Goal: Task Accomplishment & Management: Complete application form

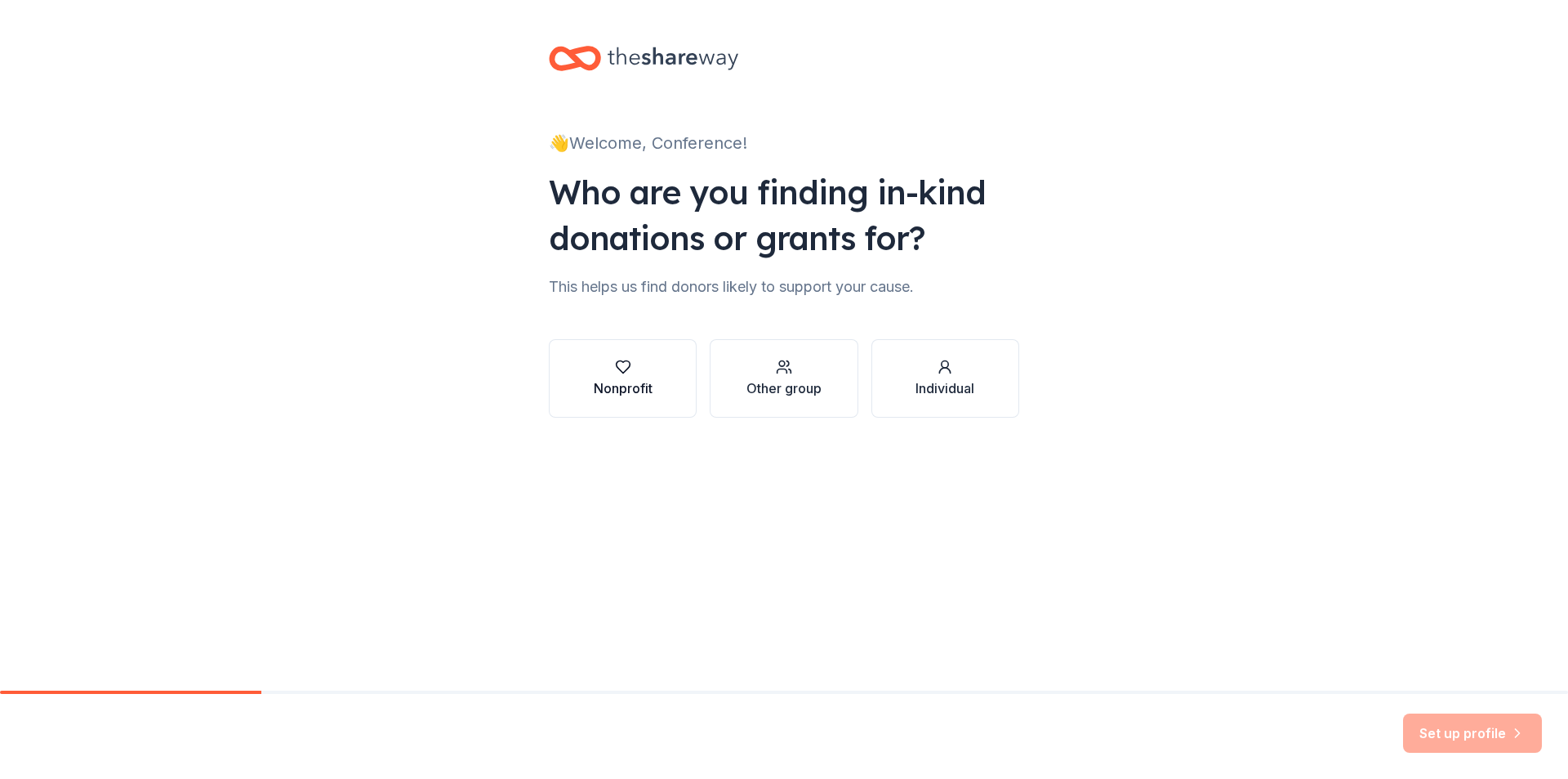
click at [642, 351] on button "Nonprofit" at bounding box center [623, 378] width 147 height 79
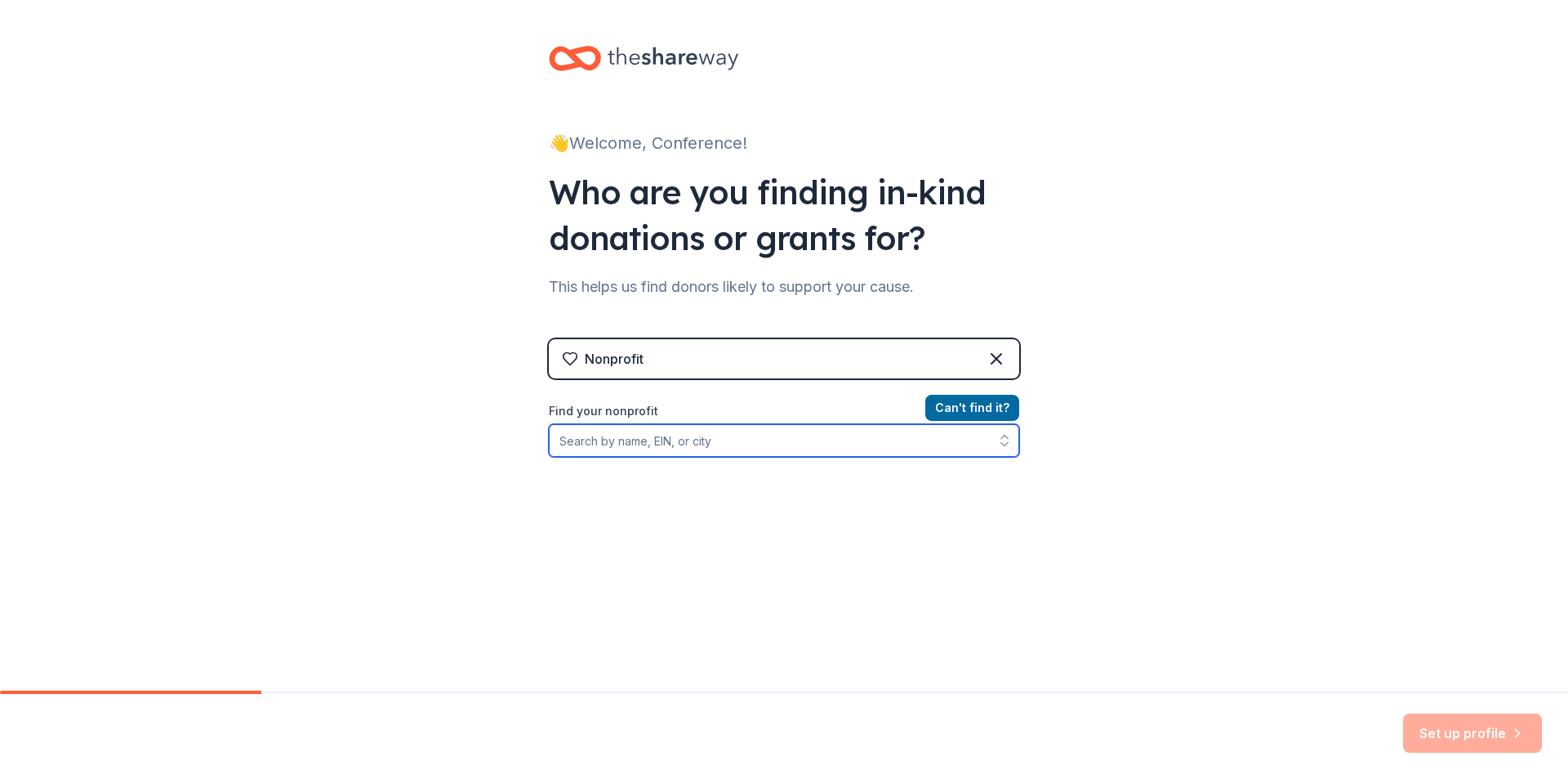
click at [736, 441] on input "Find your nonprofit" at bounding box center [784, 440] width 470 height 32
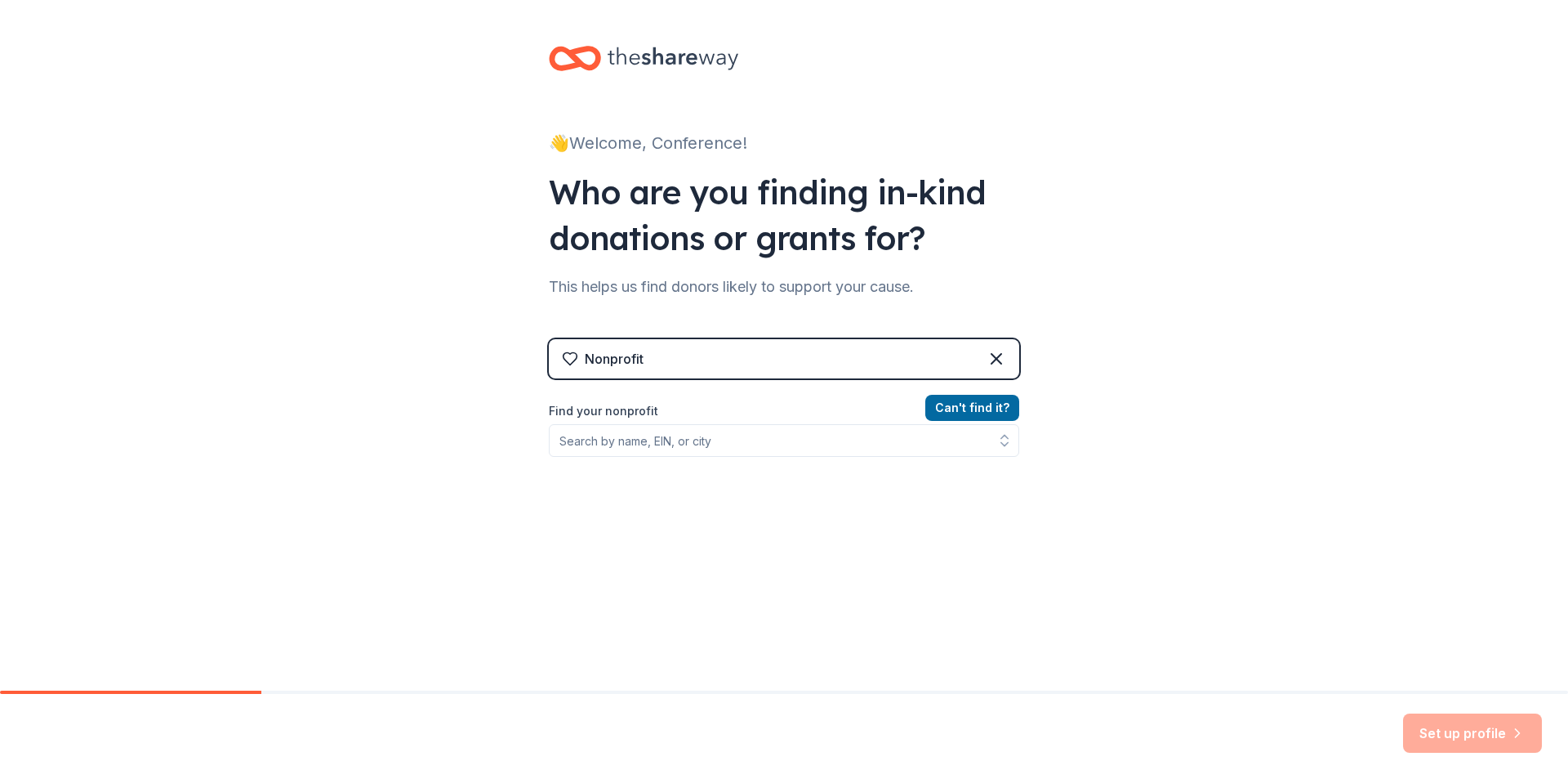
click at [612, 354] on div "Nonprofit" at bounding box center [614, 359] width 59 height 20
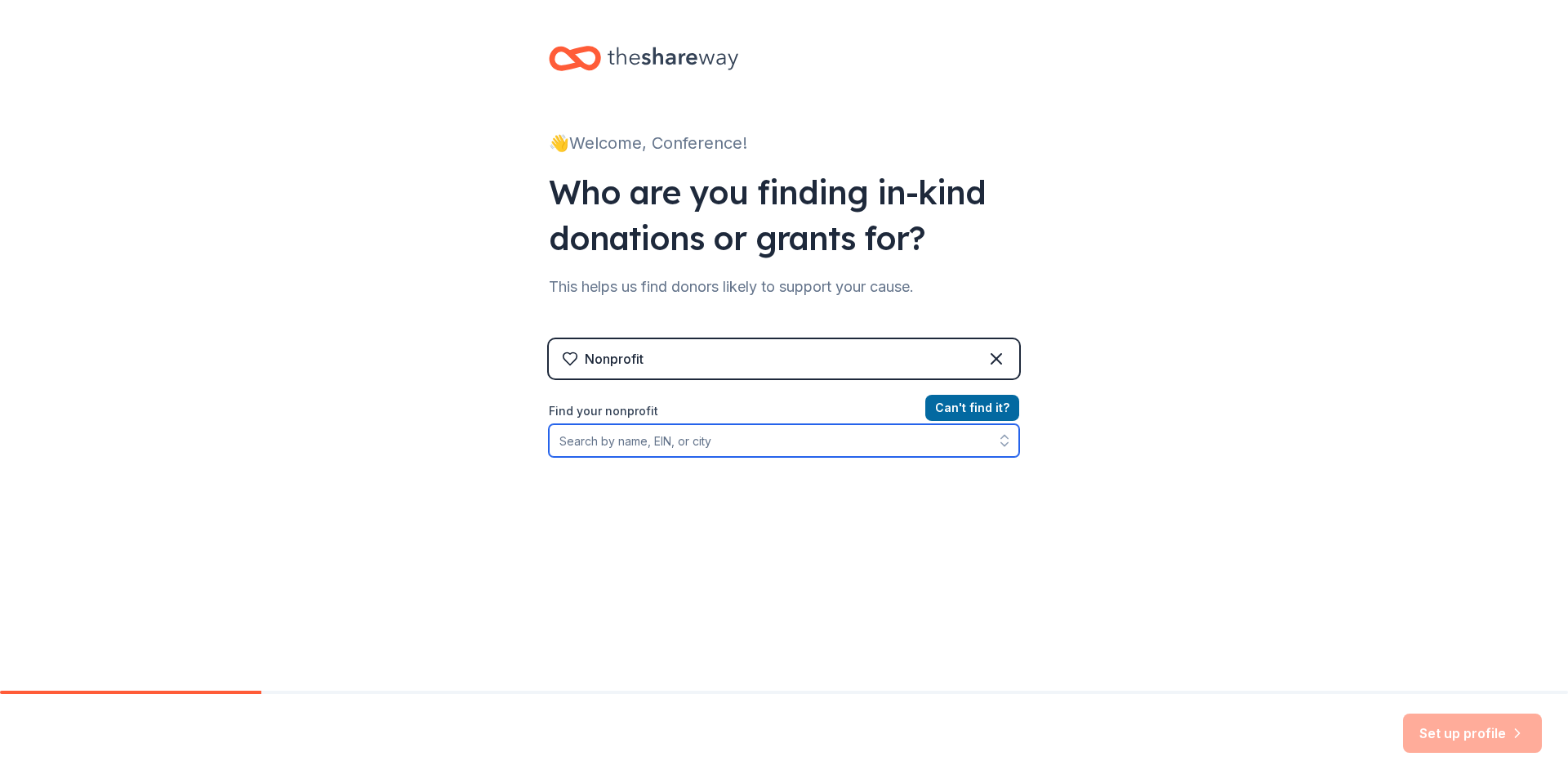
click at [626, 437] on input "Find your nonprofit" at bounding box center [784, 440] width 470 height 32
type input "v"
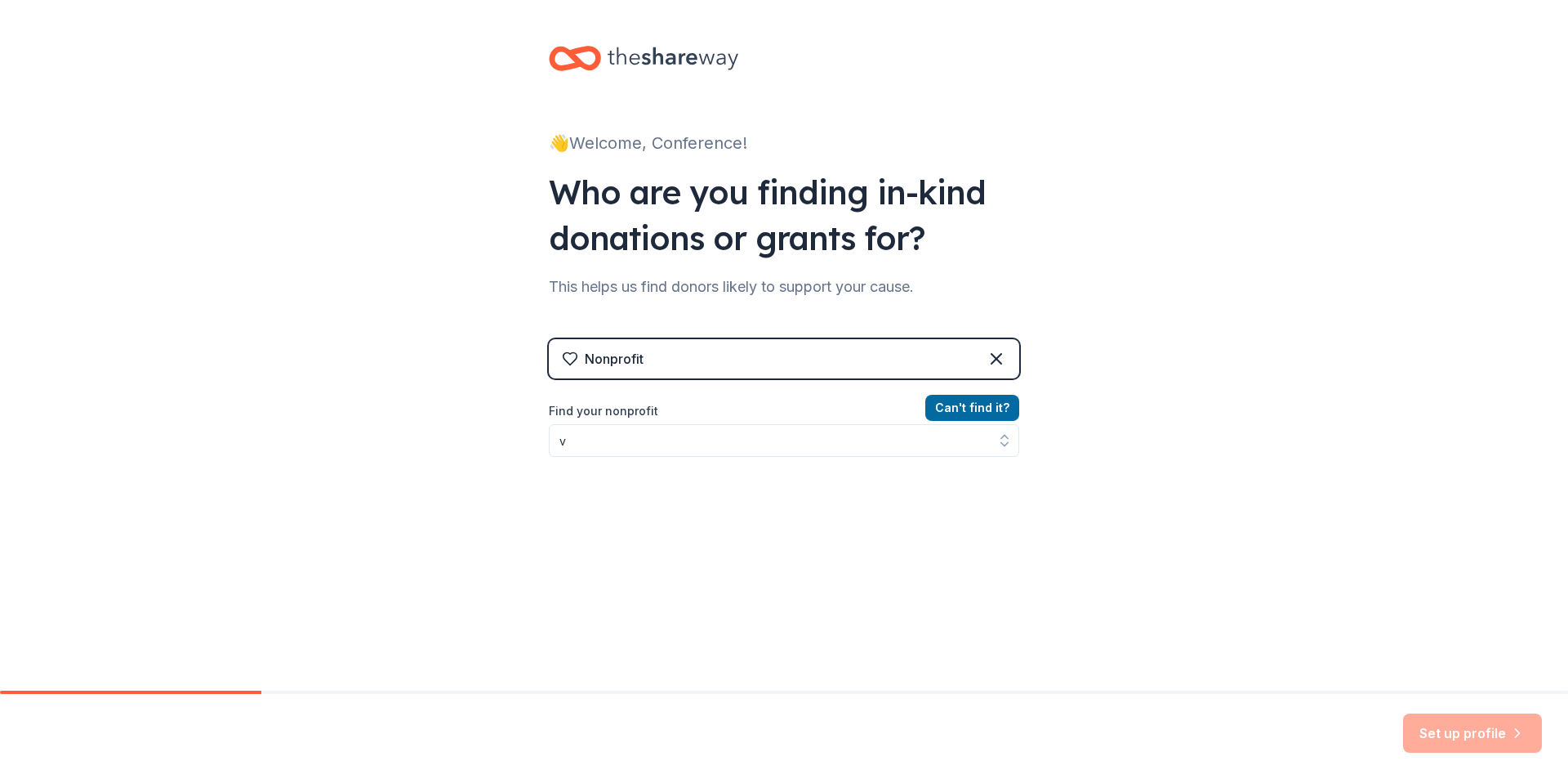
drag, startPoint x: 620, startPoint y: 439, endPoint x: 620, endPoint y: 569, distance: 130.0
click at [625, 578] on div "Nonprofit Can ' t find it? Find your nonprofit v" at bounding box center [784, 479] width 470 height 281
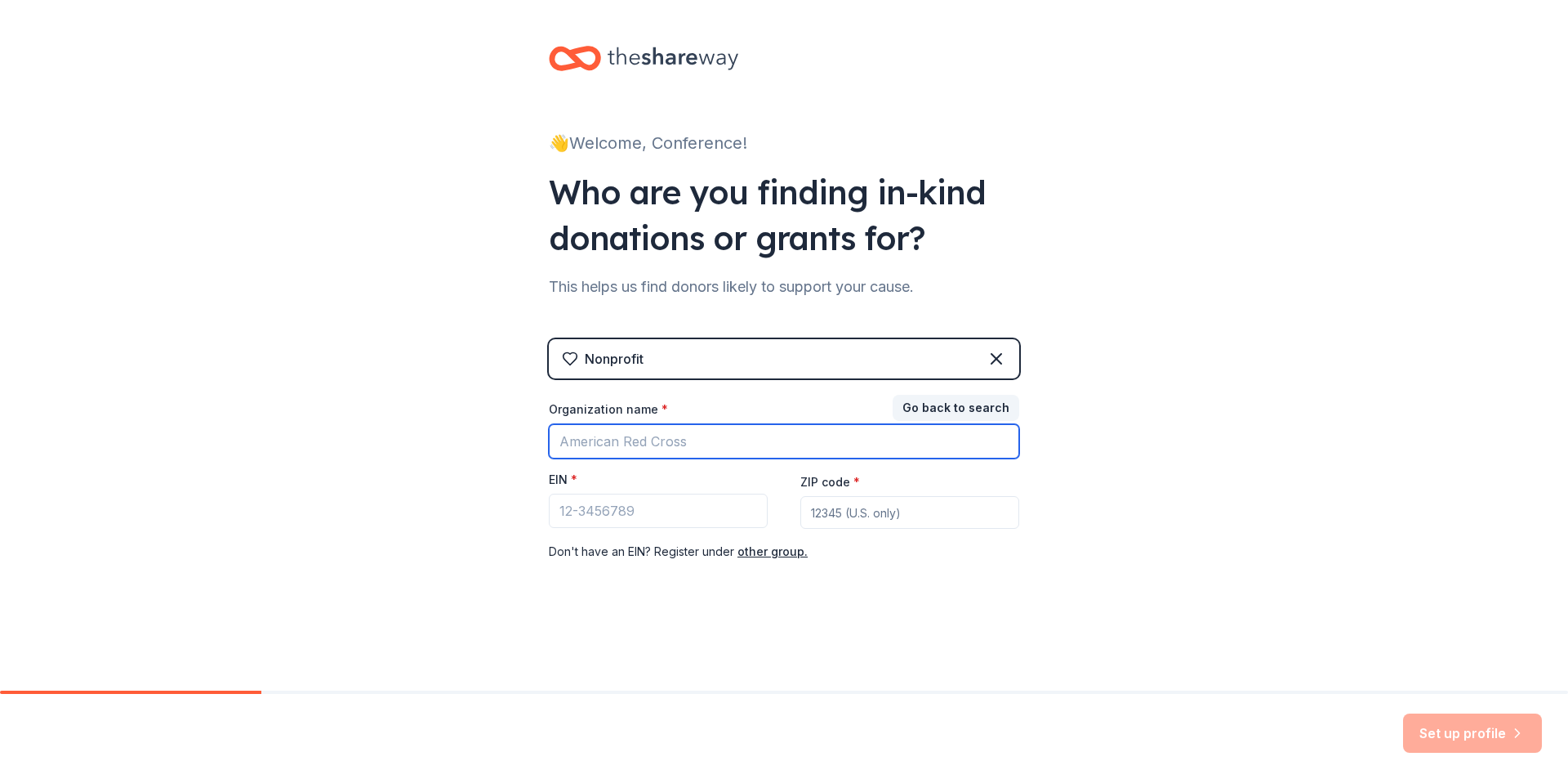
click at [608, 435] on input "Organization name *" at bounding box center [784, 441] width 470 height 34
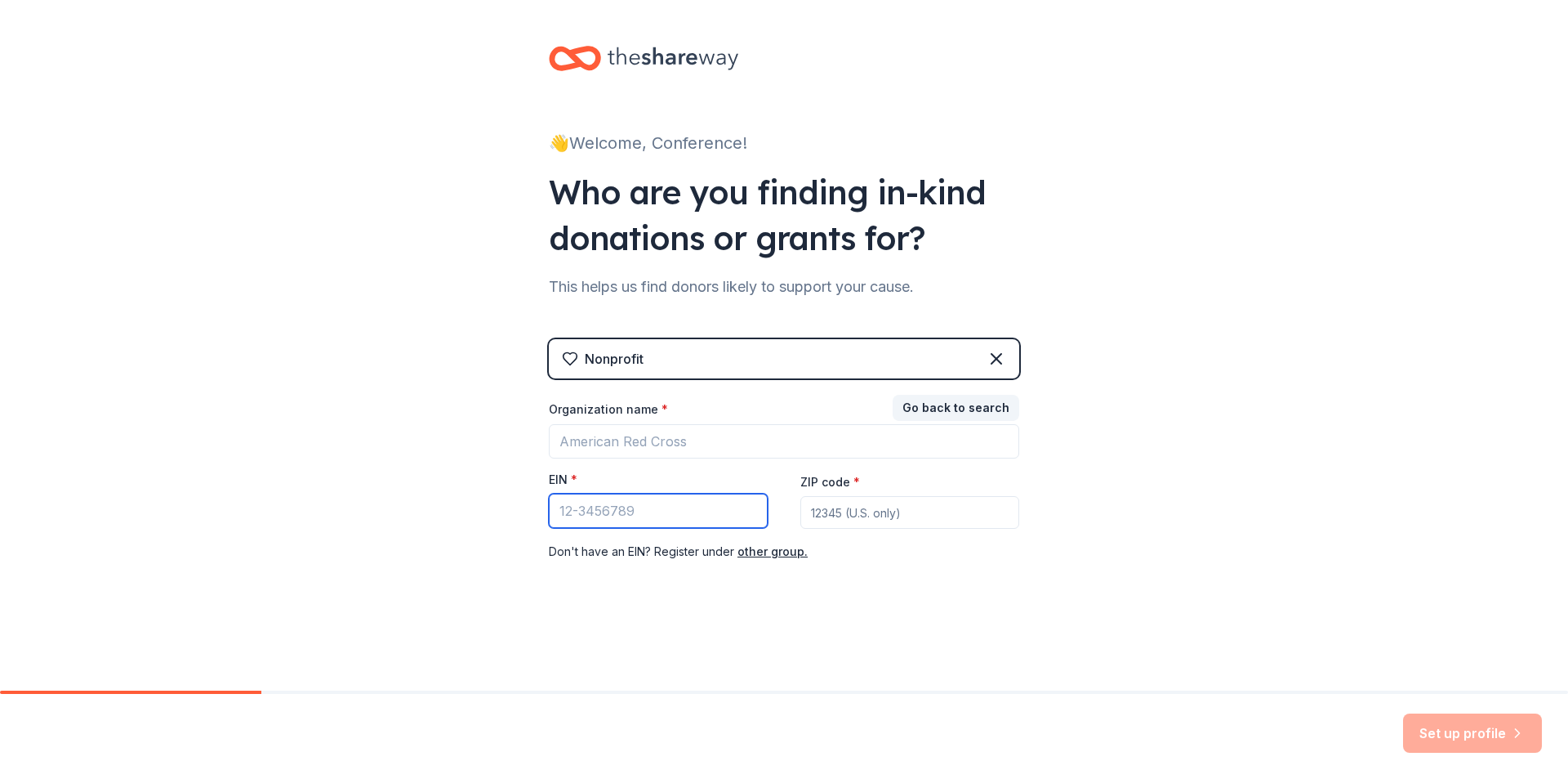
click at [580, 501] on input "EIN *" at bounding box center [659, 510] width 219 height 34
paste input "[US_EMPLOYER_IDENTIFICATION_NUMBER]"
type input "[US_EMPLOYER_IDENTIFICATION_NUMBER]"
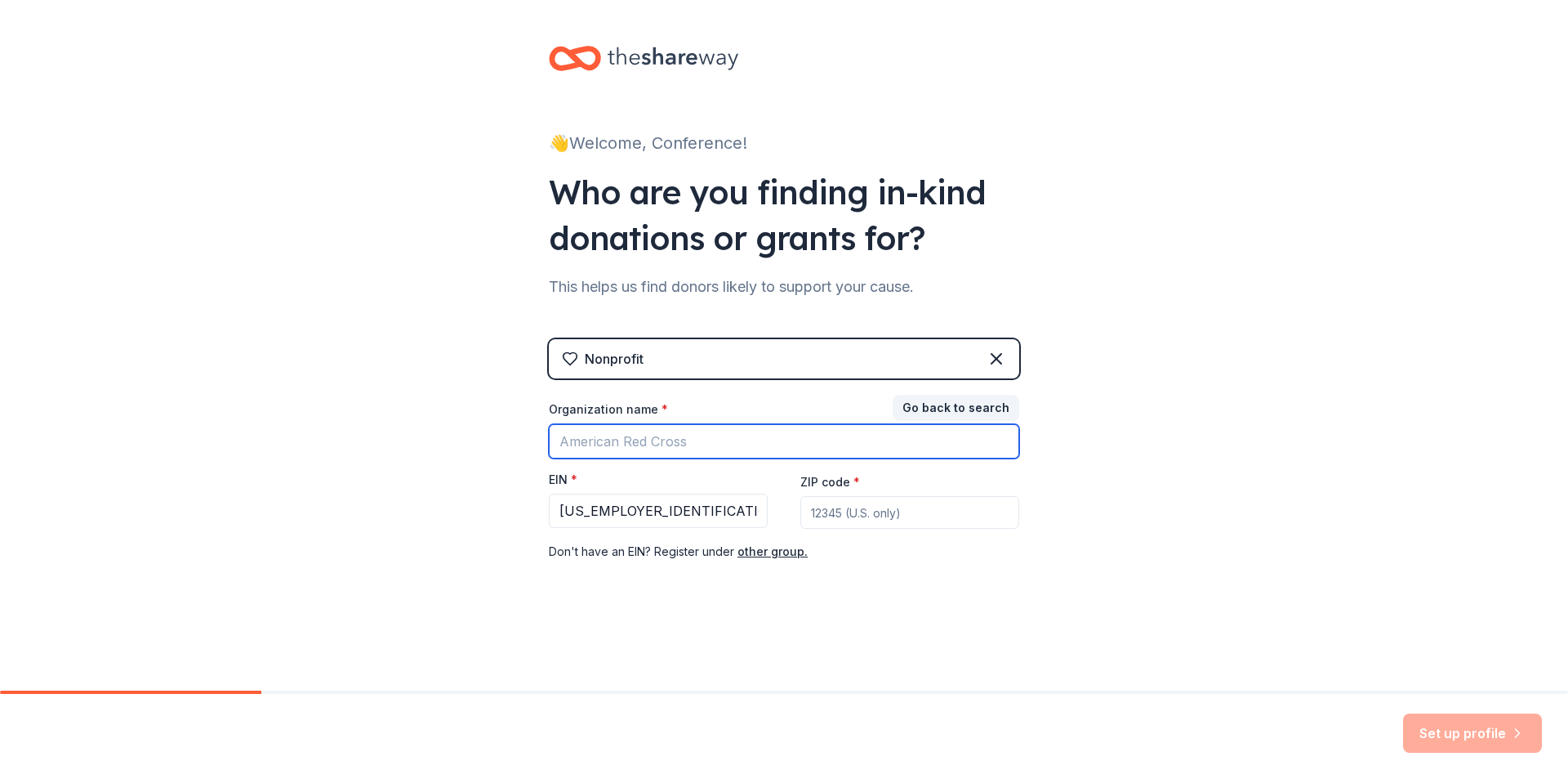
click at [650, 441] on input "Organization name *" at bounding box center [784, 441] width 470 height 34
click at [670, 443] on input "Organization name *" at bounding box center [784, 441] width 470 height 34
paste input "College Student Personnel Association of New York State"
type input "College Student Personnel Association of New York State"
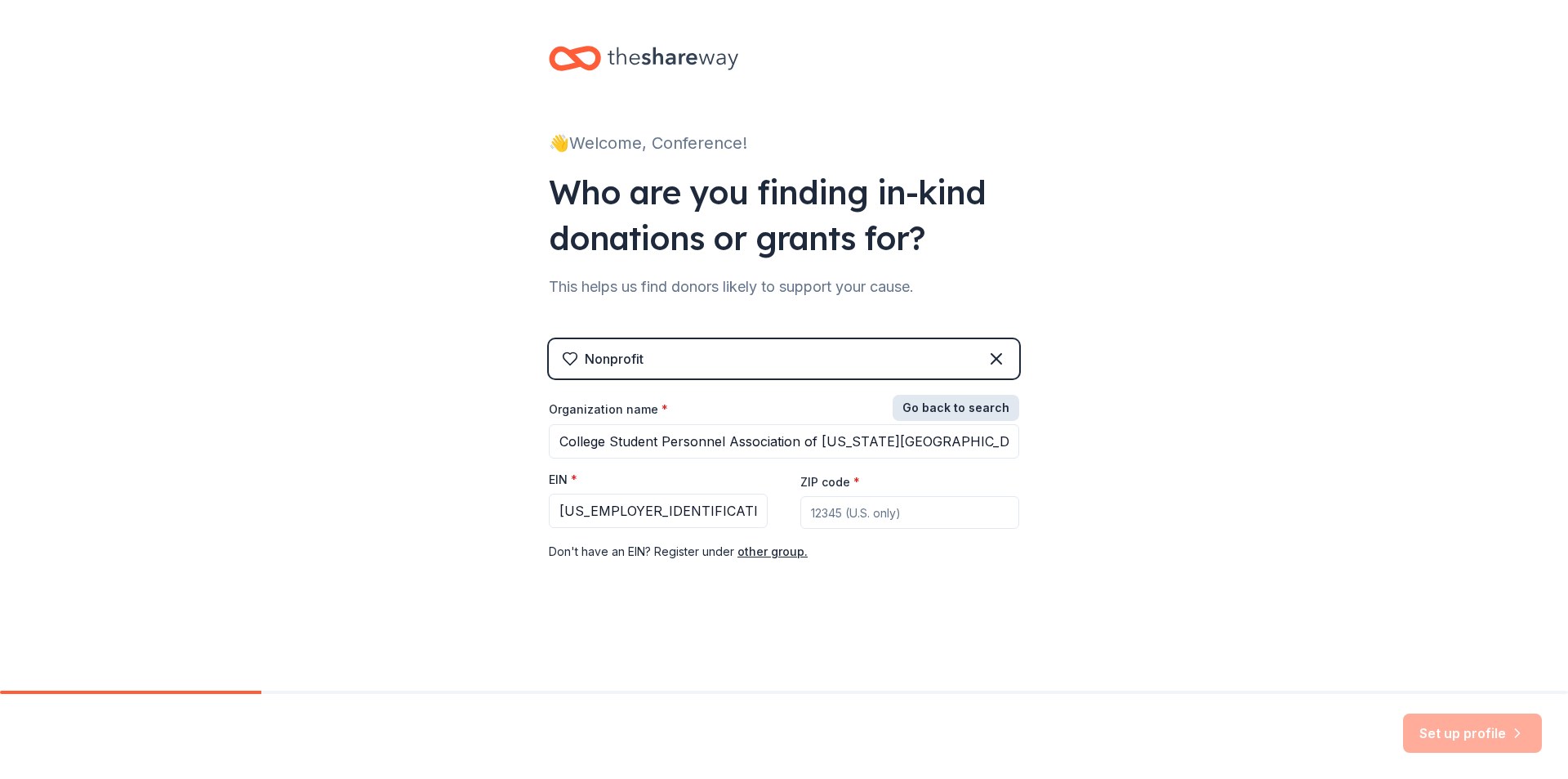
drag, startPoint x: 970, startPoint y: 414, endPoint x: 959, endPoint y: 409, distance: 12.1
click at [970, 413] on button "Go back to search" at bounding box center [956, 408] width 127 height 27
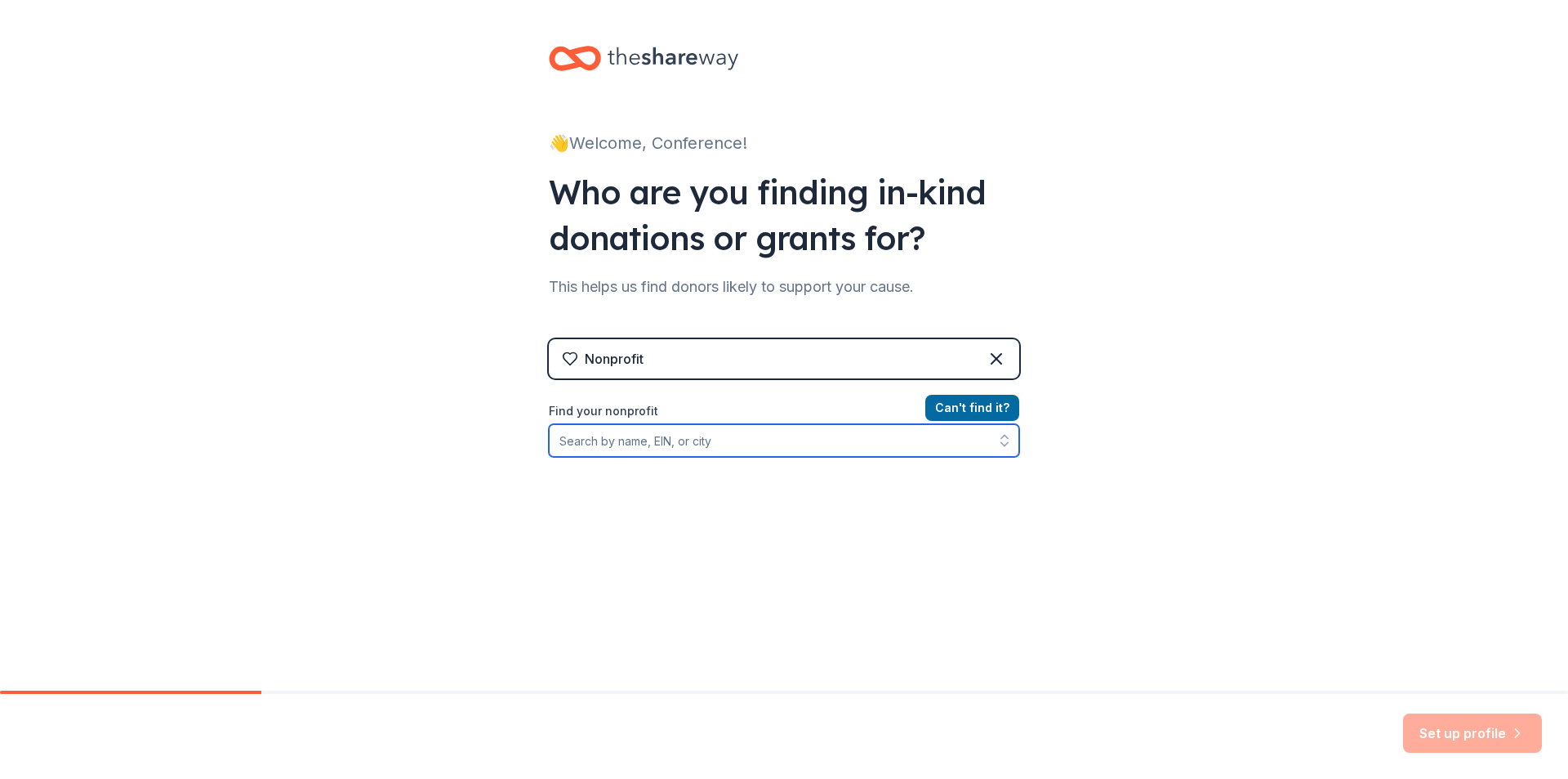
click at [688, 441] on input "Find your nonprofit" at bounding box center [784, 440] width 470 height 32
paste input "College Student Personnel Association of New York State"
type input "College Student Personnel Association of New York State"
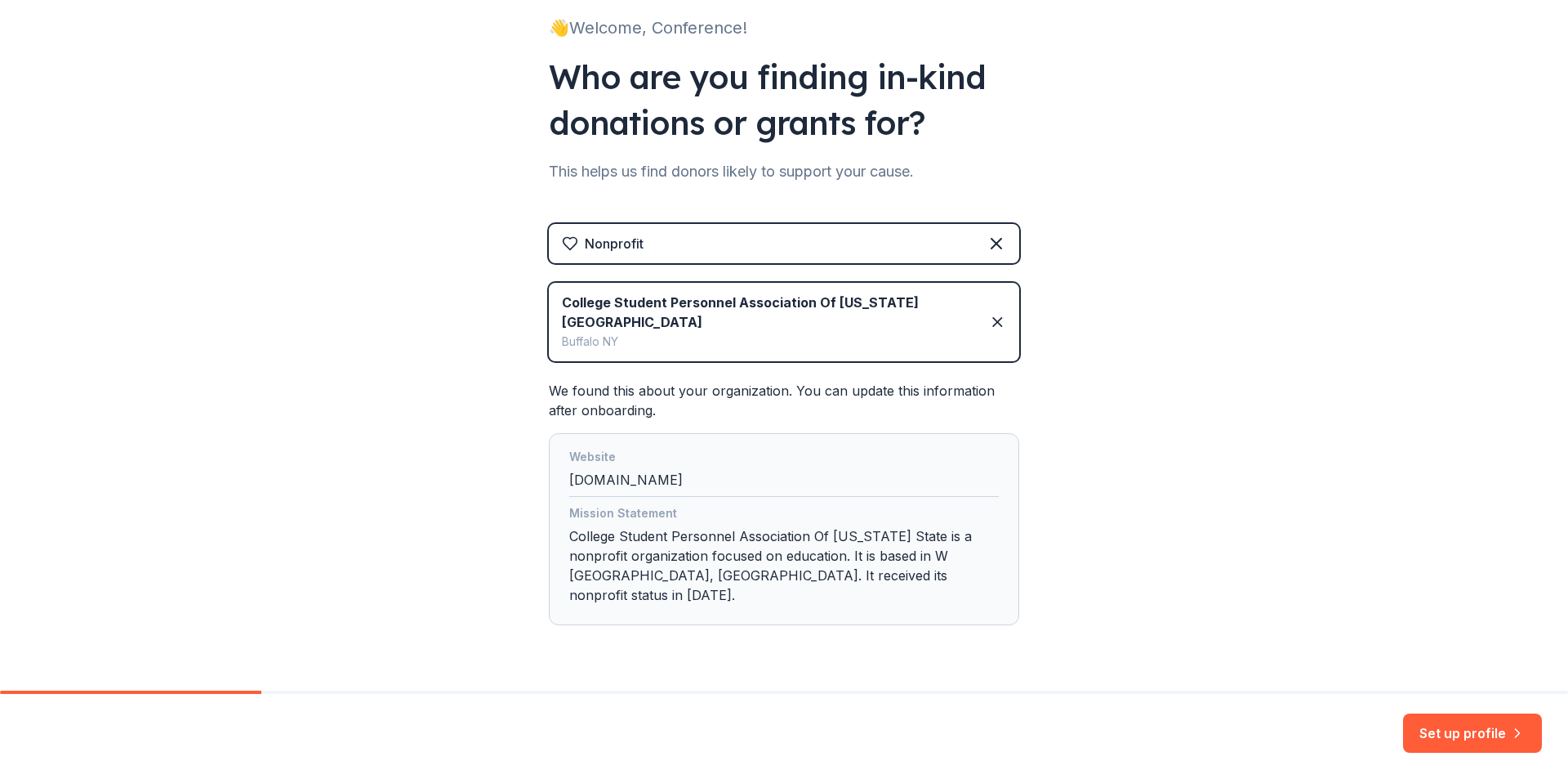
scroll to position [122, 0]
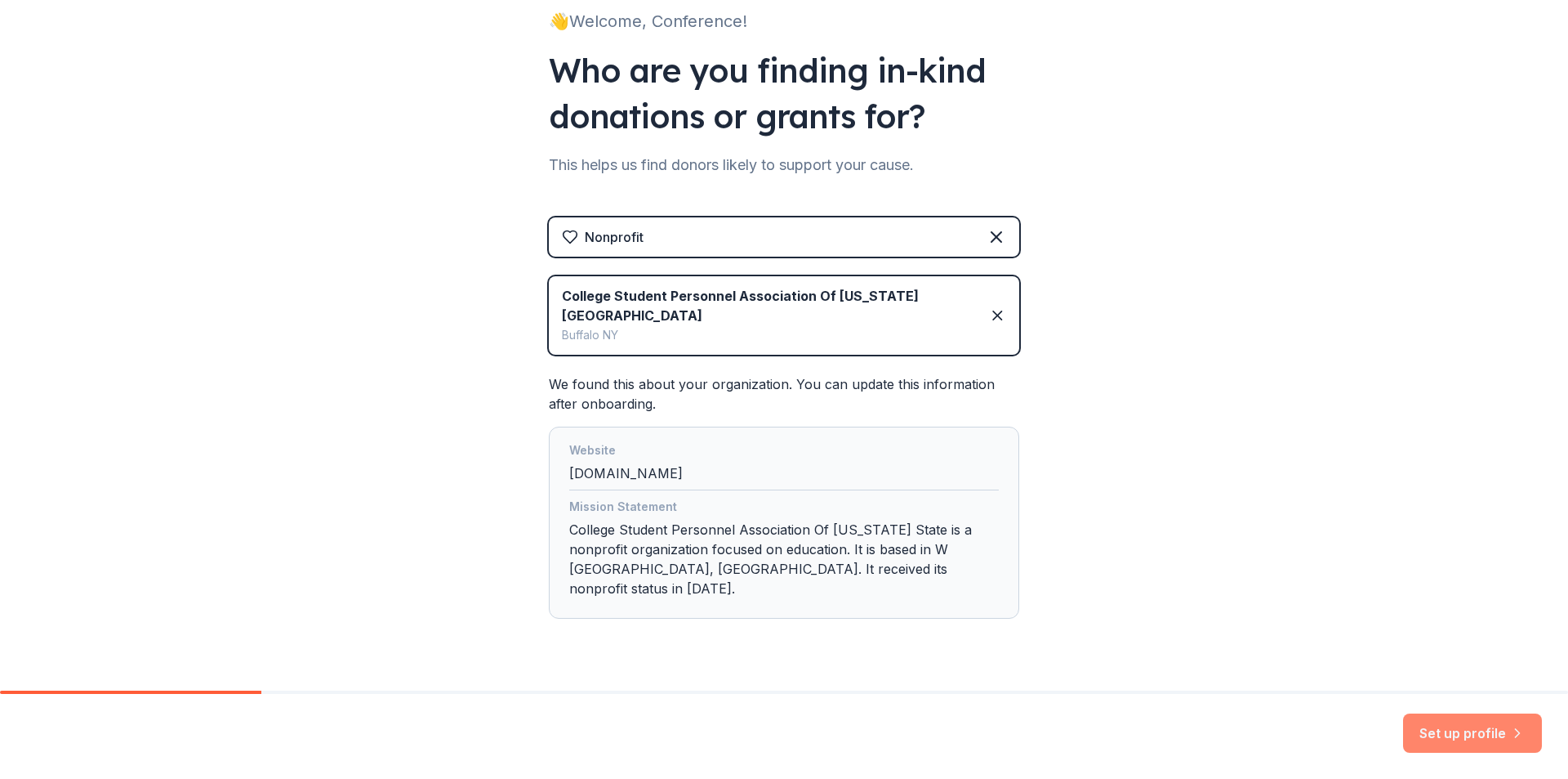
click at [1459, 726] on button "Set up profile" at bounding box center [1473, 733] width 139 height 39
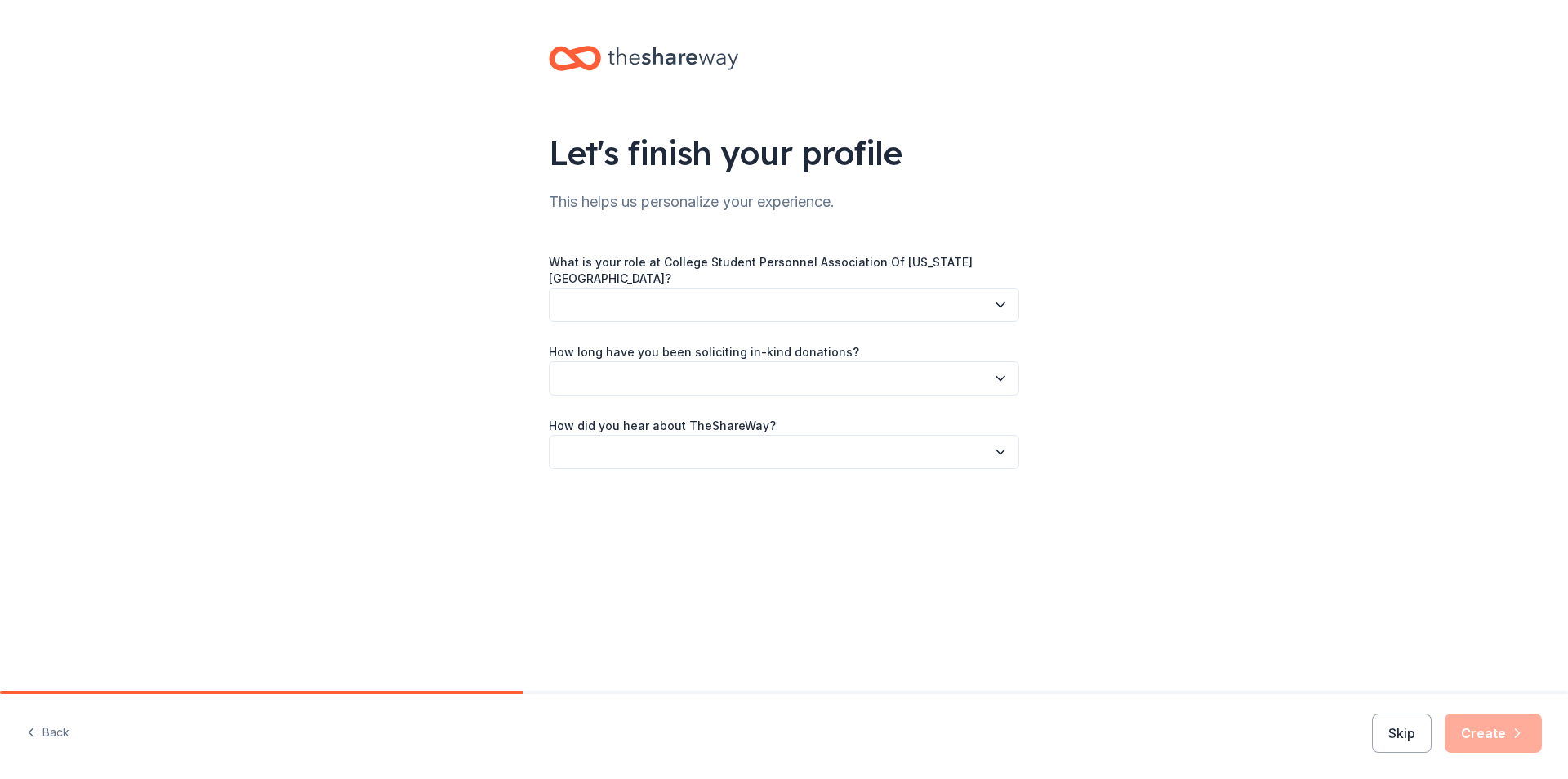
click at [830, 300] on button "button" at bounding box center [784, 304] width 470 height 34
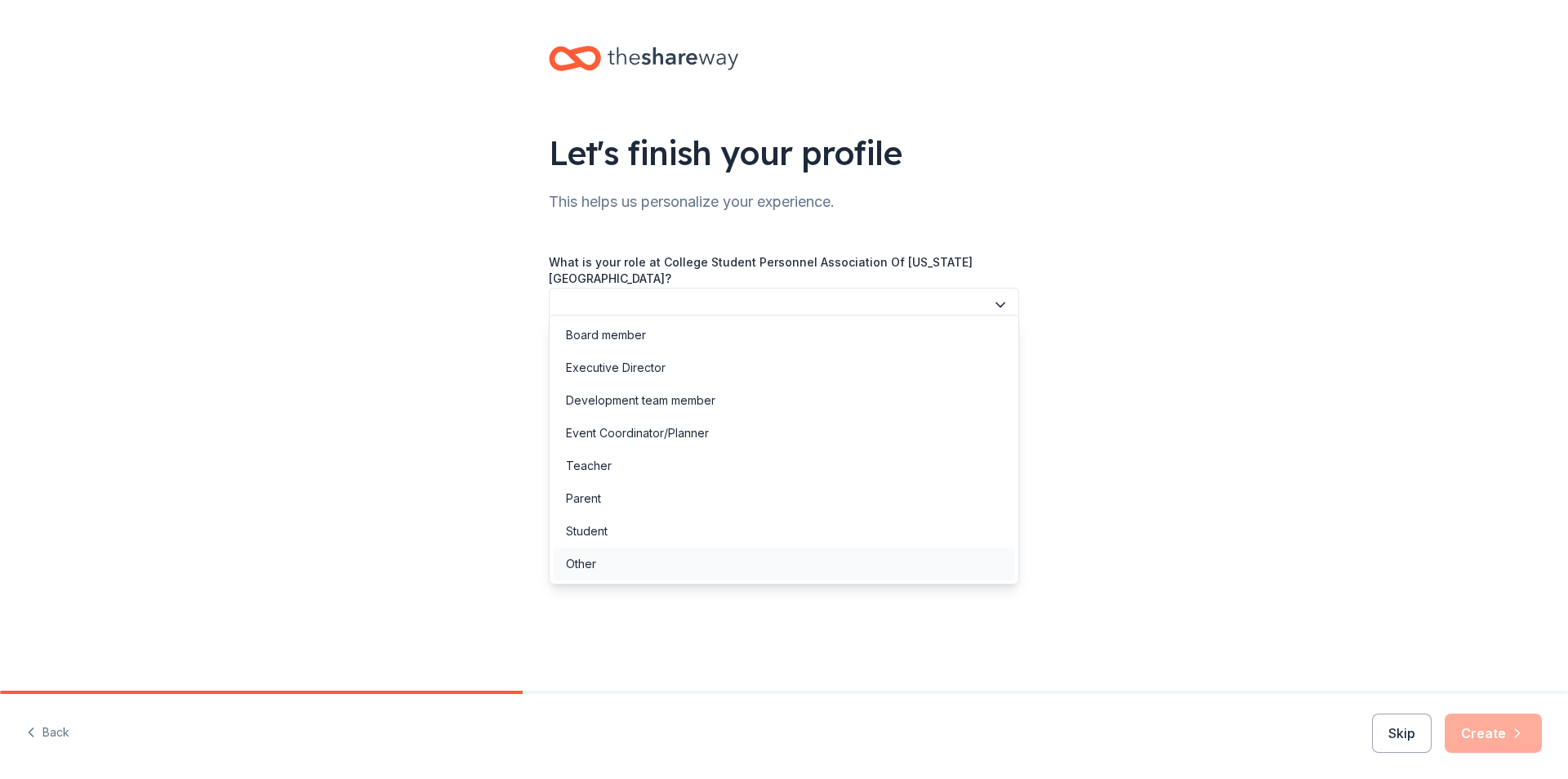
click at [661, 564] on div "Other" at bounding box center [784, 564] width 462 height 32
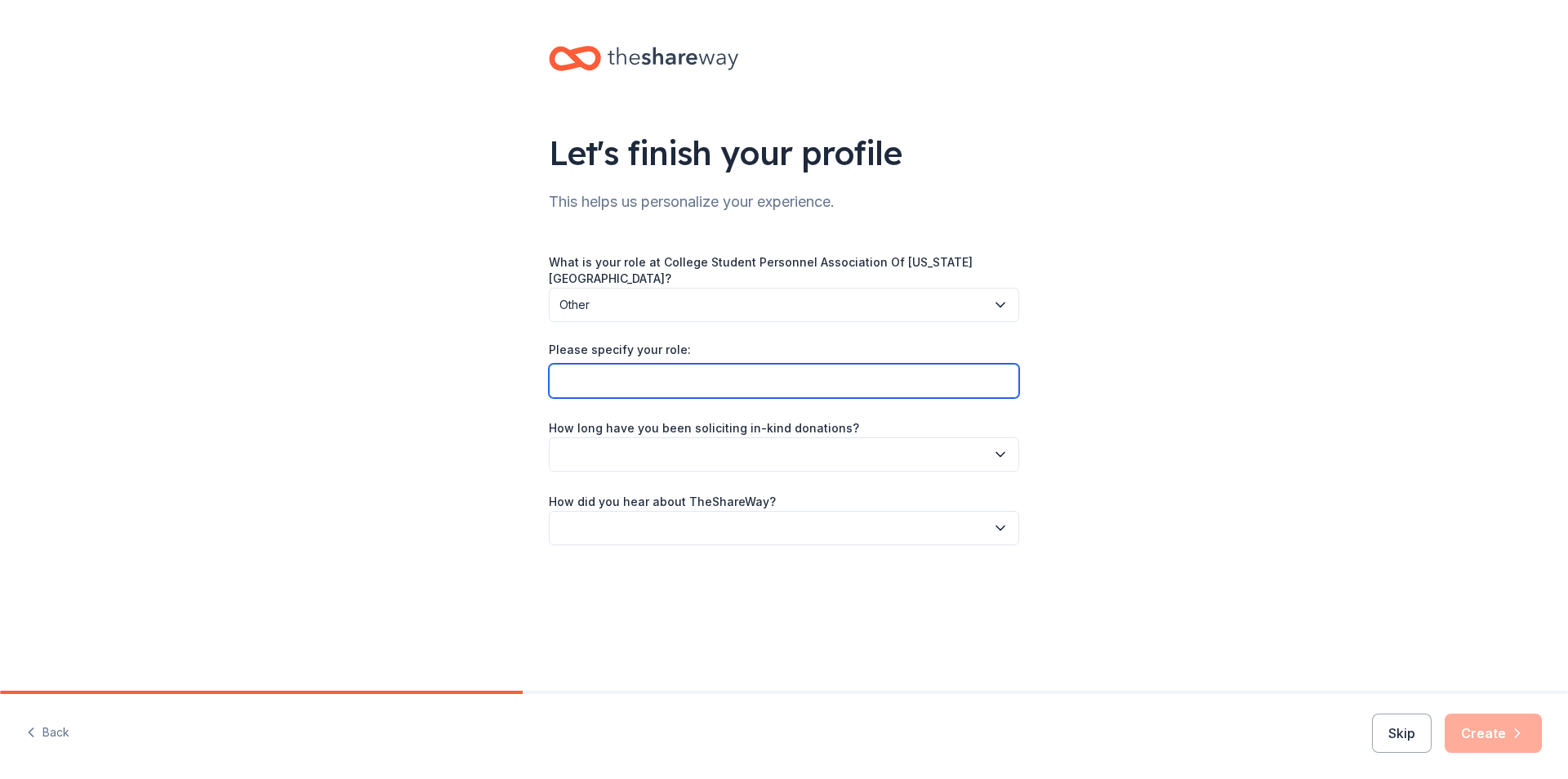
click at [726, 374] on input "Please specify your role:" at bounding box center [784, 380] width 470 height 34
type input "A"
type input "Silent Auction Committee Chair"
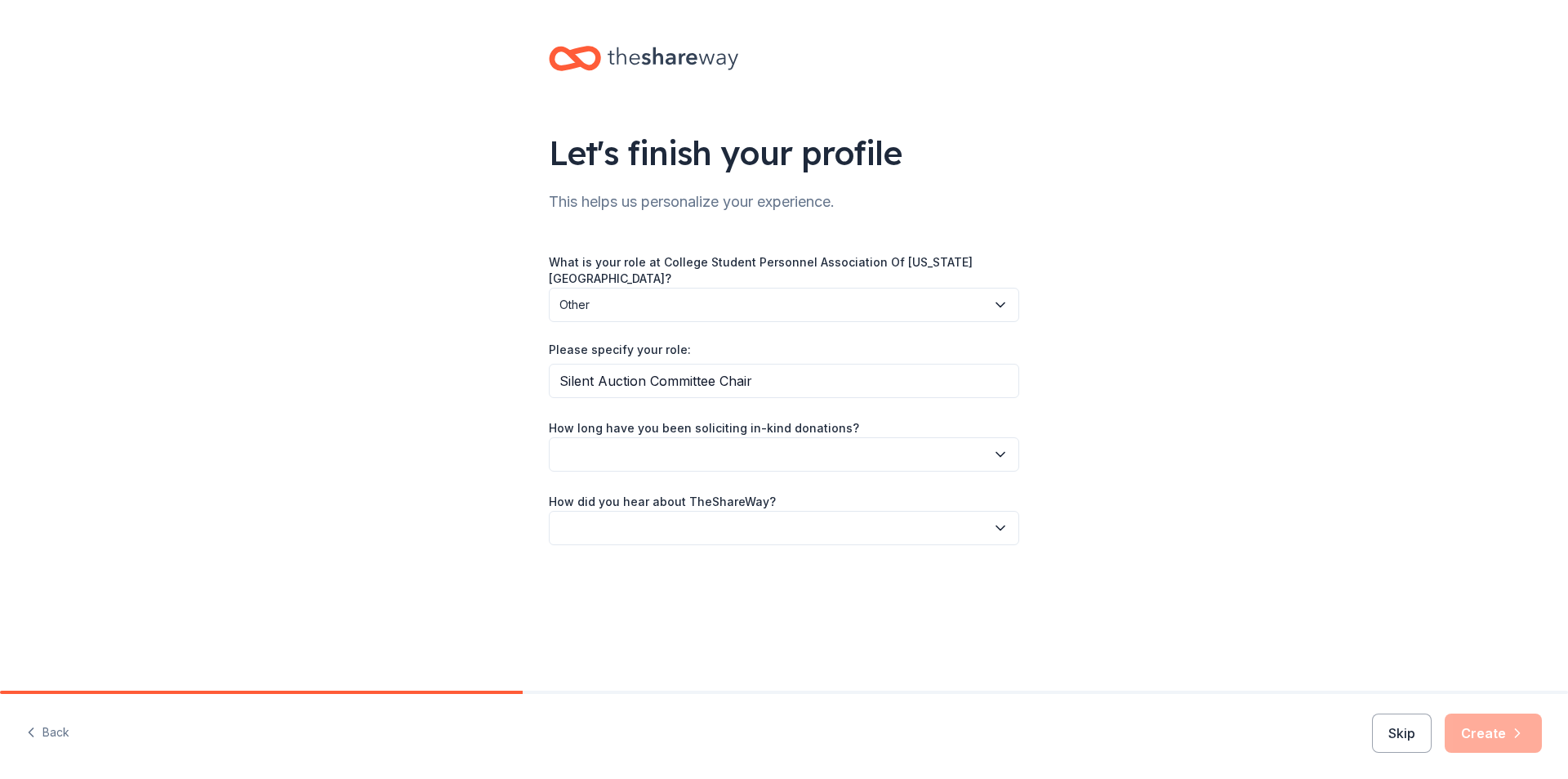
click at [693, 443] on button "button" at bounding box center [784, 454] width 470 height 34
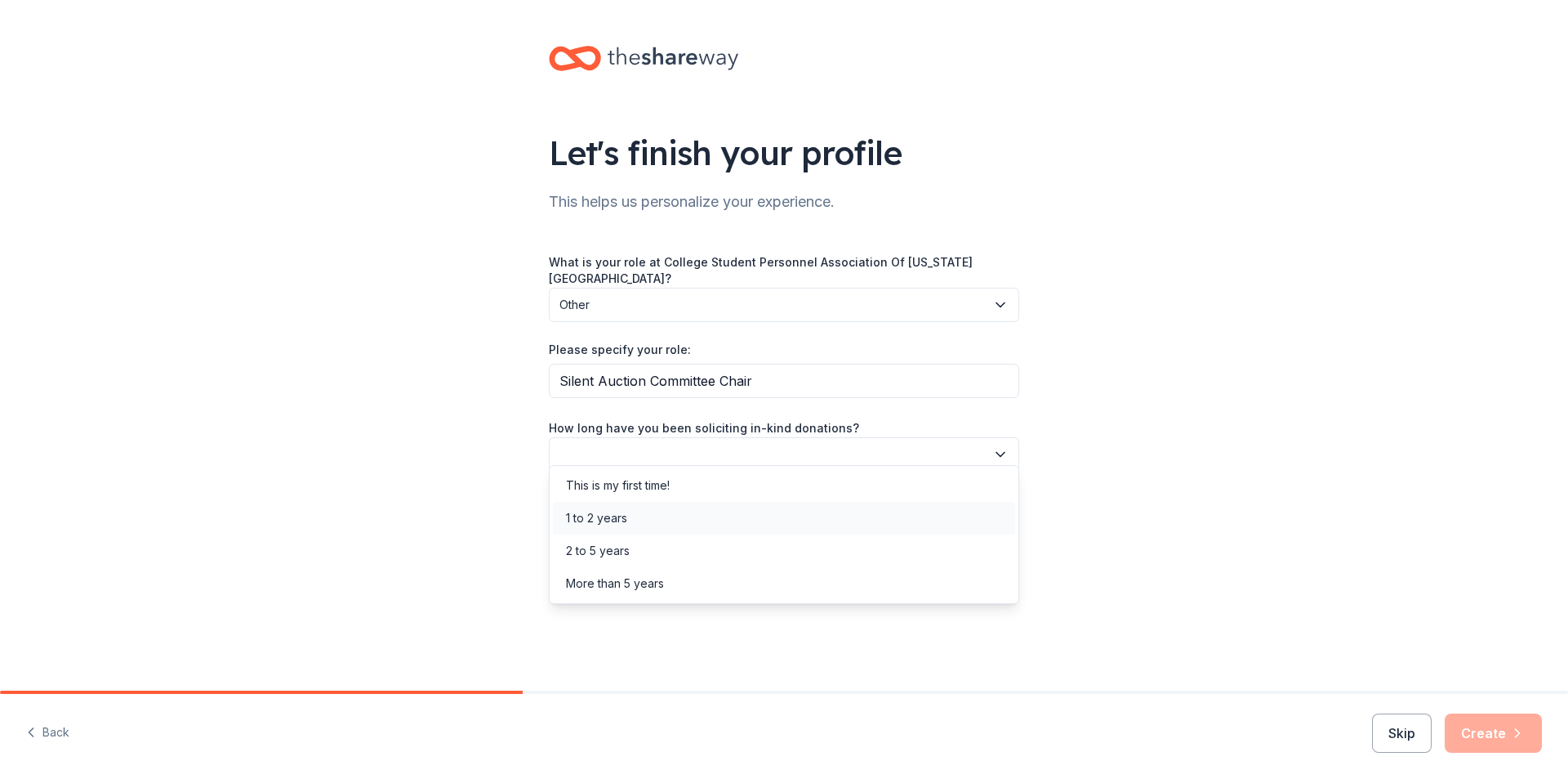
click at [631, 509] on div "1 to 2 years" at bounding box center [784, 517] width 462 height 32
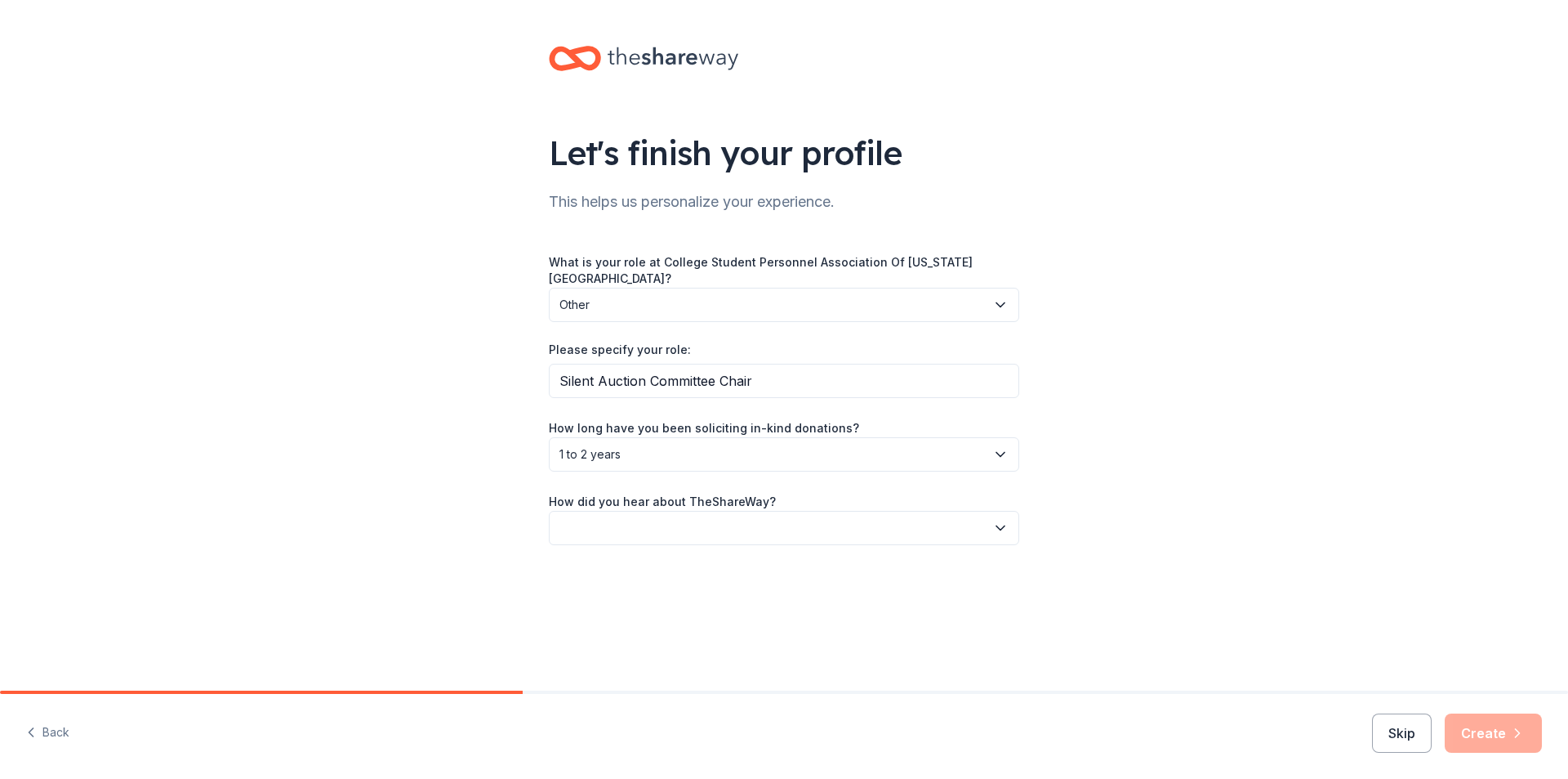
click at [720, 522] on button "button" at bounding box center [784, 527] width 470 height 34
click at [673, 585] on div "Online search" at bounding box center [784, 591] width 462 height 32
click at [1527, 752] on button "Create" at bounding box center [1493, 733] width 97 height 39
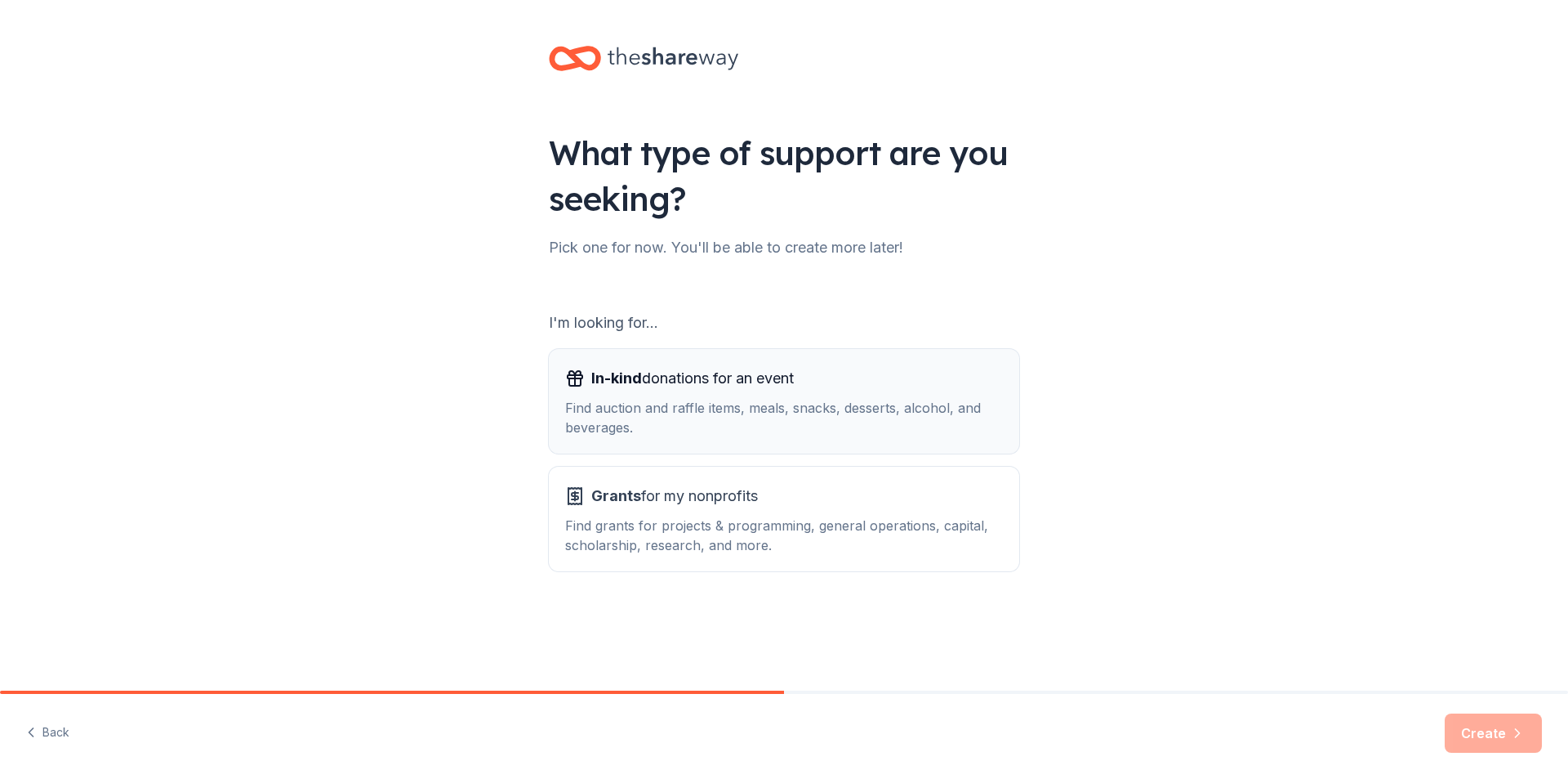
click at [887, 380] on div "In-kind donations for an event" at bounding box center [784, 379] width 438 height 27
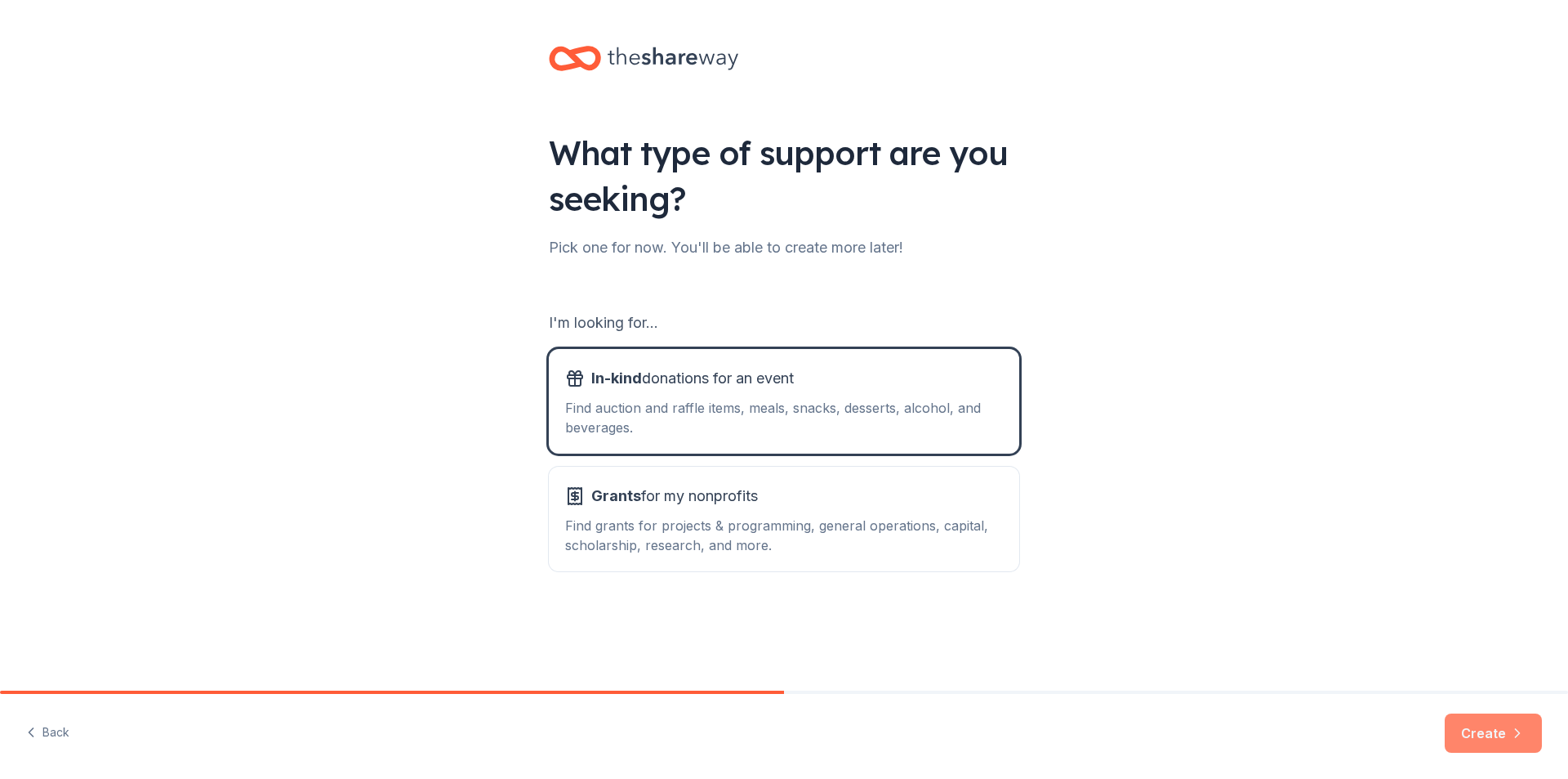
click at [1500, 718] on button "Create" at bounding box center [1493, 733] width 97 height 39
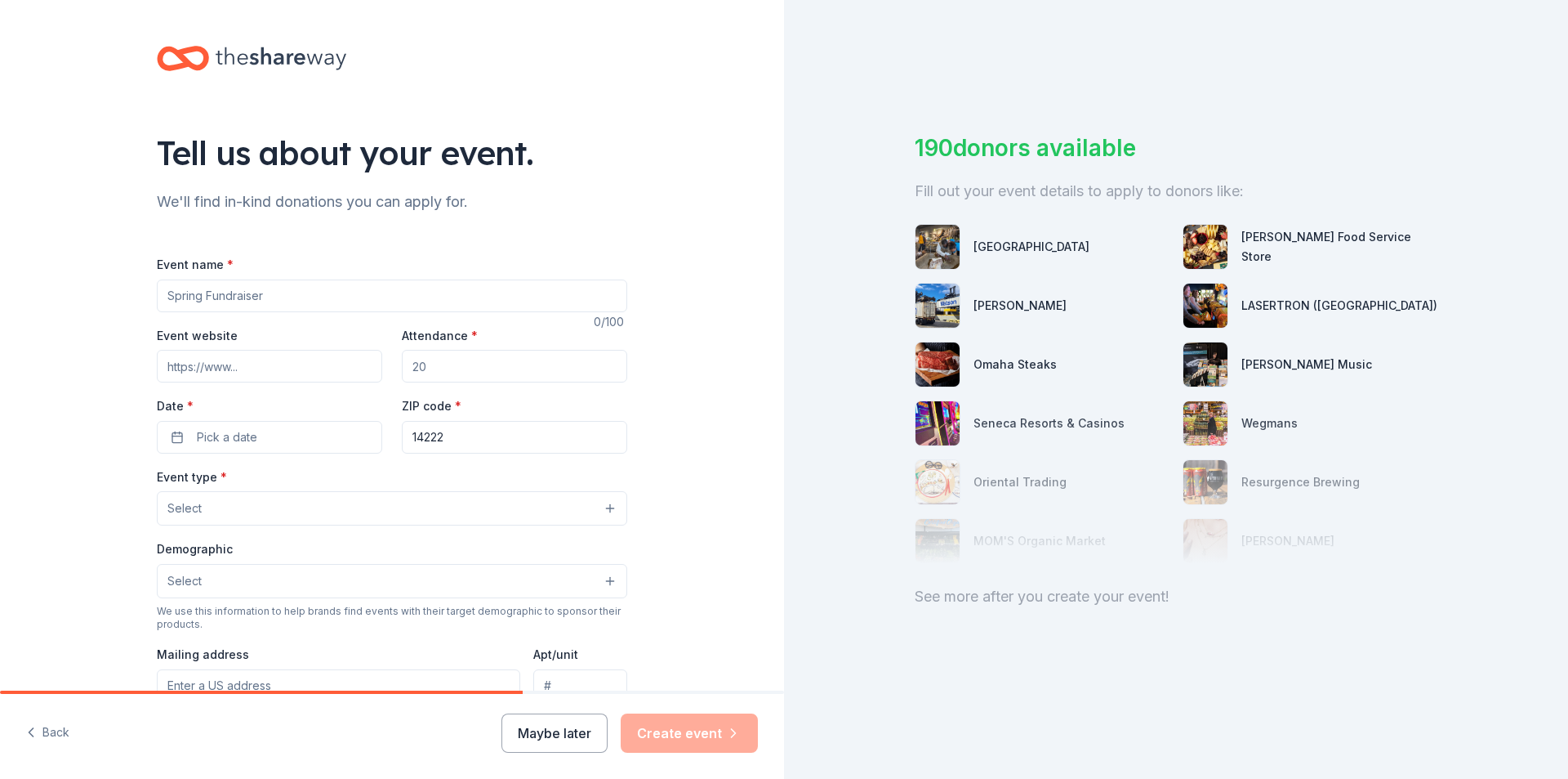
click at [340, 293] on input "Event name *" at bounding box center [392, 295] width 470 height 32
click at [331, 291] on input "Event name *" at bounding box center [392, 295] width 470 height 32
paste input "College Student Personnel Association of New York State"
type input "College Student Personnel Association of [US_STATE] State Annual Conference"
click at [297, 379] on input "Event website" at bounding box center [269, 365] width 225 height 32
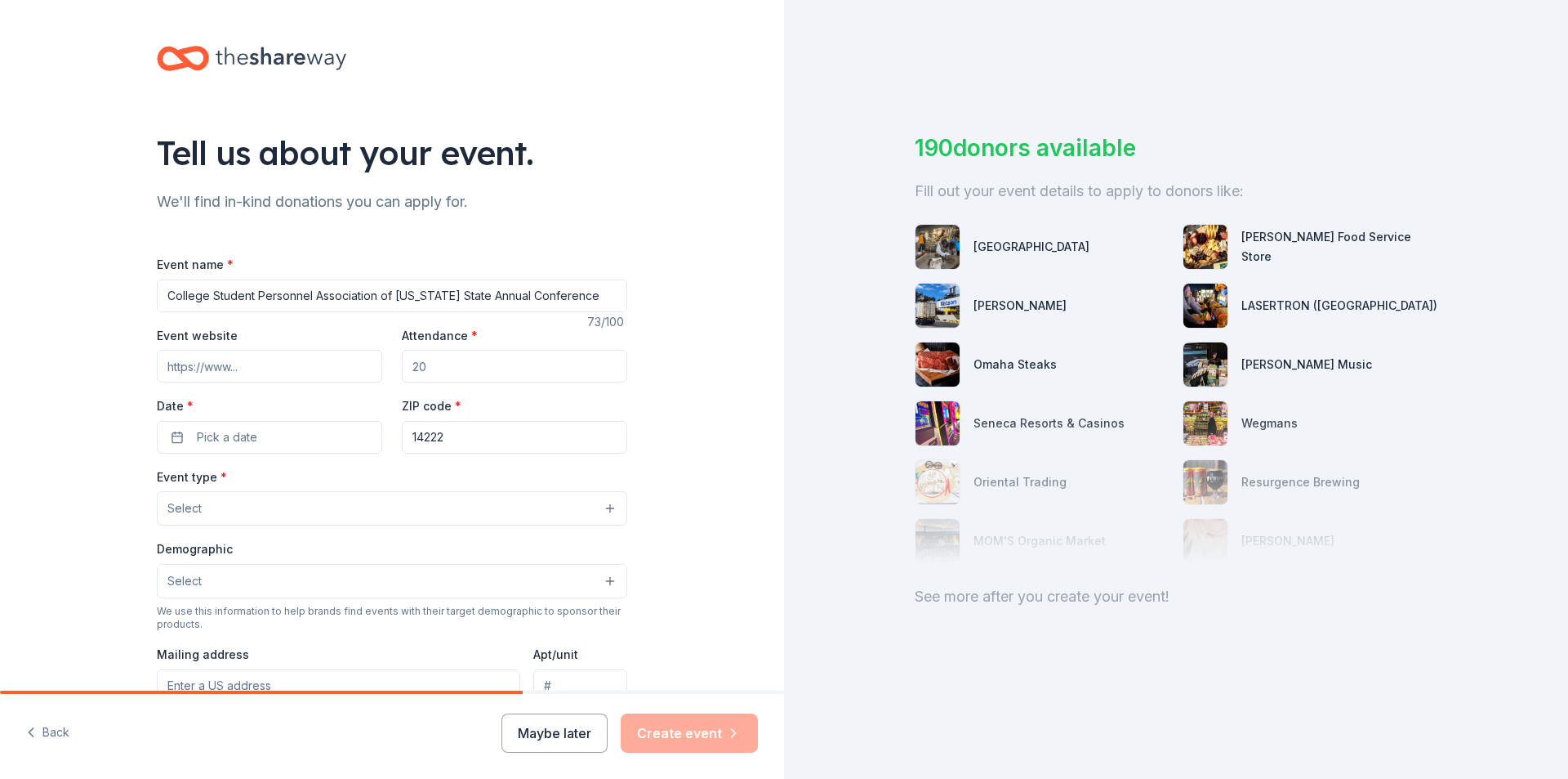
click at [277, 354] on input "Event website" at bounding box center [269, 365] width 225 height 32
paste input "https://www.cspanys.org/"
type input "https://www.cspanys.org/"
click at [426, 360] on input "Attendance *" at bounding box center [514, 365] width 225 height 32
type input "150"
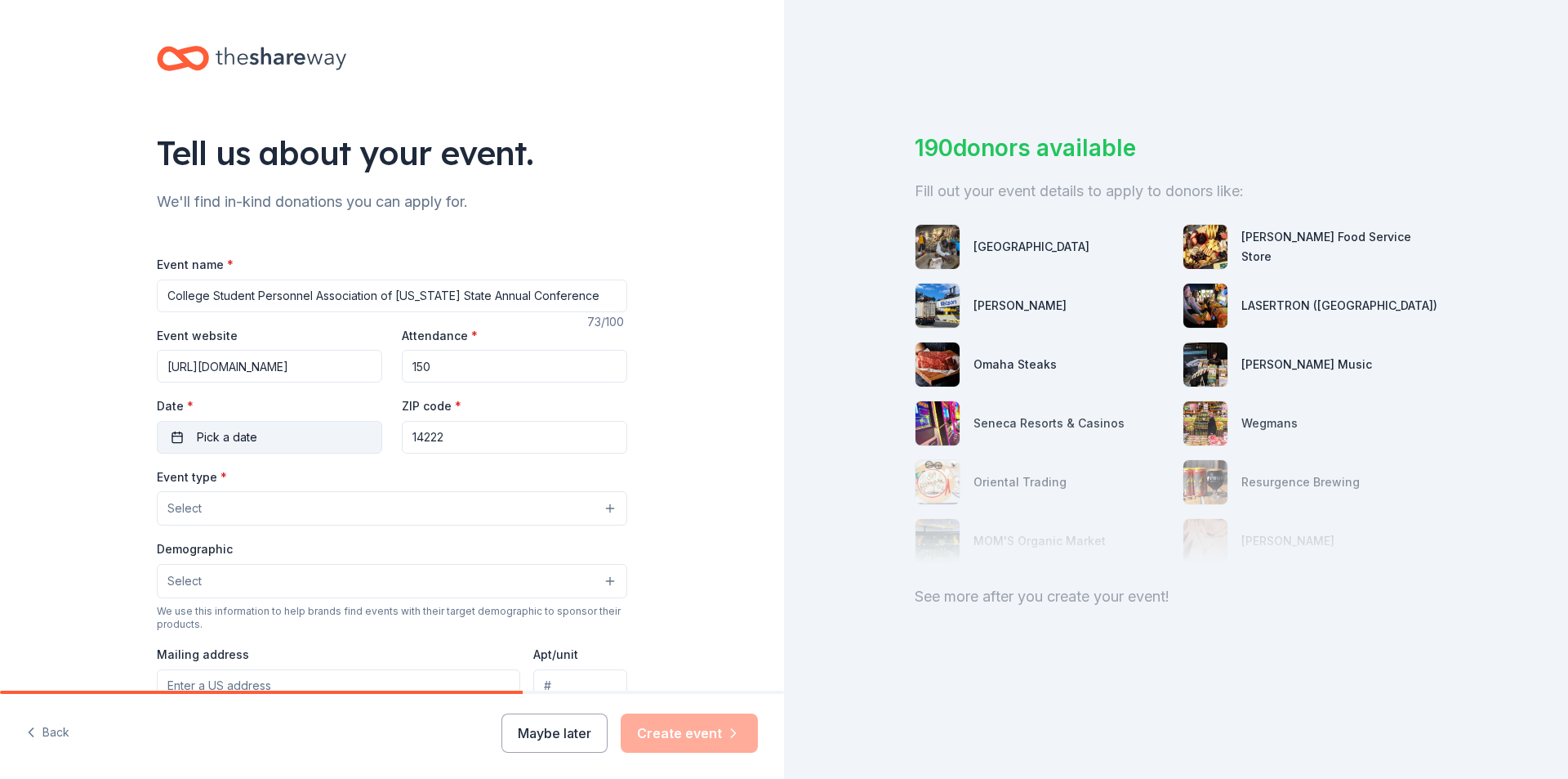
click at [253, 432] on button "Pick a date" at bounding box center [269, 437] width 225 height 32
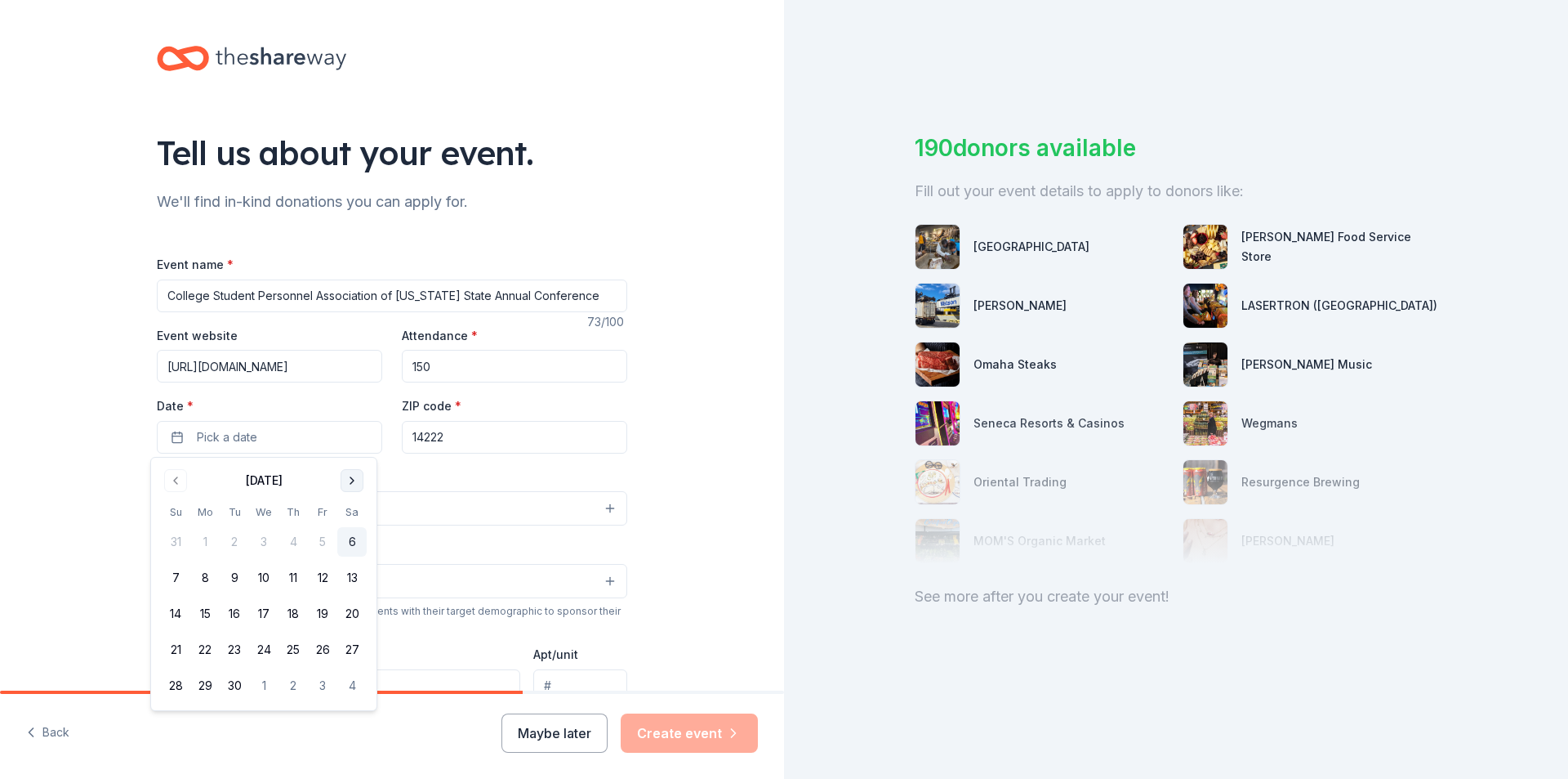
click at [359, 481] on button "Go to next month" at bounding box center [352, 481] width 23 height 23
click at [178, 680] on button "26" at bounding box center [176, 686] width 30 height 30
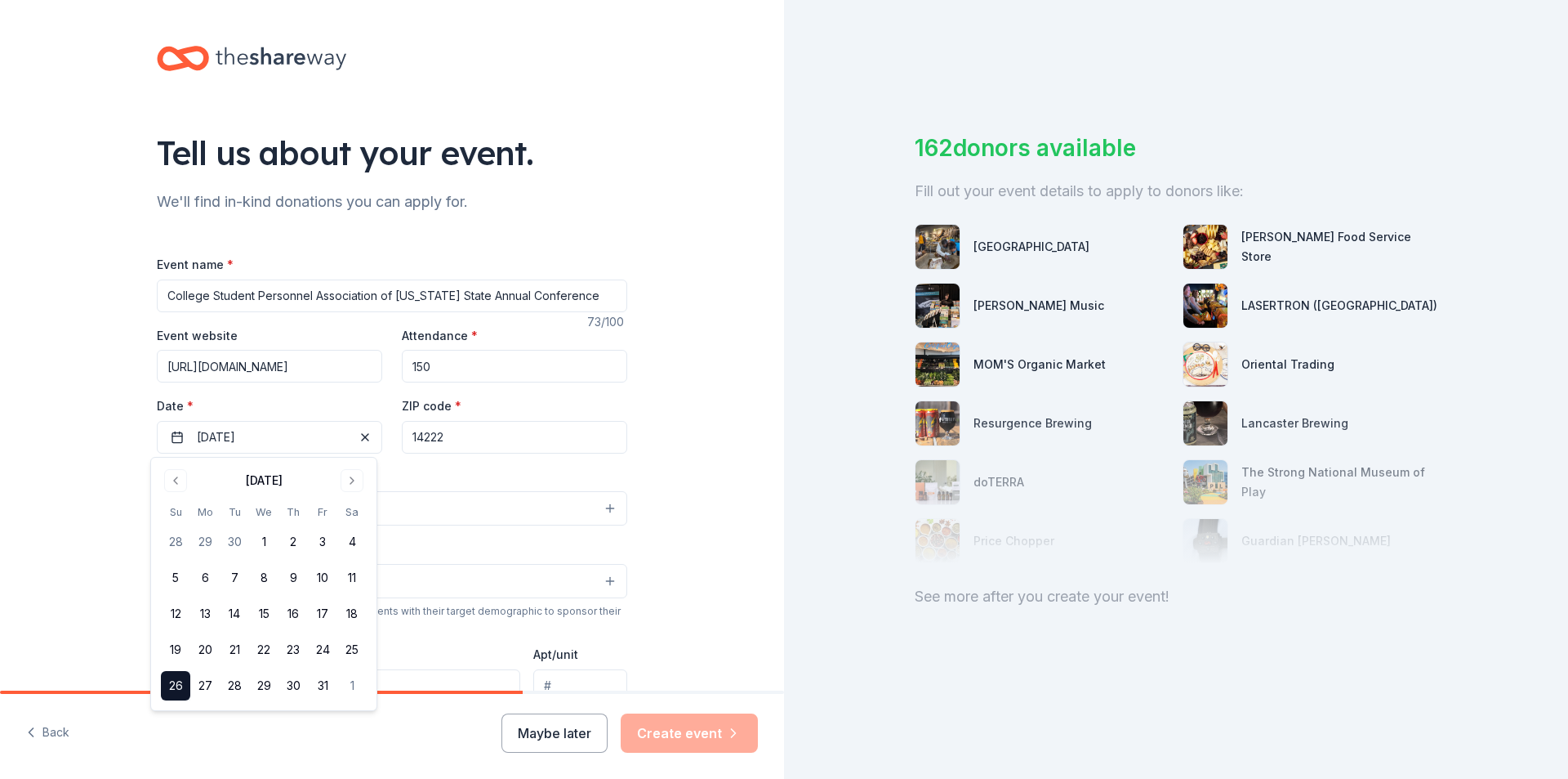
click at [516, 442] on input "14222" at bounding box center [514, 437] width 225 height 32
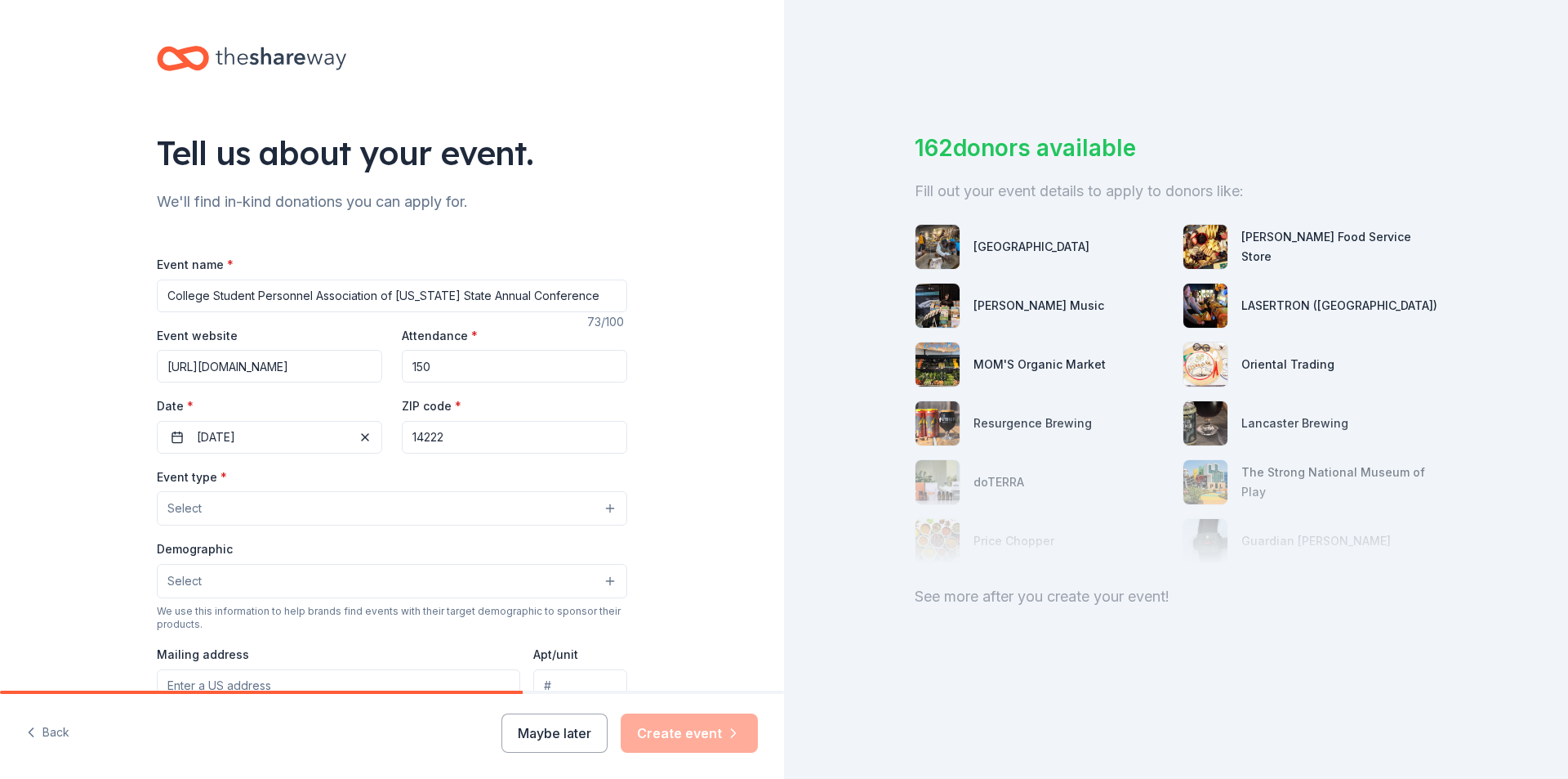
click at [515, 442] on input "14222" at bounding box center [514, 437] width 225 height 32
click at [485, 442] on input "14222" at bounding box center [514, 437] width 225 height 32
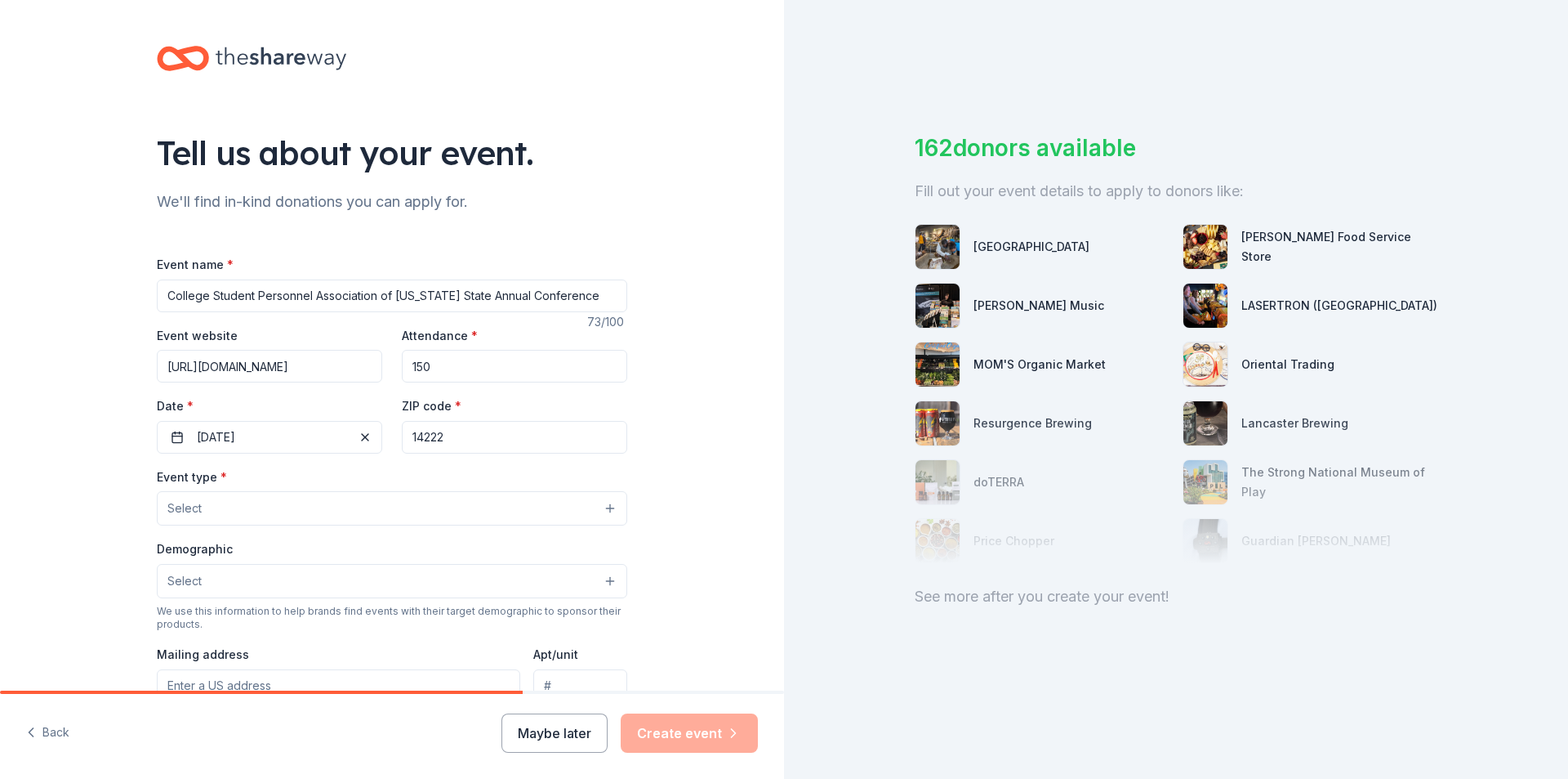
paste input "2305"
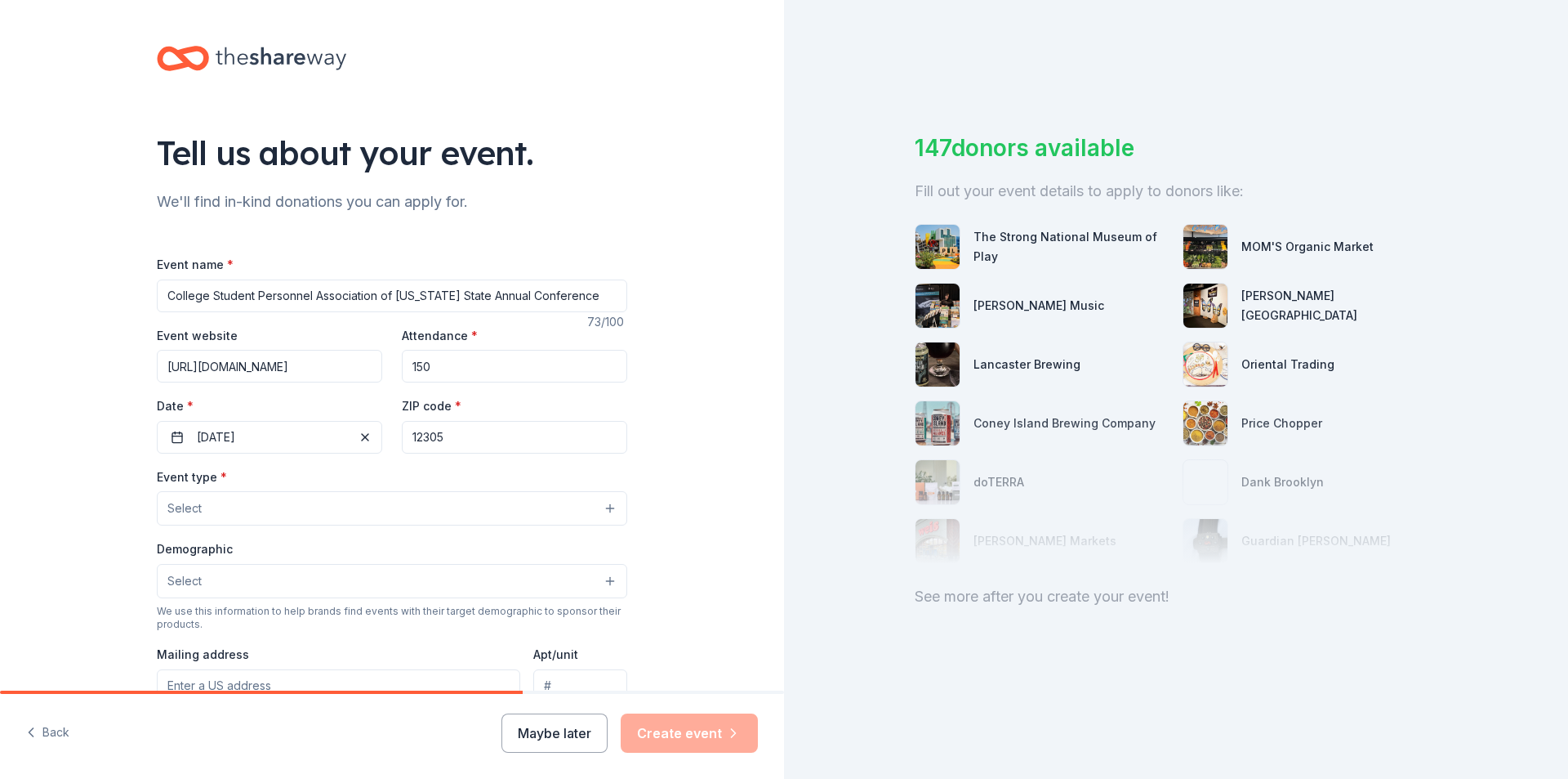
type input "12305"
click at [673, 423] on div "Tell us about your event. We'll find in-kind donations you can apply for. Event…" at bounding box center [392, 544] width 784 height 1088
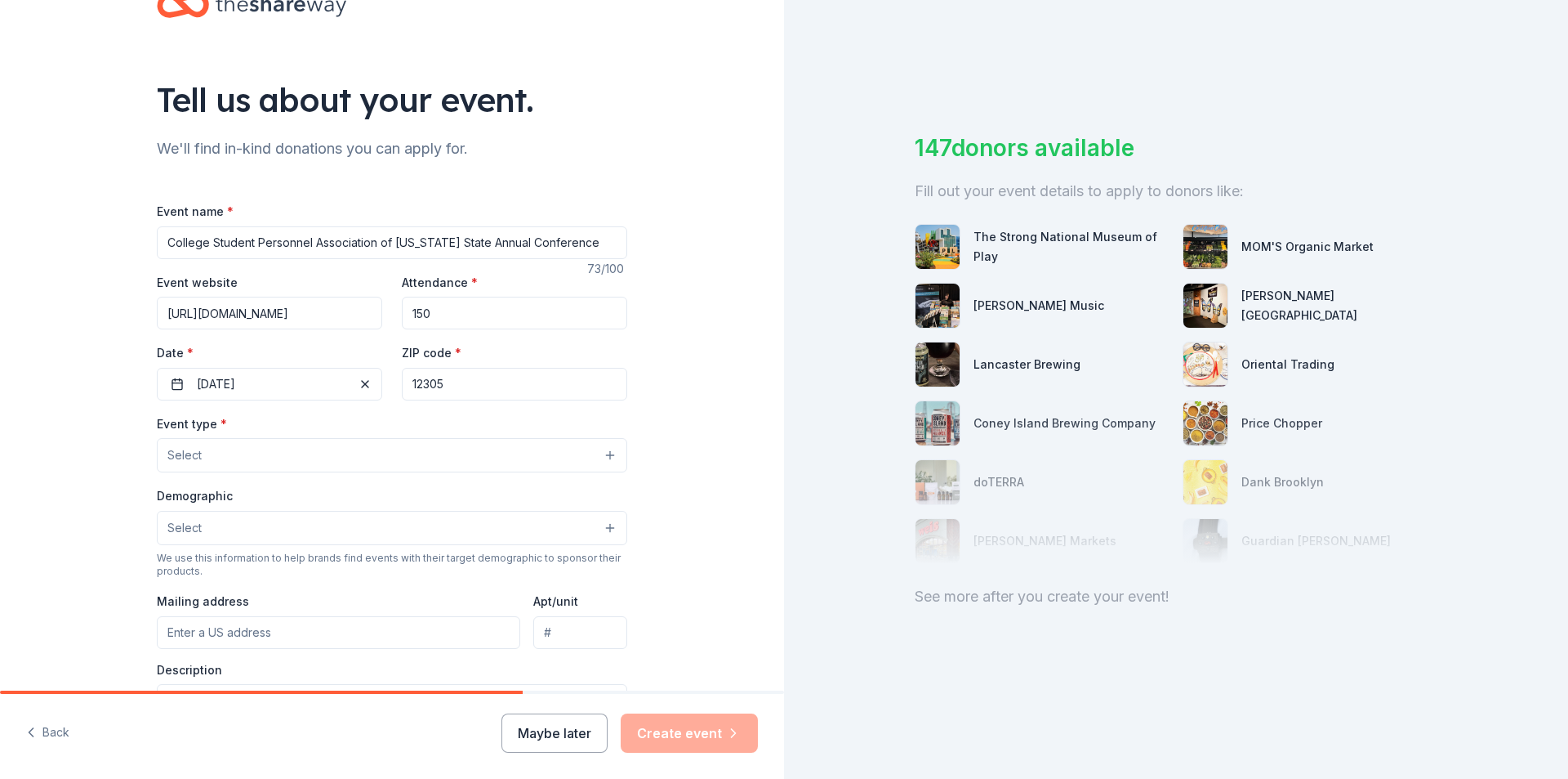
scroll to position [82, 0]
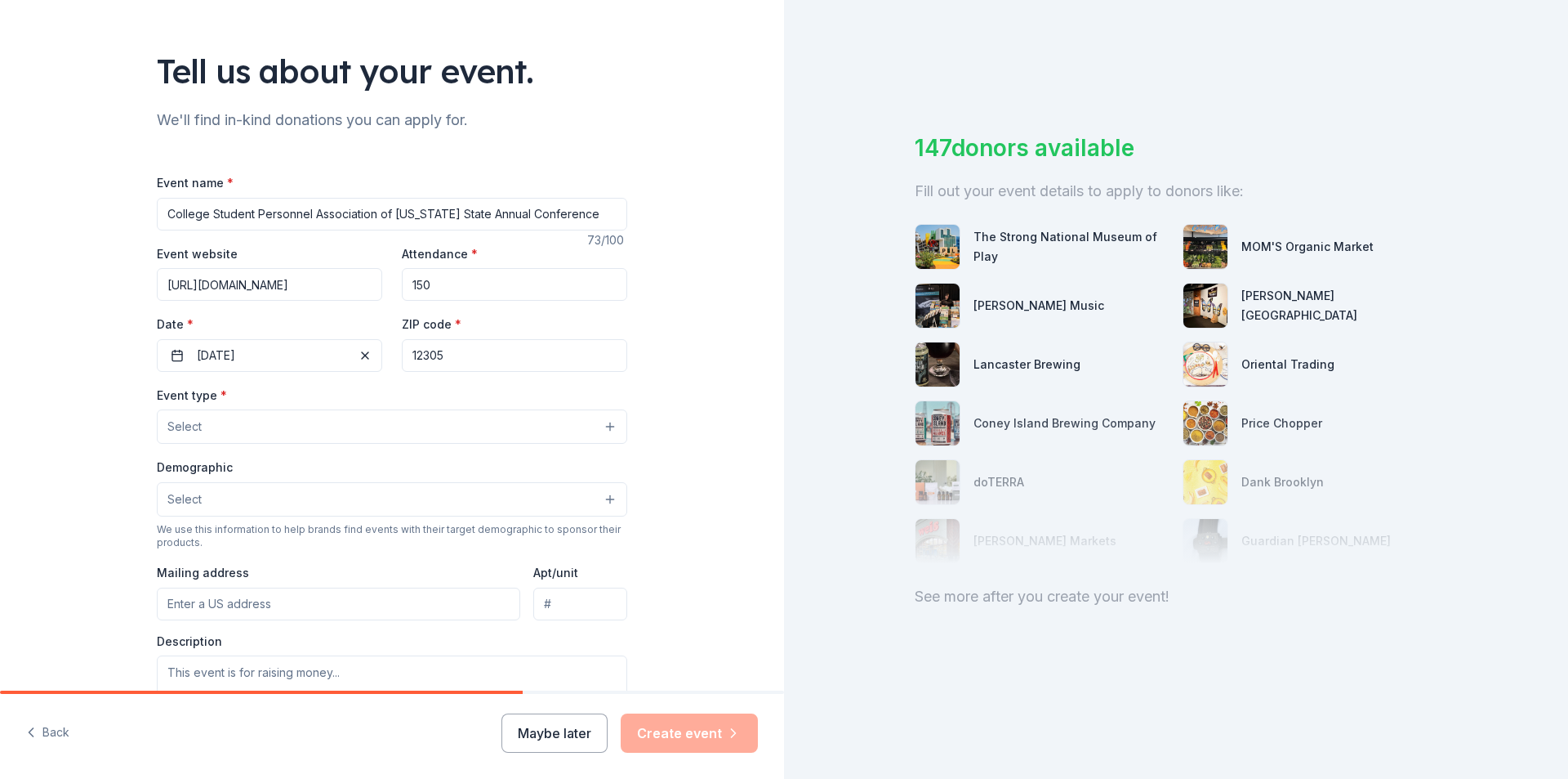
click at [501, 409] on div "Event type * Select" at bounding box center [392, 414] width 470 height 60
click at [497, 415] on button "Select" at bounding box center [392, 426] width 470 height 34
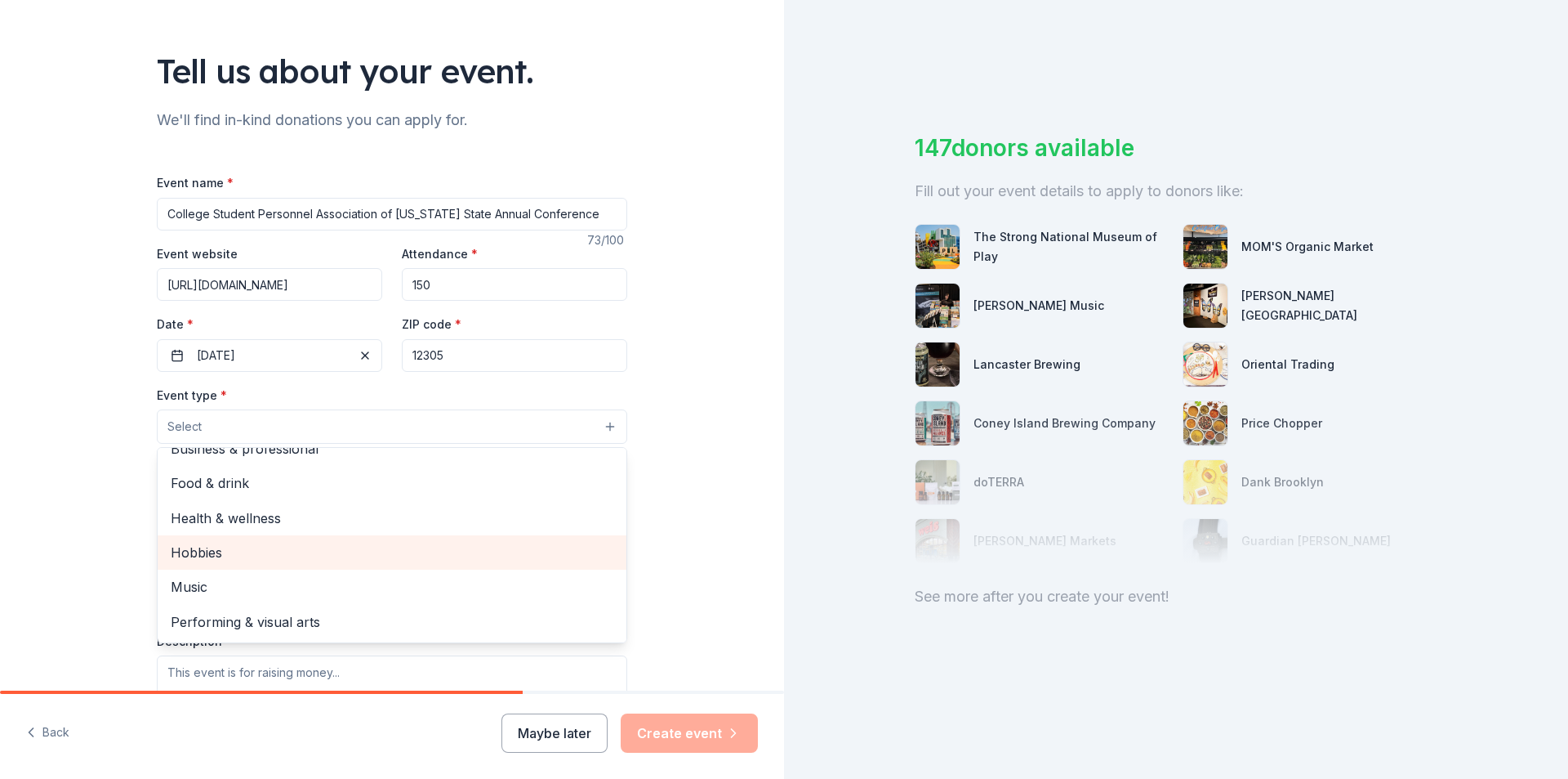
scroll to position [0, 0]
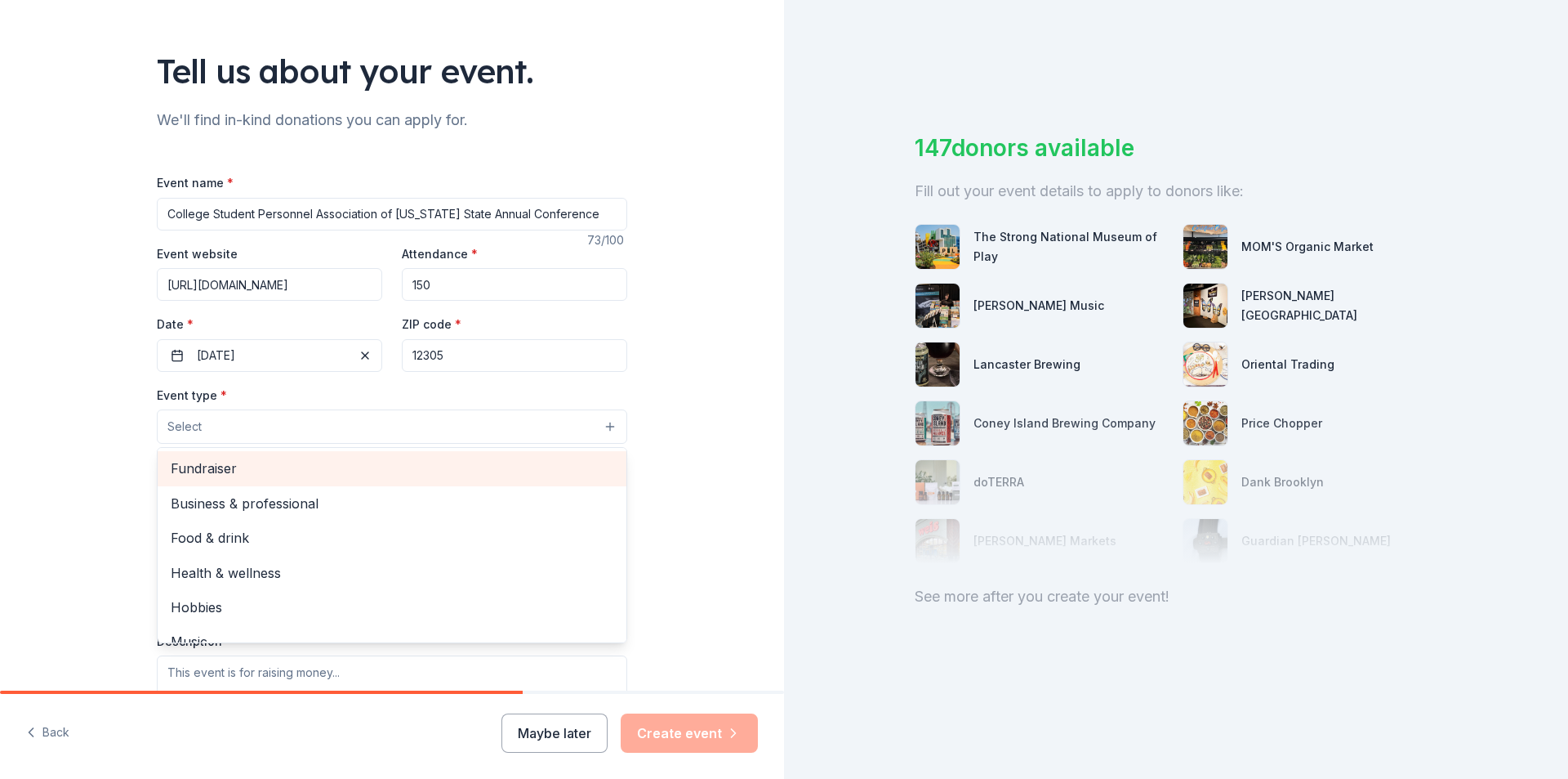
click at [220, 469] on span "Fundraiser" at bounding box center [392, 468] width 442 height 22
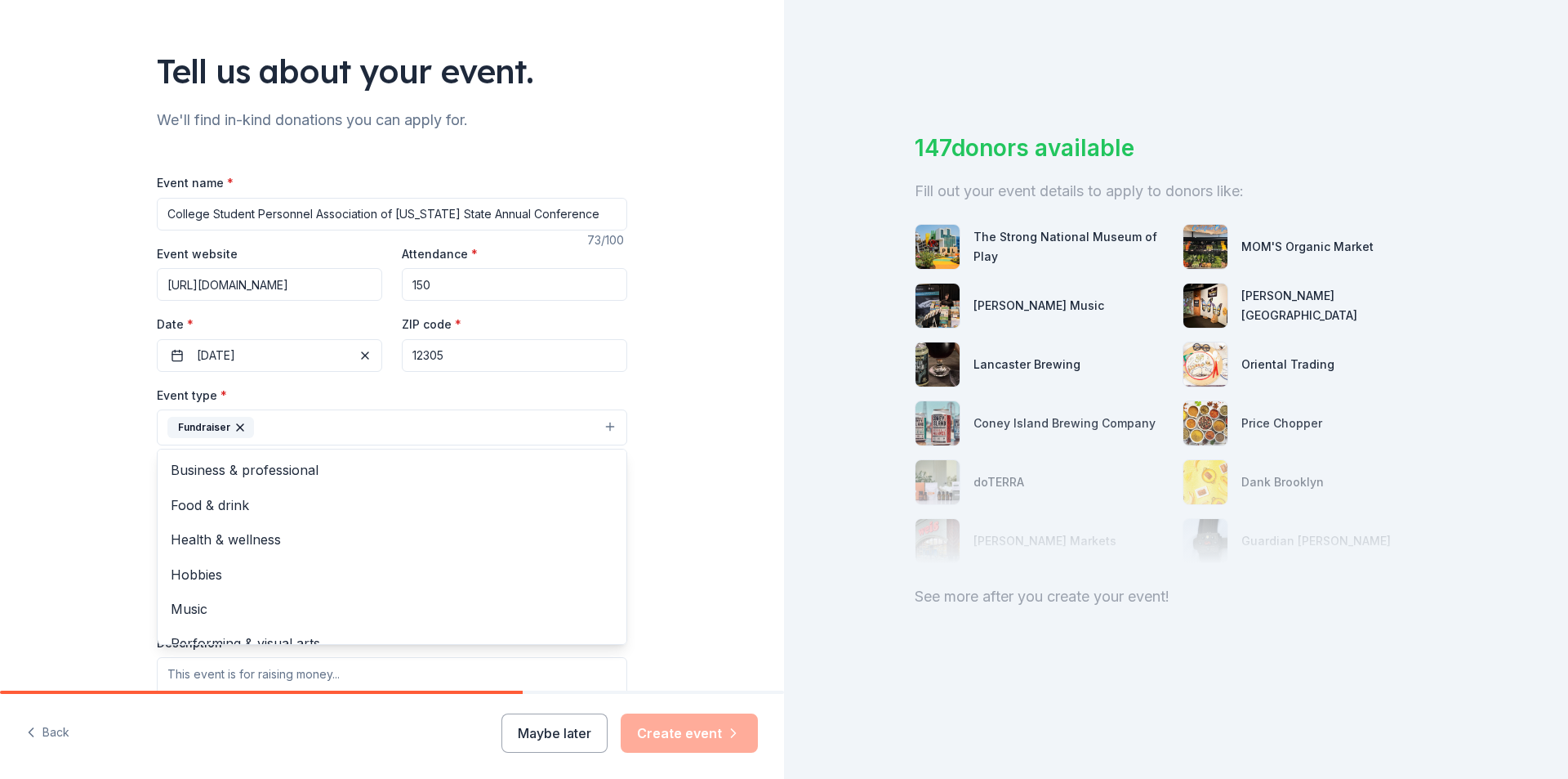
click at [681, 372] on div "Tell us about your event. We'll find in-kind donations you can apply for. Event…" at bounding box center [392, 462] width 784 height 1090
click at [538, 416] on button "Fundraiser" at bounding box center [392, 427] width 470 height 36
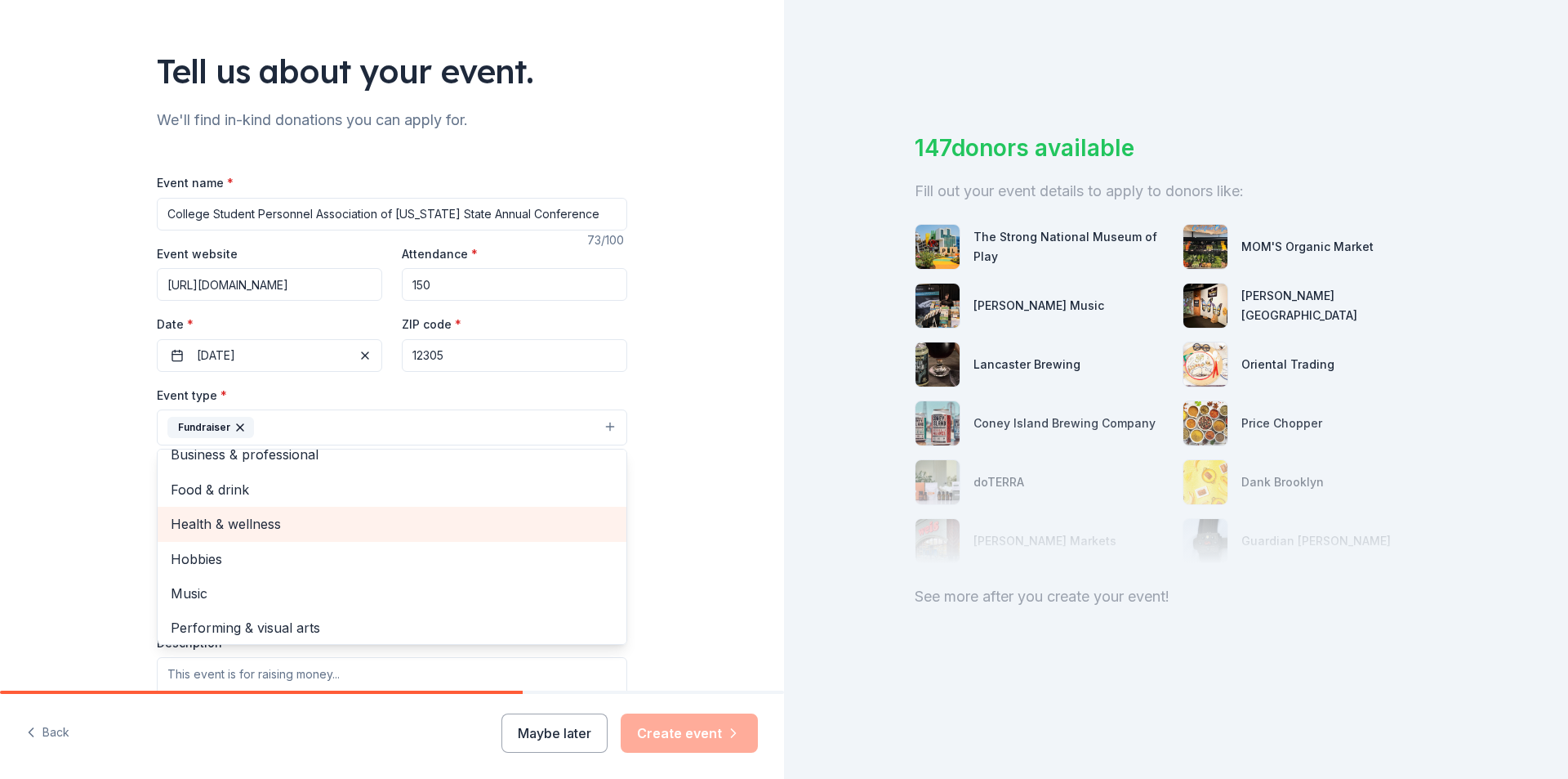
scroll to position [20, 0]
click at [666, 443] on div "Tell us about your event. We'll find in-kind donations you can apply for. Event…" at bounding box center [392, 462] width 784 height 1090
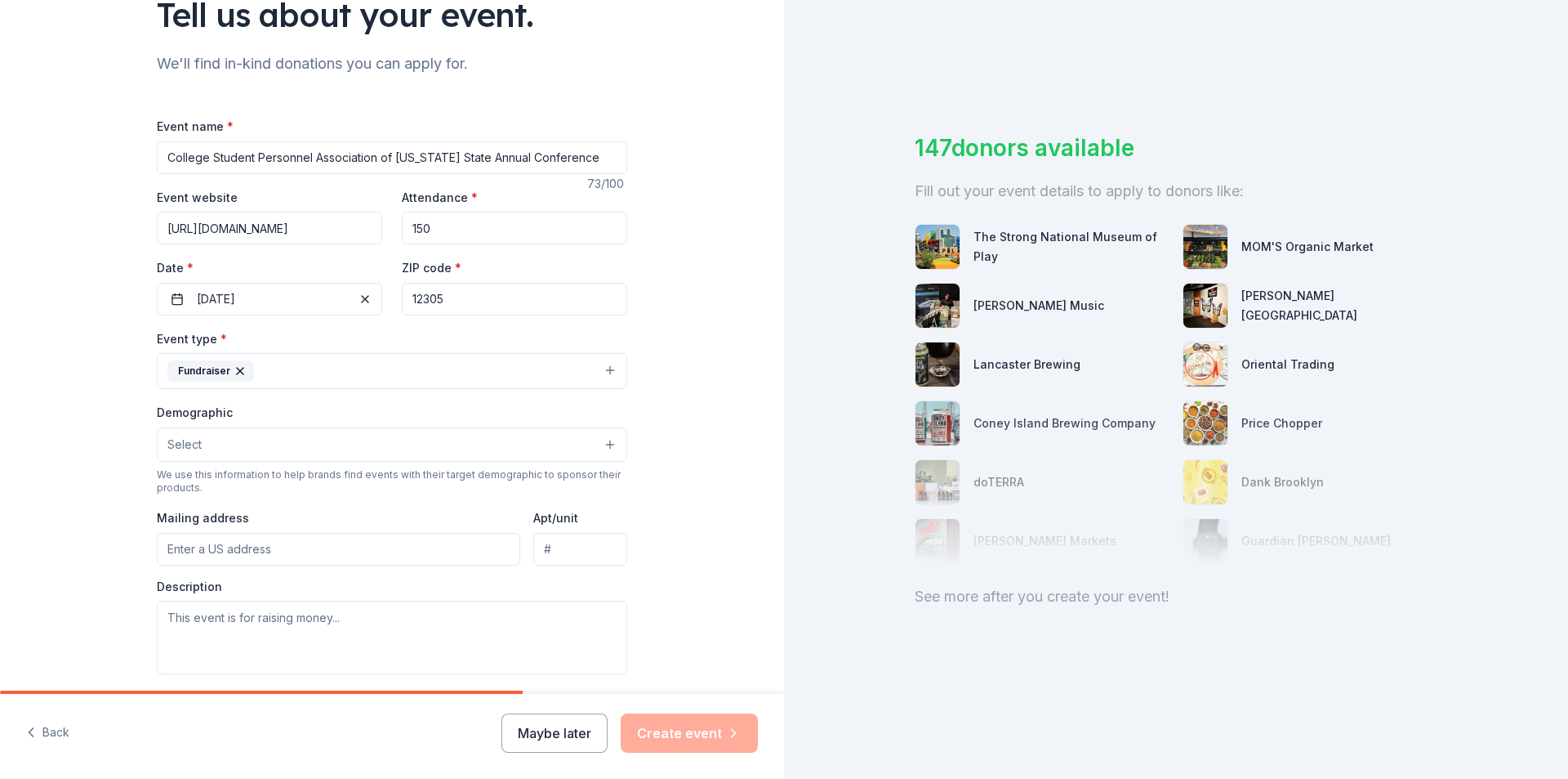
scroll to position [163, 0]
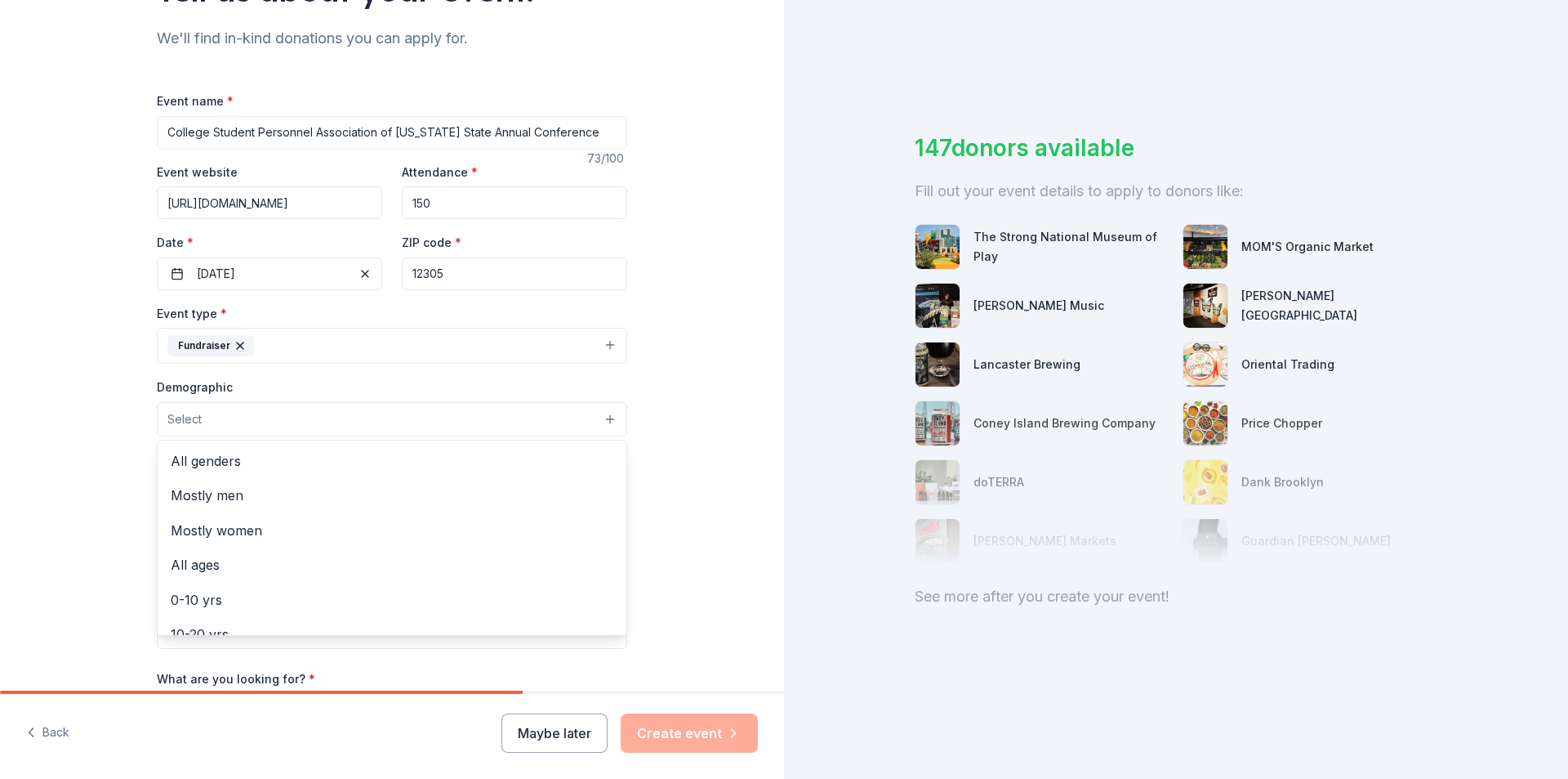
click at [491, 432] on button "Select" at bounding box center [392, 419] width 470 height 34
click at [435, 452] on span "All genders" at bounding box center [392, 461] width 442 height 22
click at [671, 404] on div "Tell us about your event. We'll find in-kind donations you can apply for. Event…" at bounding box center [392, 382] width 784 height 1091
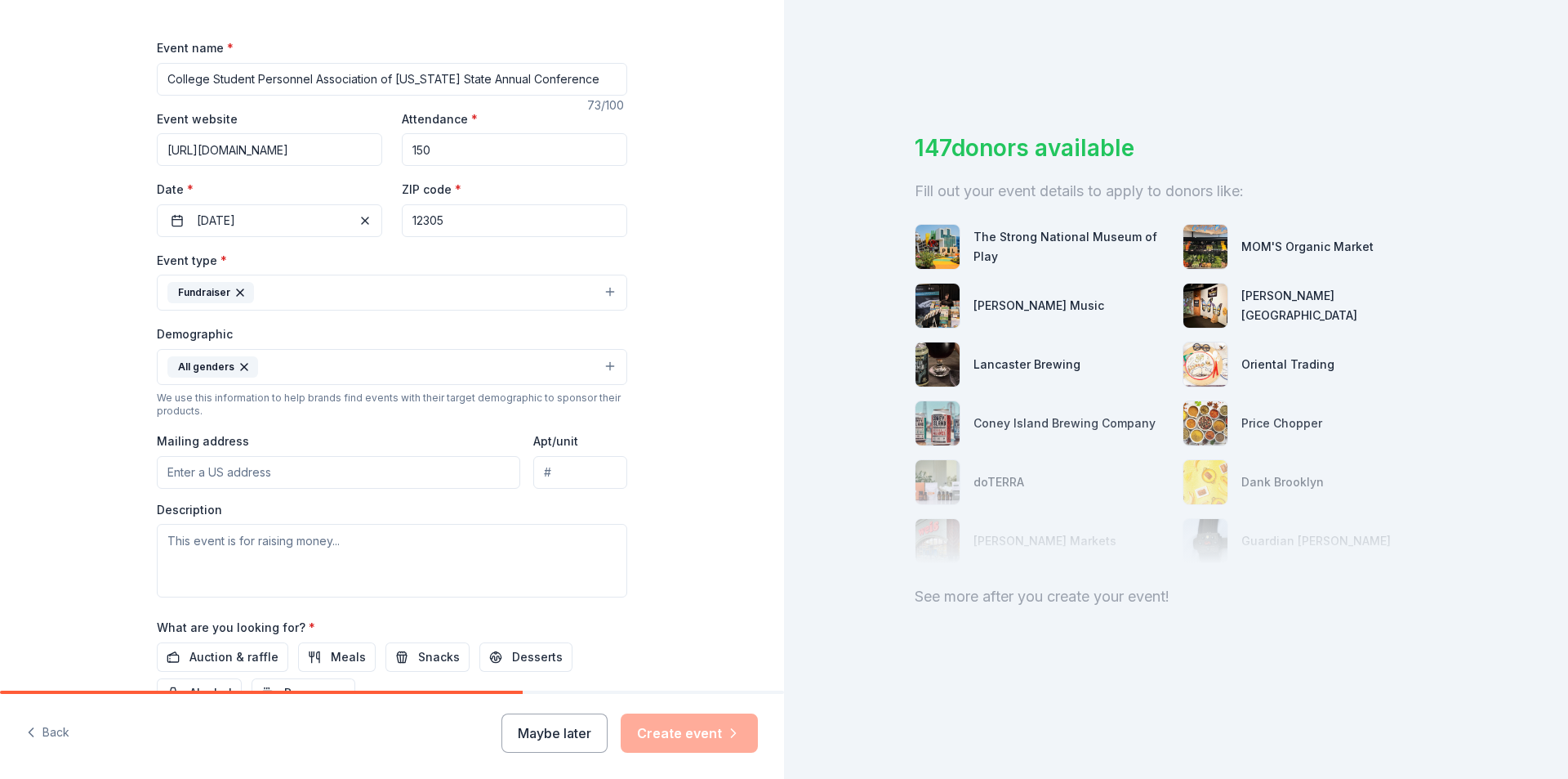
scroll to position [245, 0]
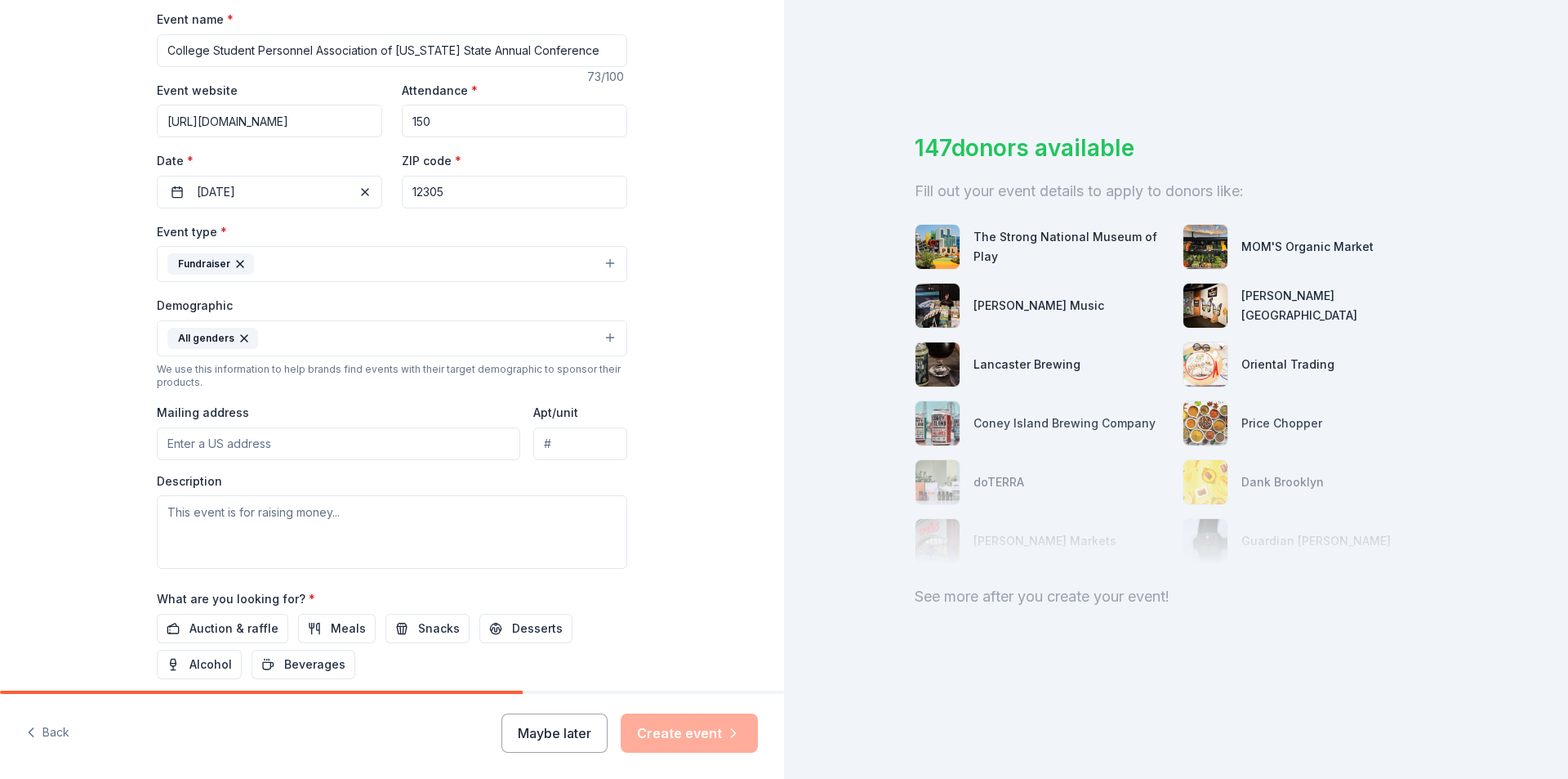
click at [471, 357] on div "Demographic All genders We use this information to help brands find events with…" at bounding box center [392, 341] width 470 height 94
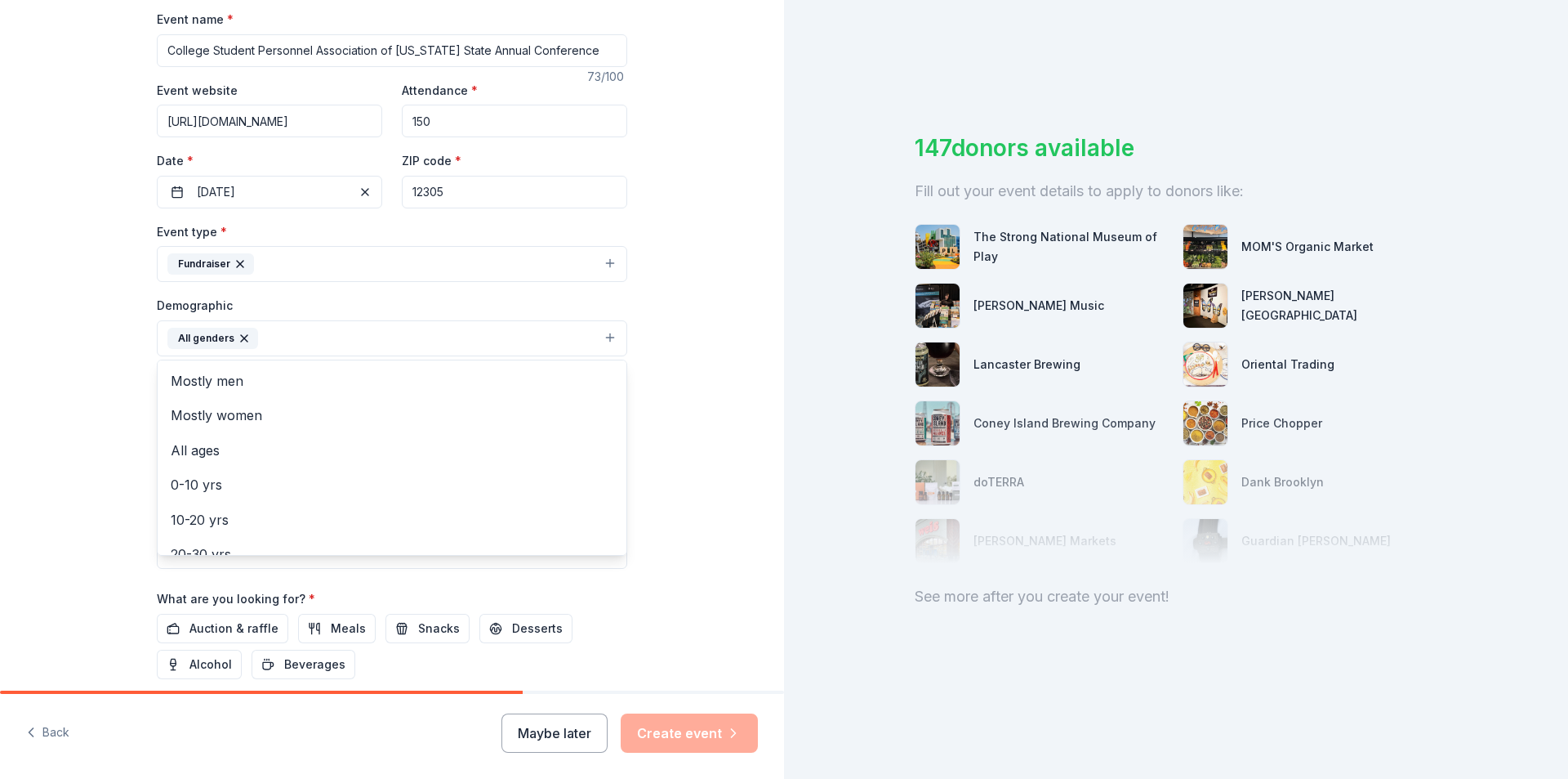
click at [461, 345] on button "All genders" at bounding box center [392, 338] width 470 height 36
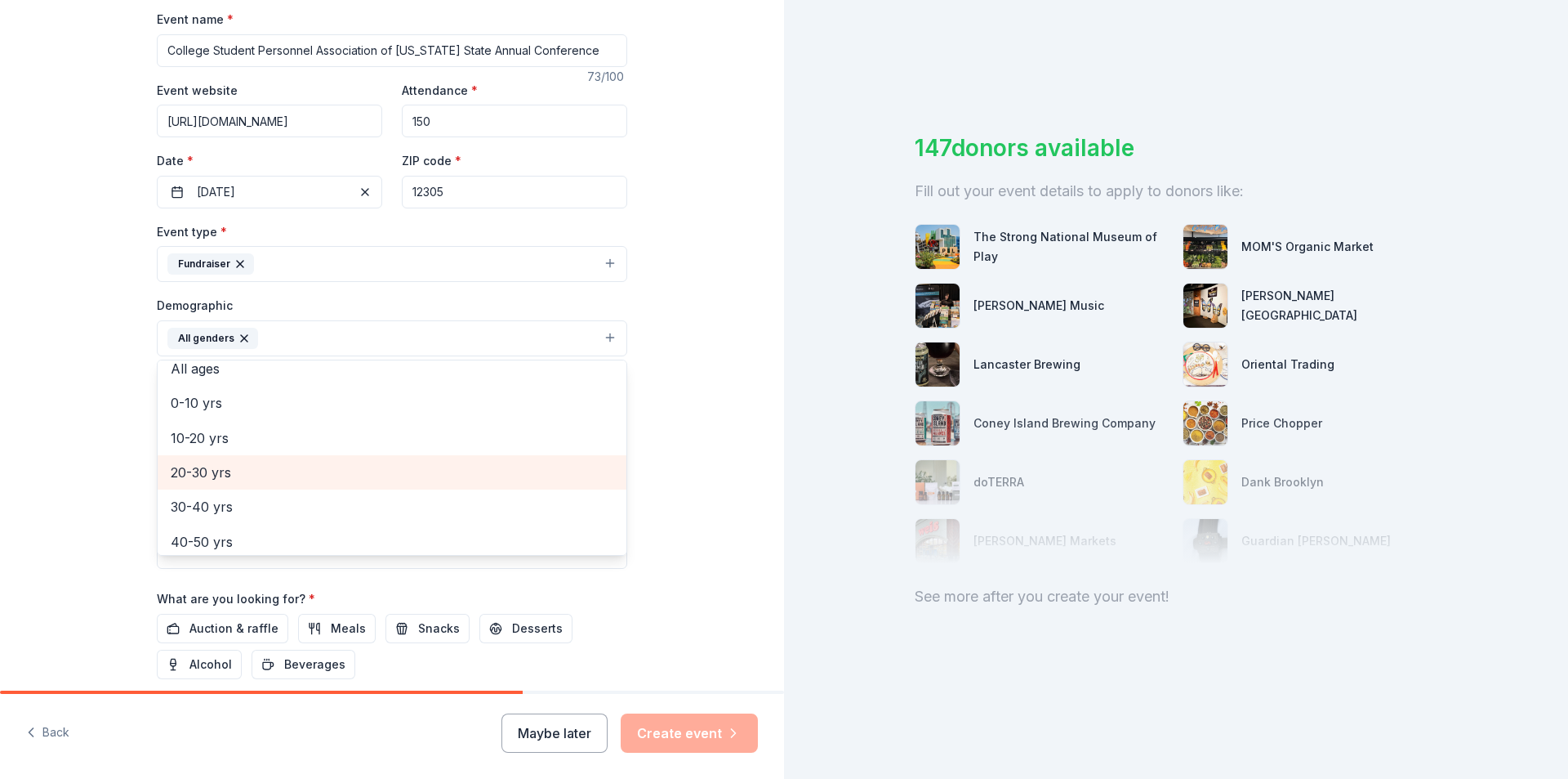
click at [228, 477] on span "20-30 yrs" at bounding box center [392, 472] width 442 height 22
click at [218, 485] on div "30-40 yrs" at bounding box center [392, 472] width 469 height 34
click at [218, 482] on span "40-50 yrs" at bounding box center [392, 472] width 442 height 22
click at [217, 481] on span "50-60 yrs" at bounding box center [392, 472] width 442 height 22
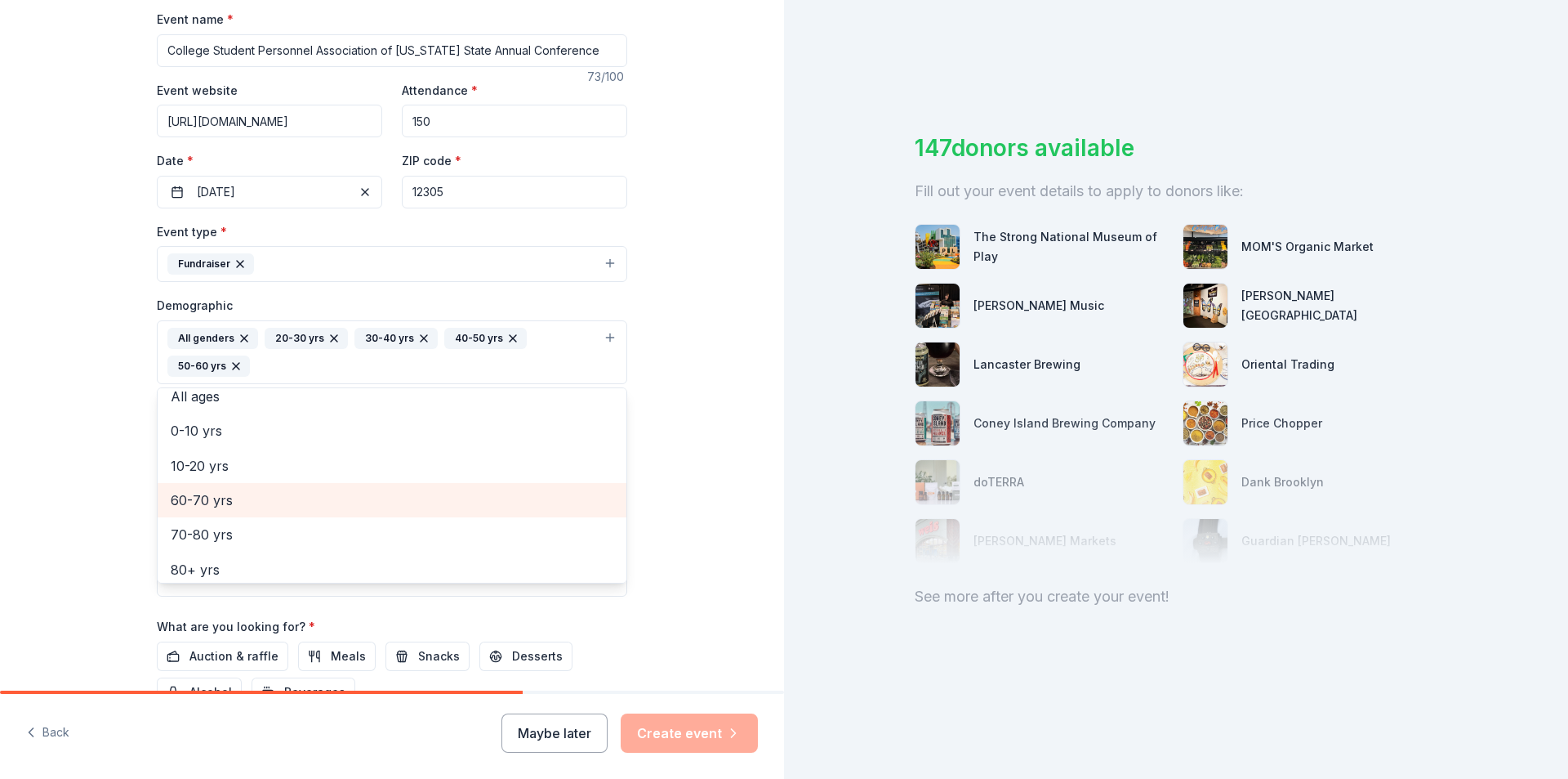
click at [209, 494] on span "60-70 yrs" at bounding box center [392, 501] width 442 height 22
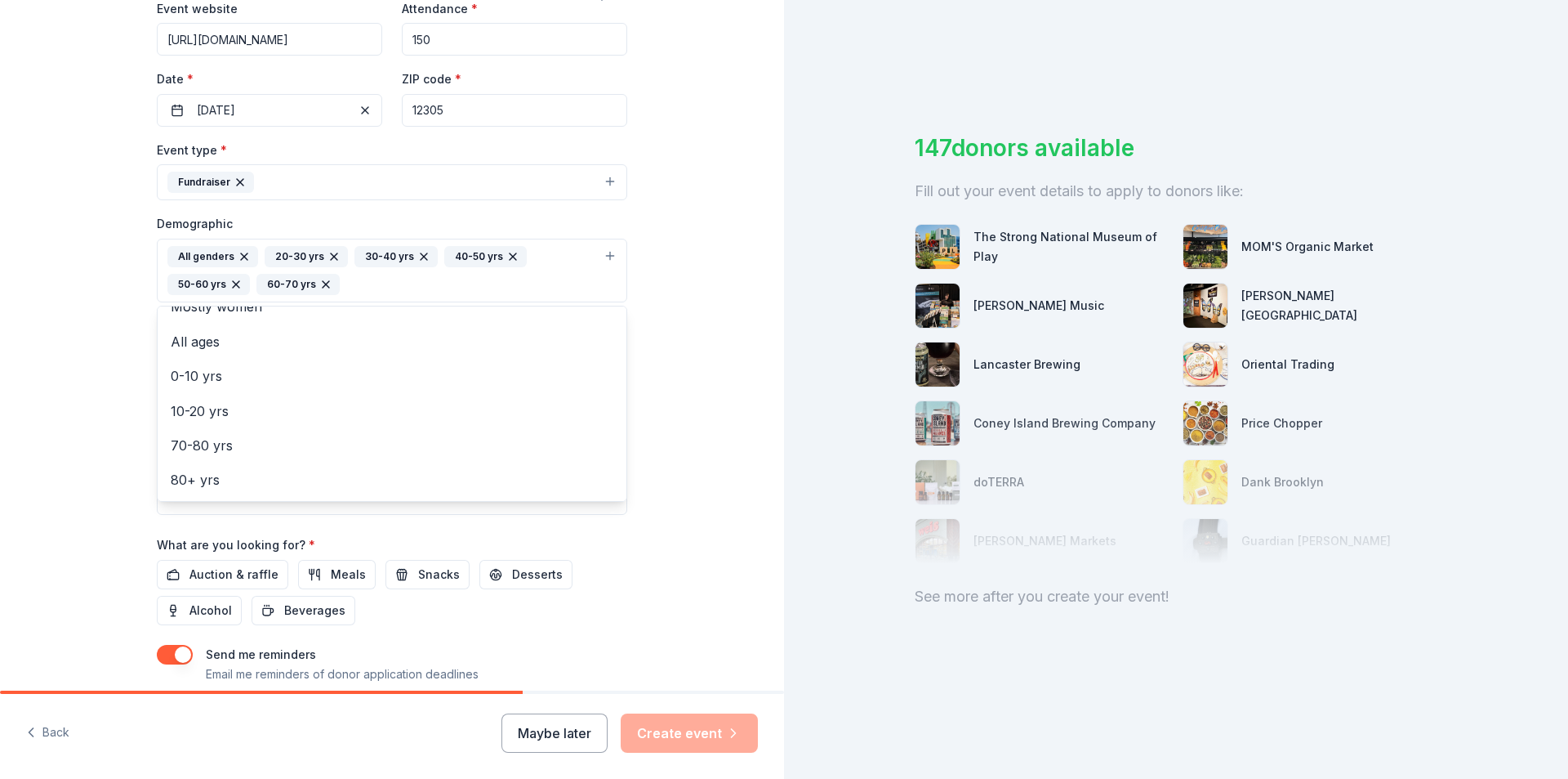
click at [668, 392] on div "Tell us about your event. We'll find in-kind donations you can apply for. Event…" at bounding box center [392, 233] width 784 height 1119
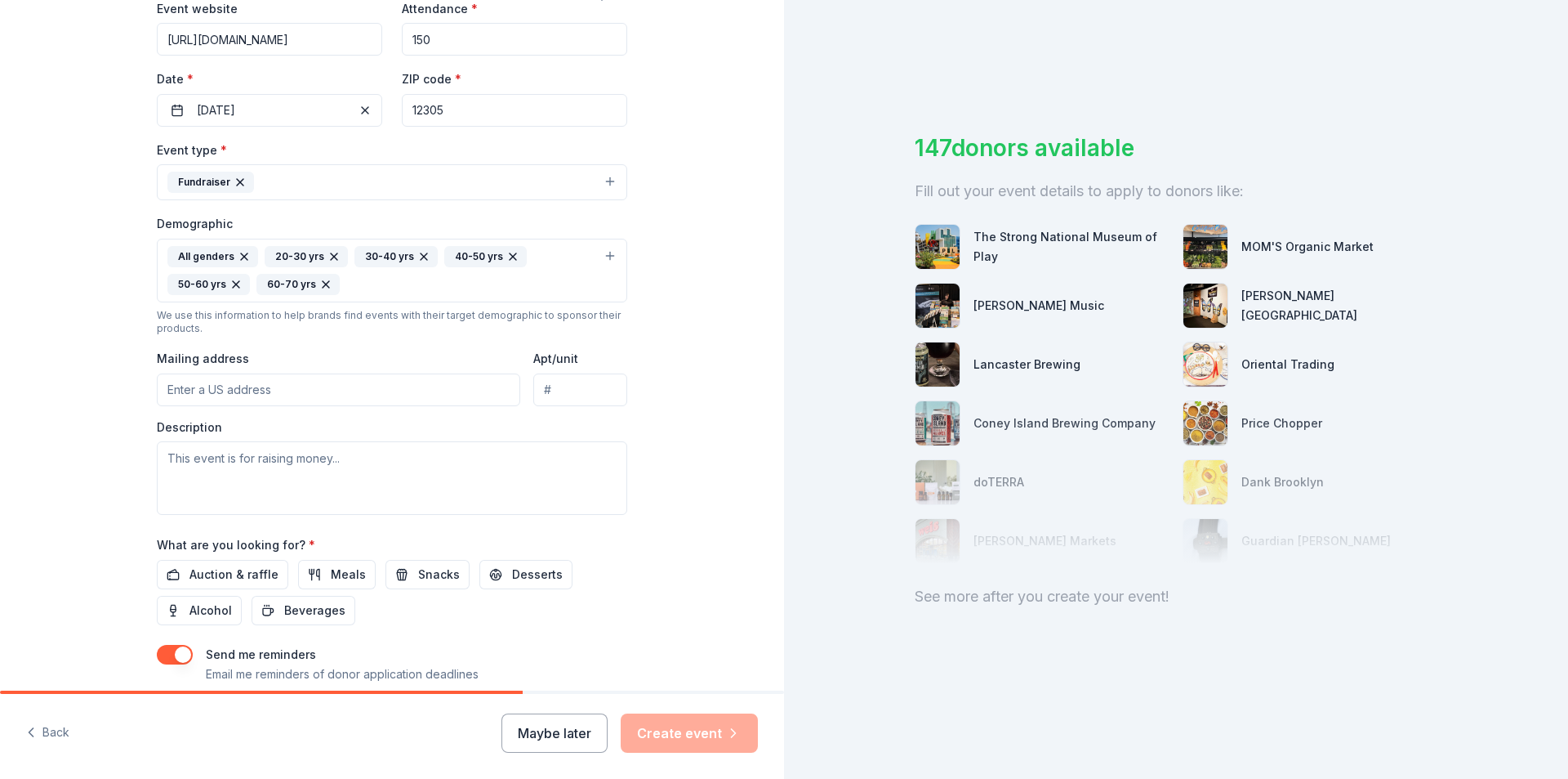
click at [367, 393] on input "Mailing address" at bounding box center [338, 390] width 364 height 32
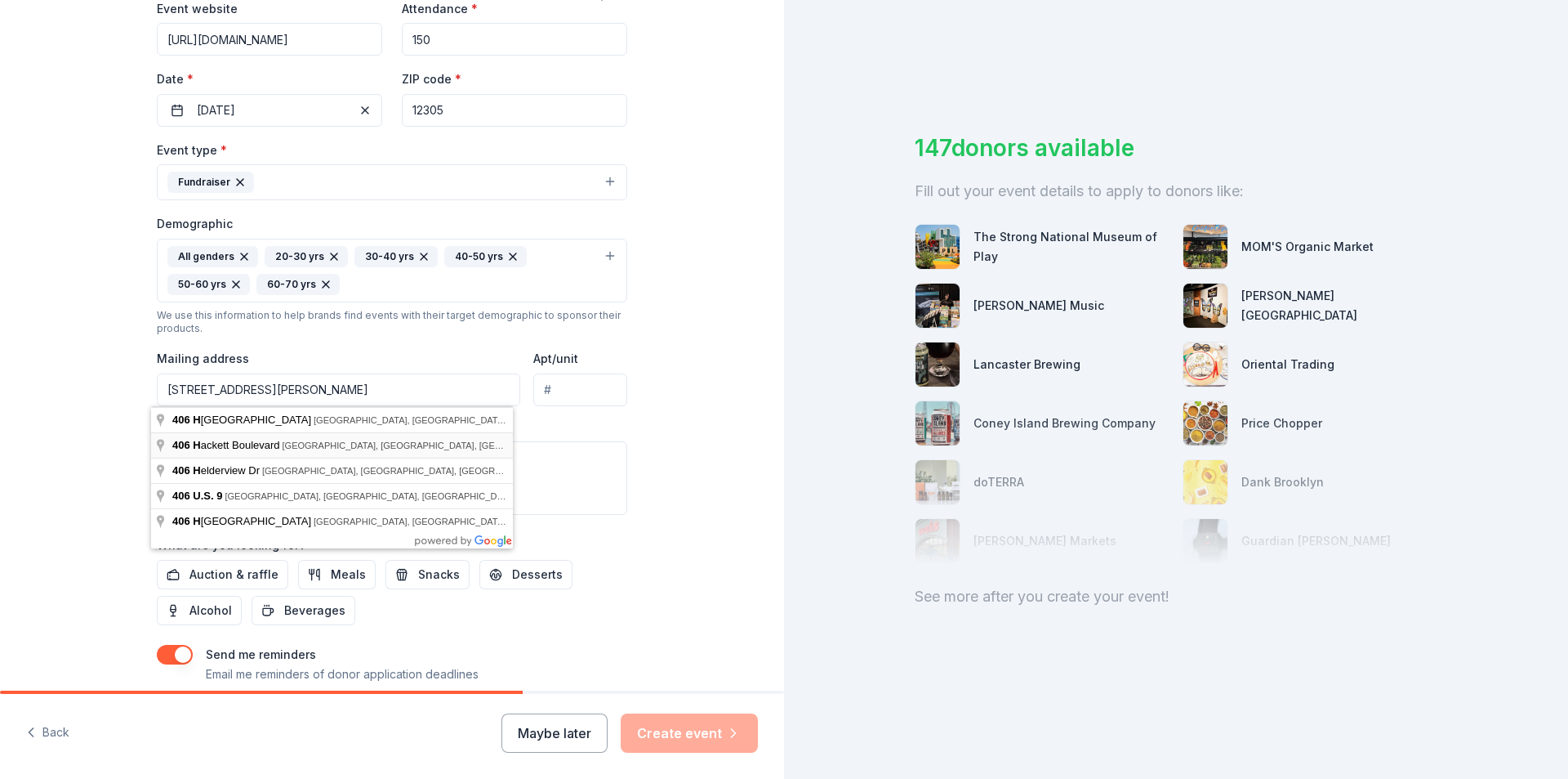
type input "406 Hackett Boulevard, Albany, NY, 12208"
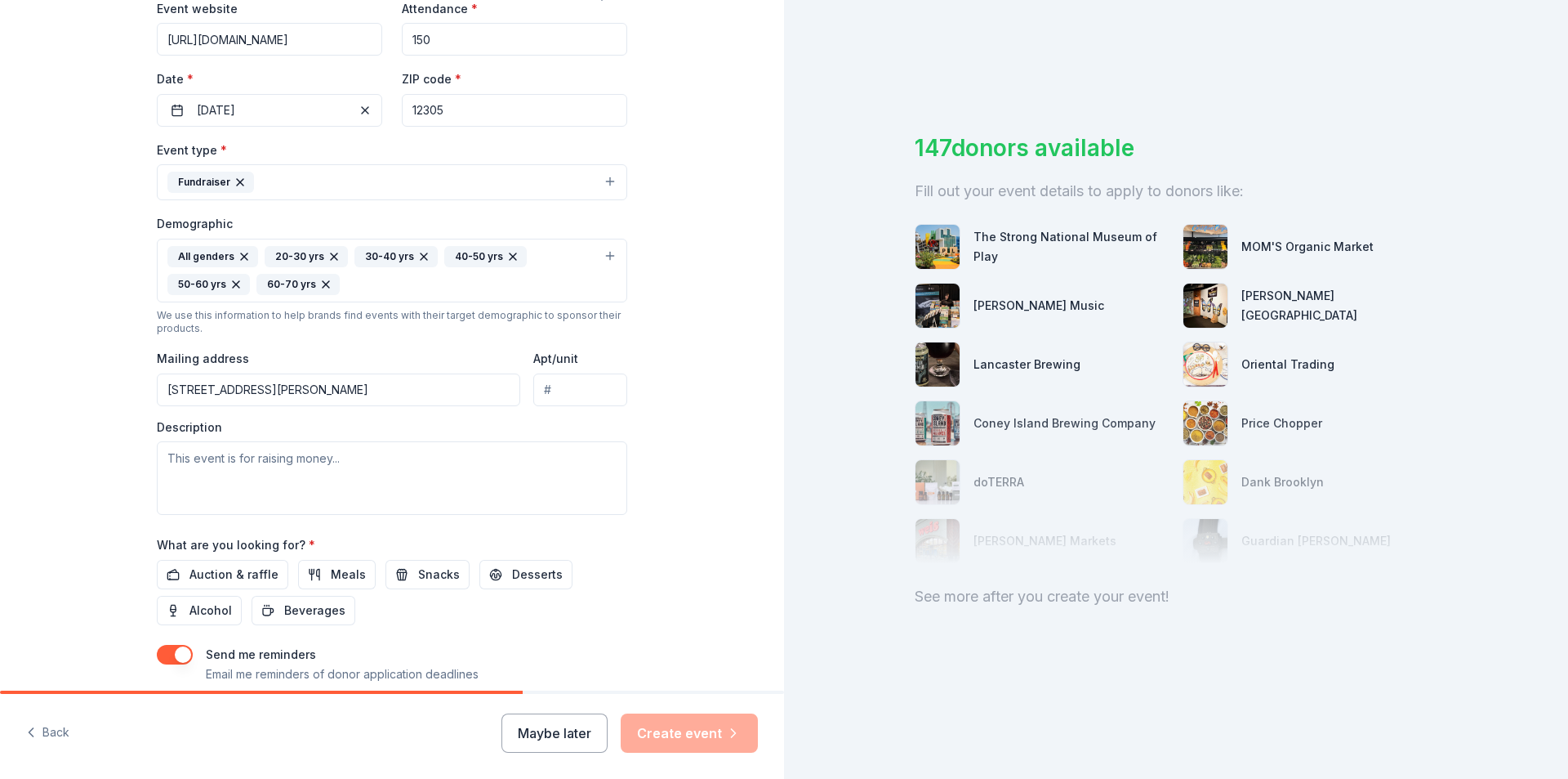
click at [553, 399] on input "Apt/unit" at bounding box center [580, 390] width 94 height 32
click at [403, 457] on textarea at bounding box center [392, 478] width 470 height 74
paste textarea "We are asking for a donation from you and your business that will be available …"
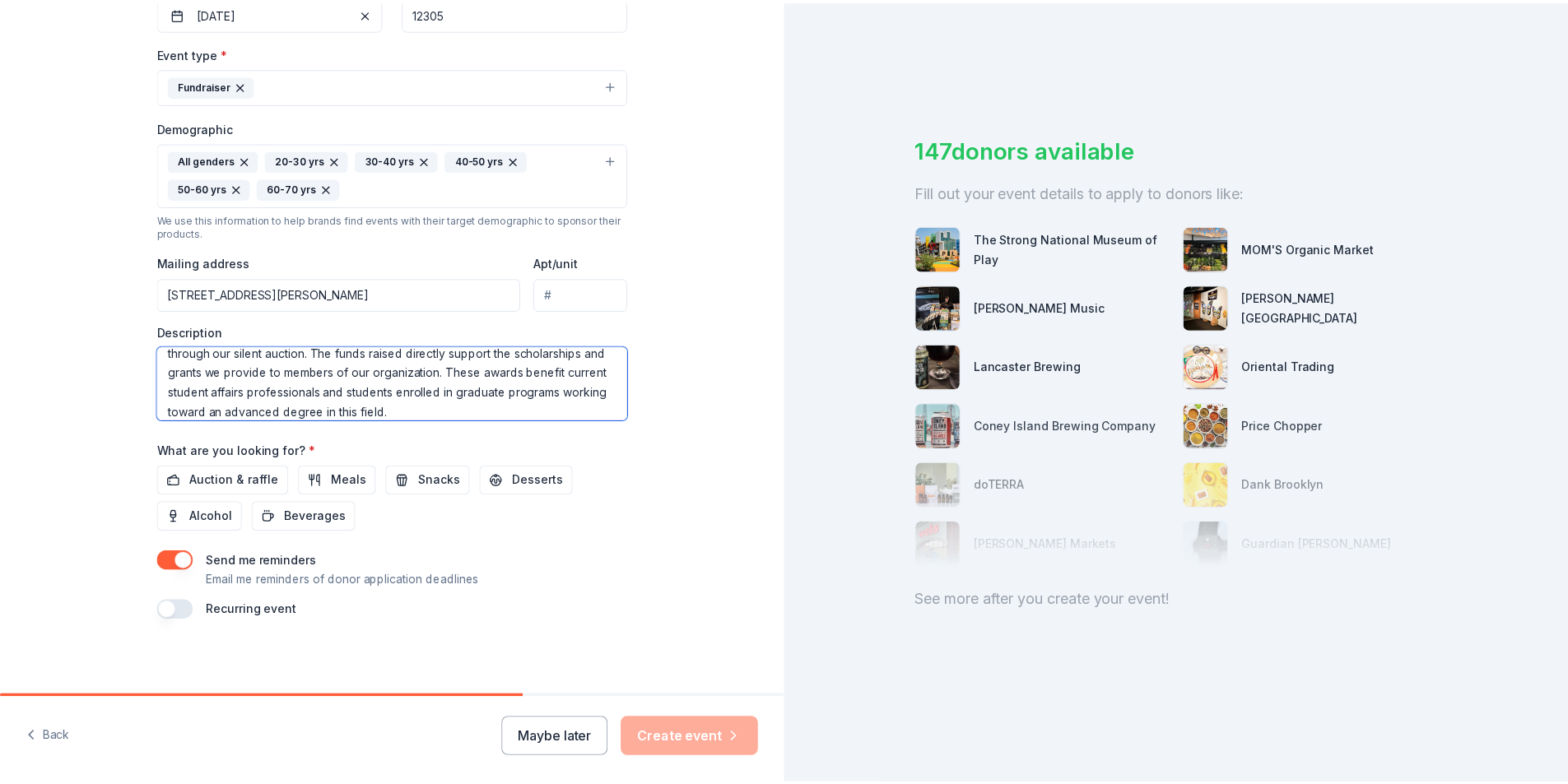
scroll to position [431, 0]
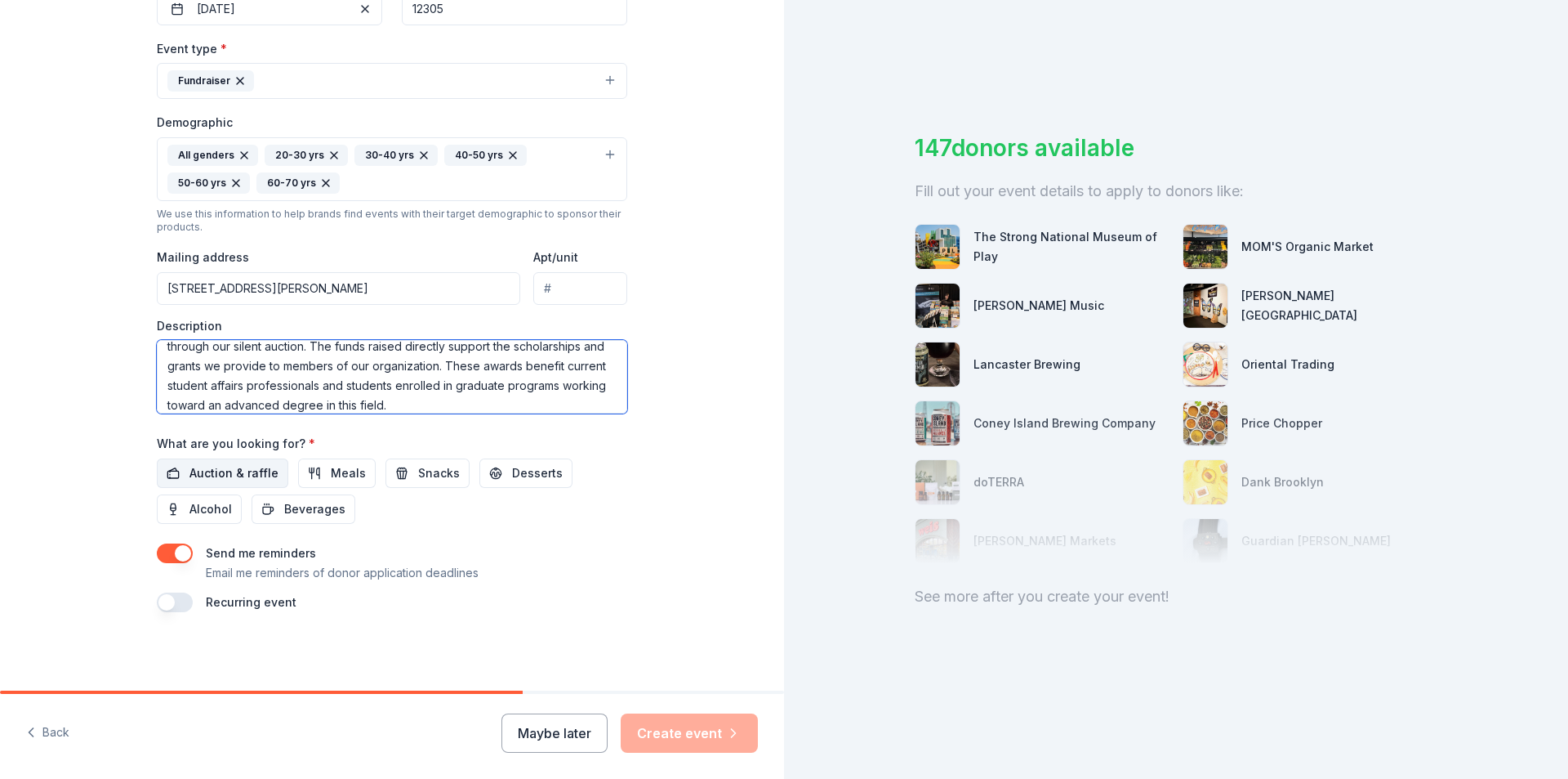
type textarea "We are asking for a donation from you and your business that will be available …"
click at [226, 472] on span "Auction & raffle" at bounding box center [234, 473] width 89 height 20
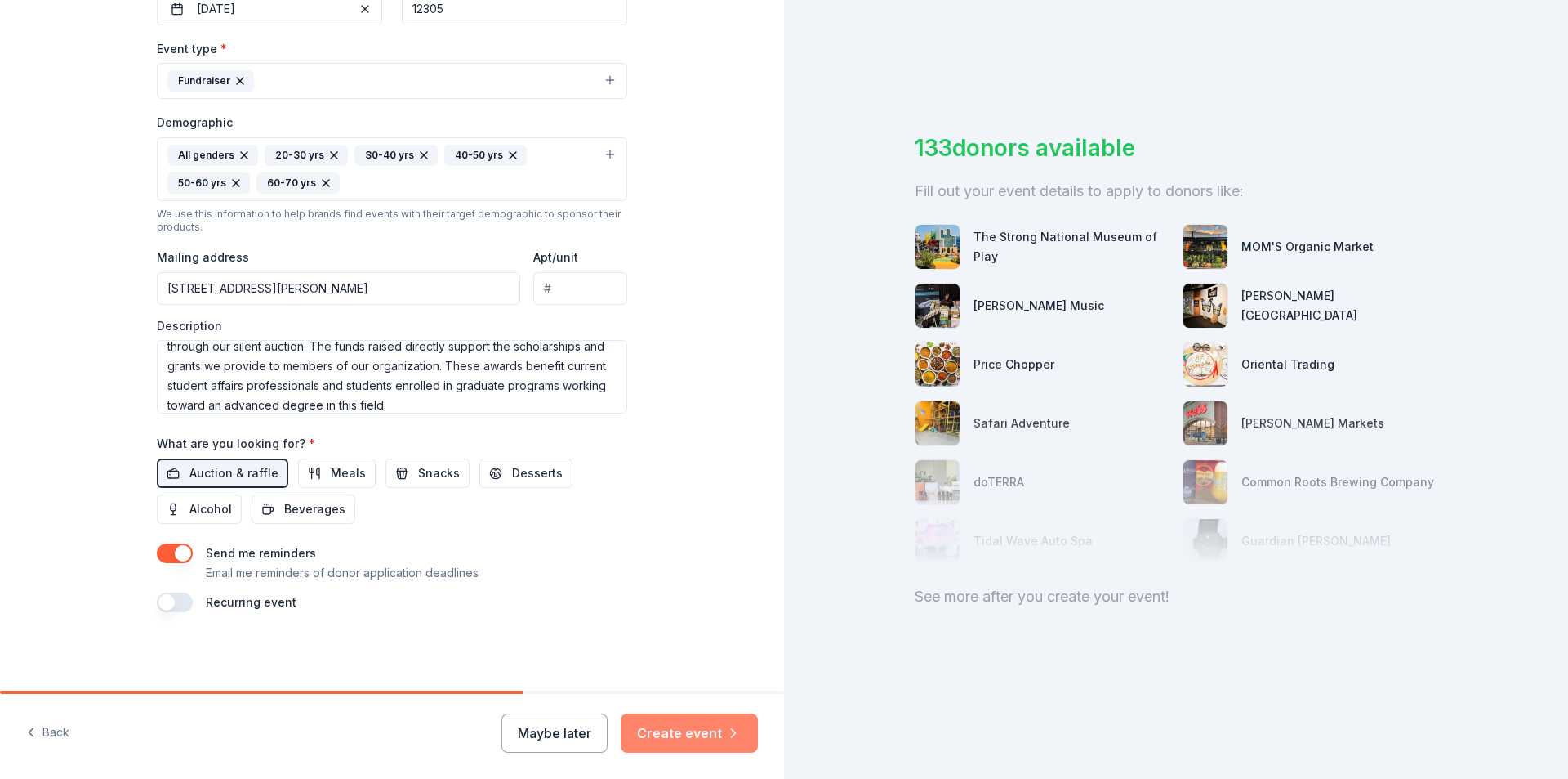
click at [688, 727] on button "Create event" at bounding box center [689, 733] width 138 height 39
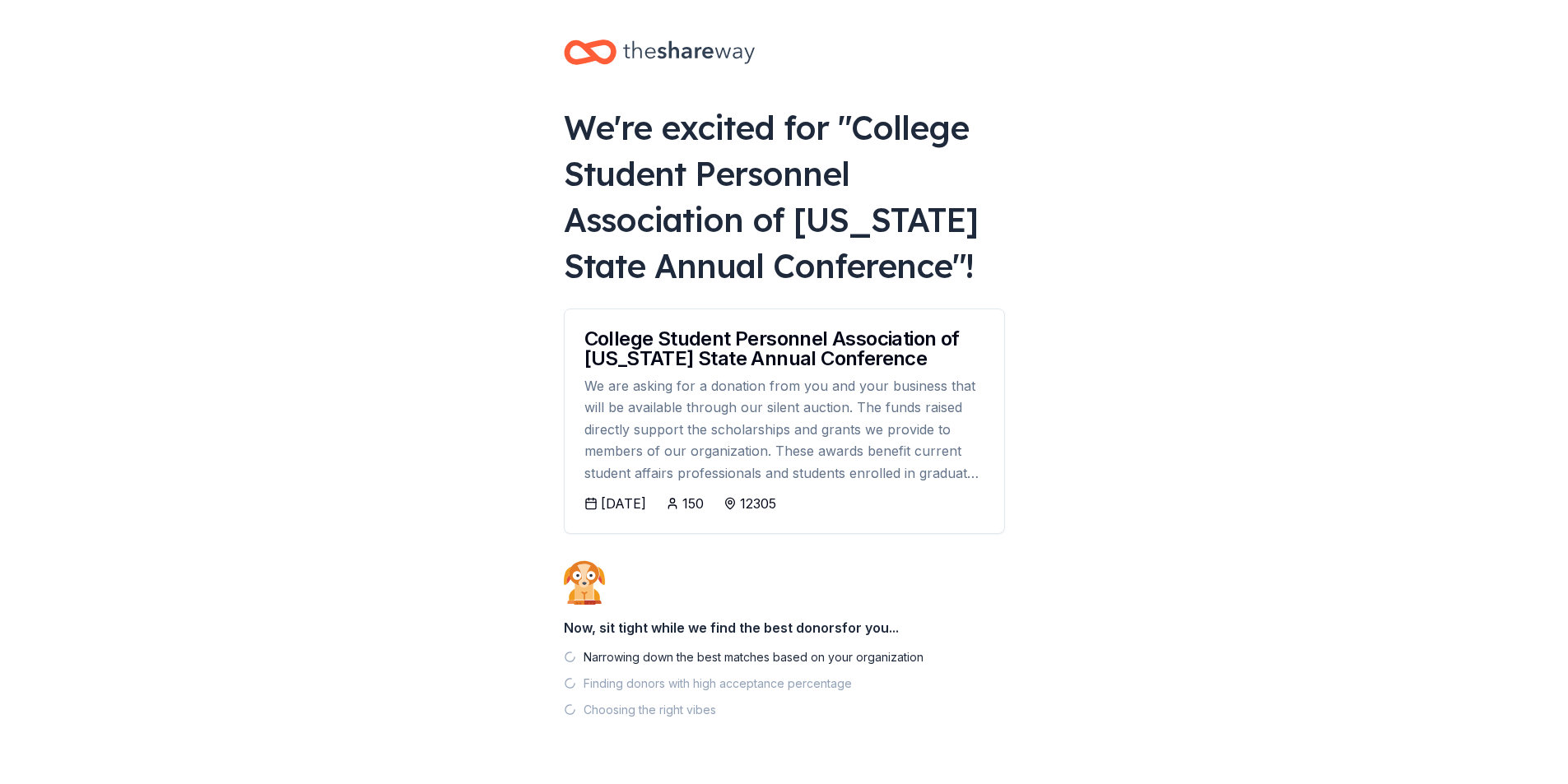
scroll to position [44, 0]
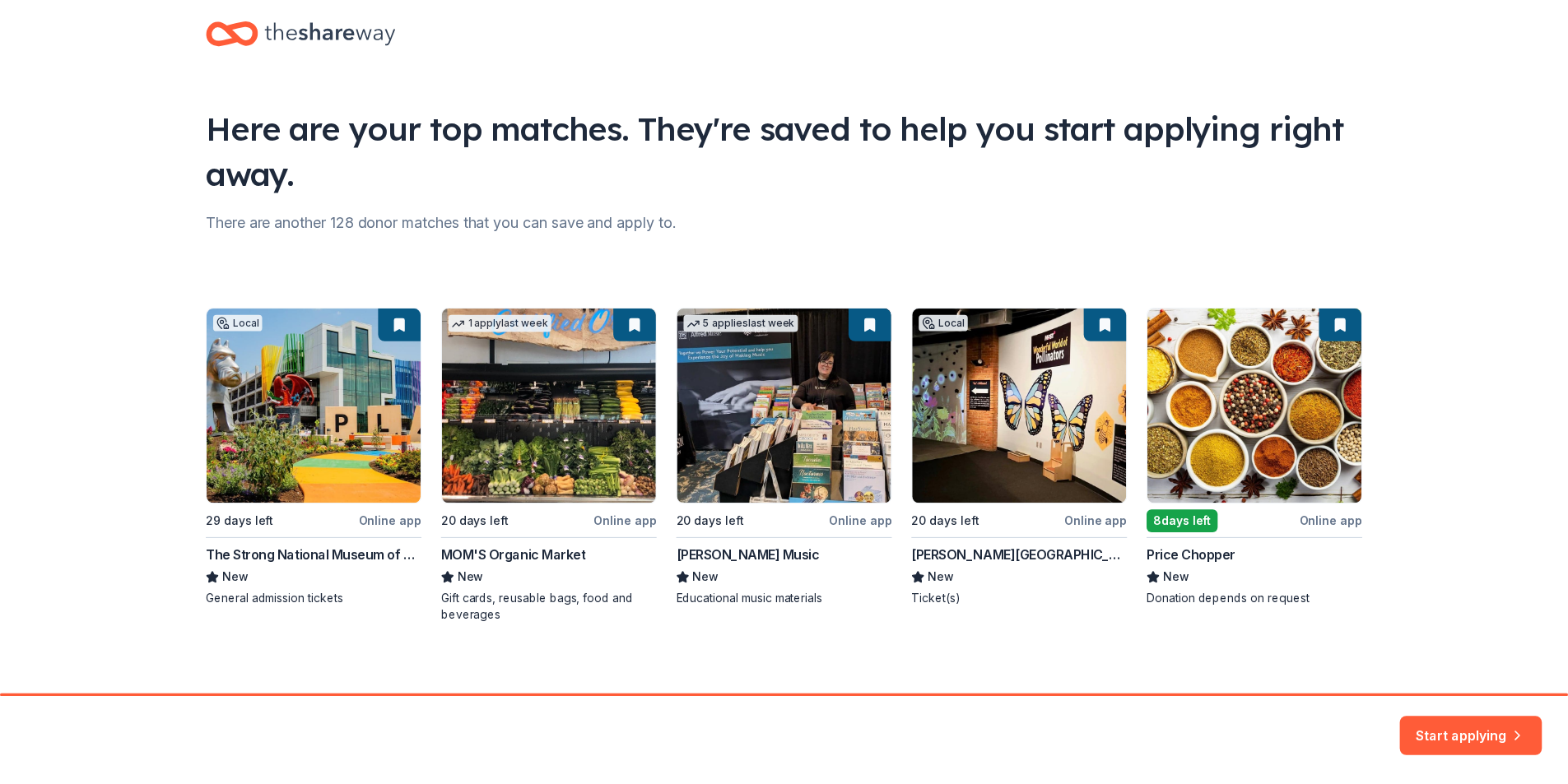
scroll to position [36, 0]
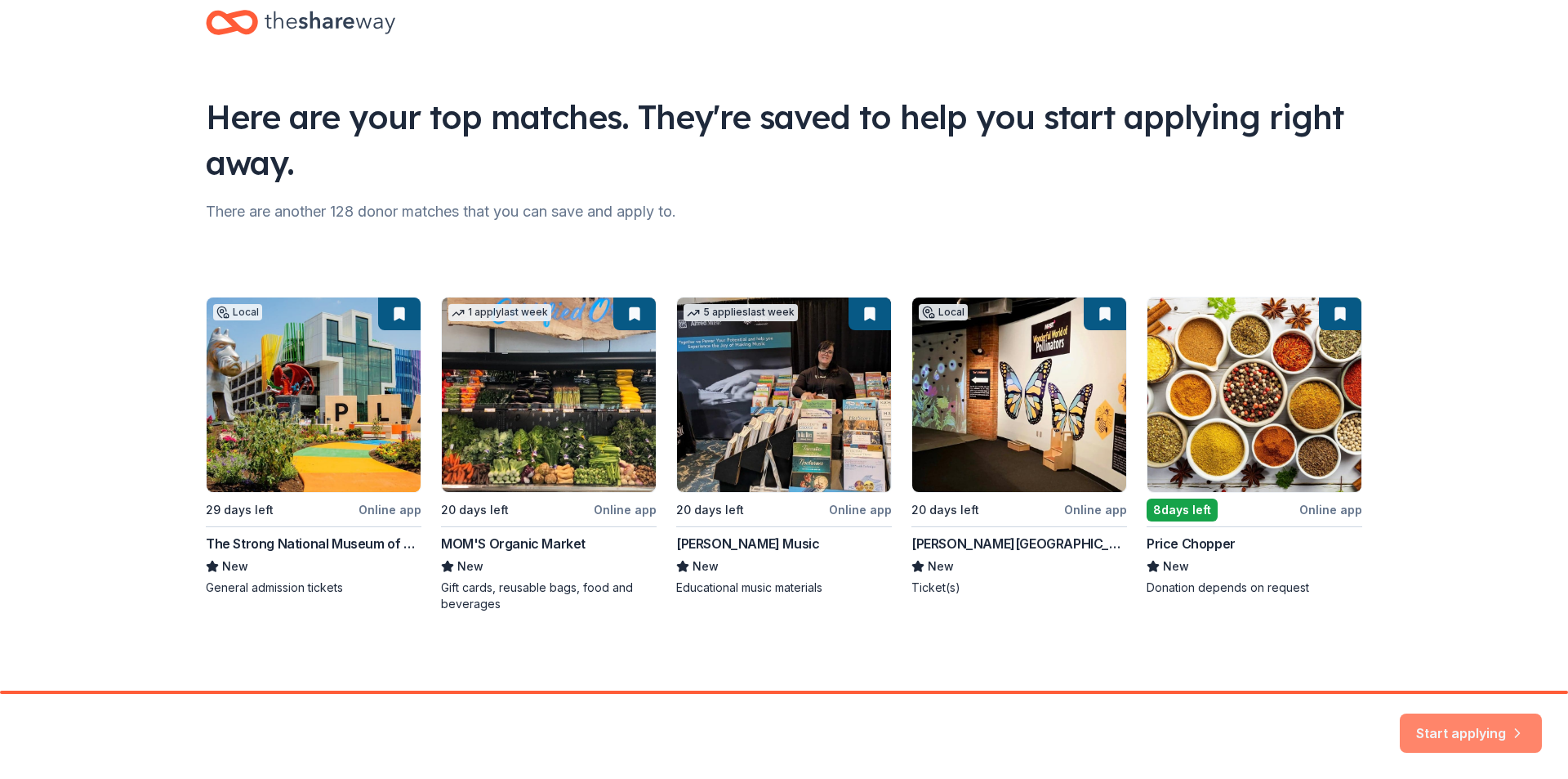
click at [1474, 721] on button "Start applying" at bounding box center [1471, 723] width 142 height 39
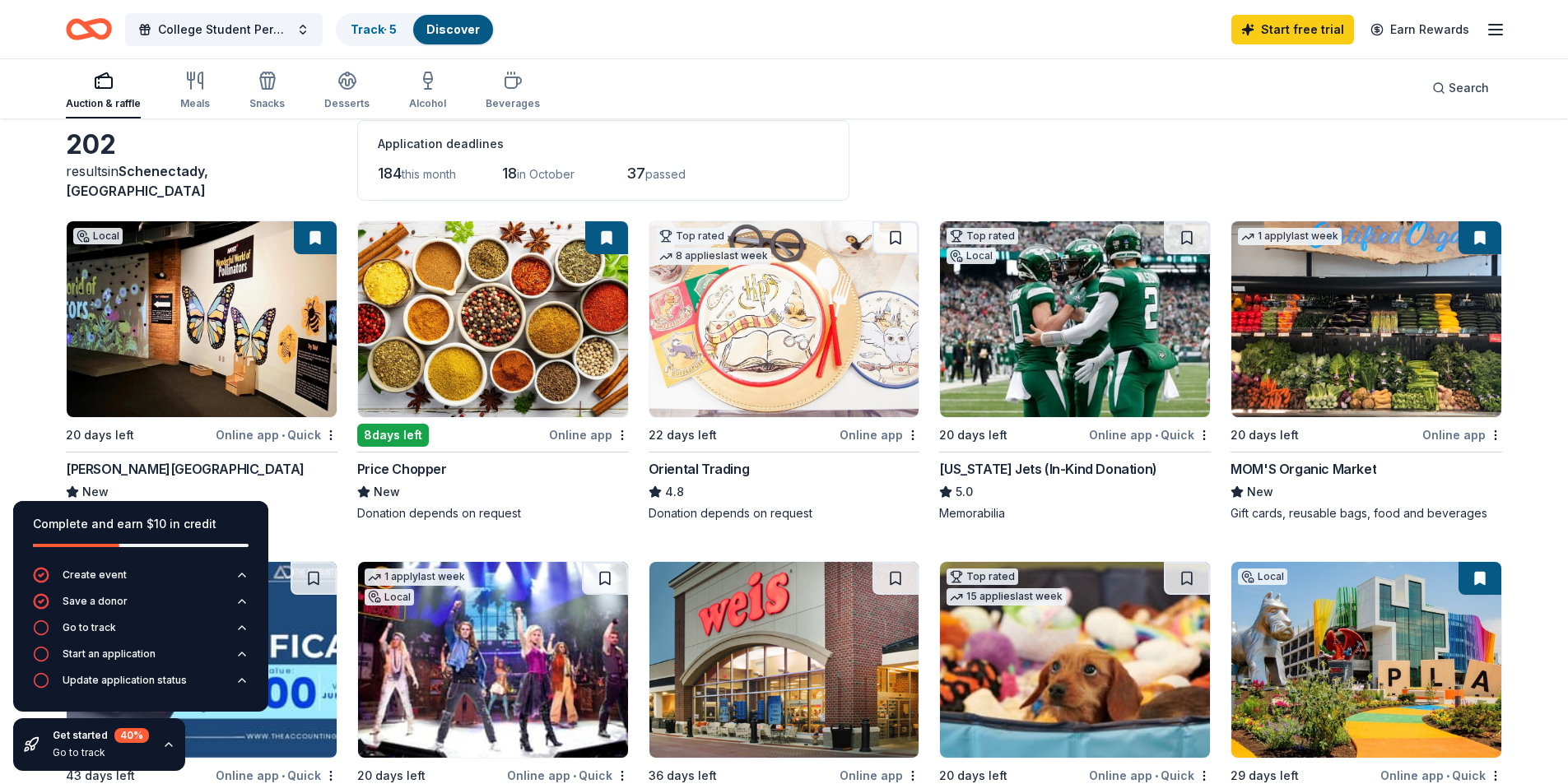
scroll to position [164, 0]
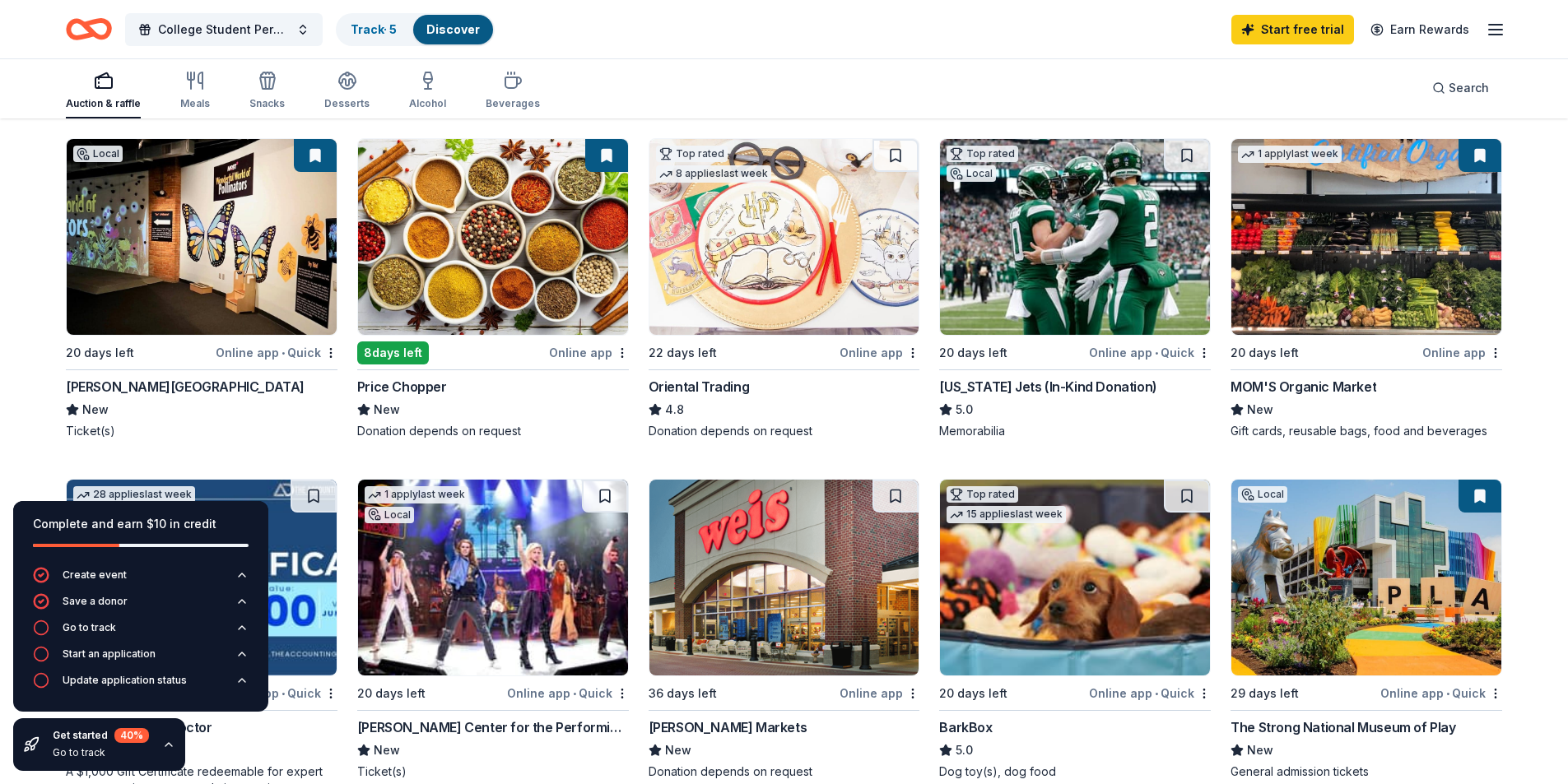
click at [295, 254] on img at bounding box center [201, 237] width 270 height 196
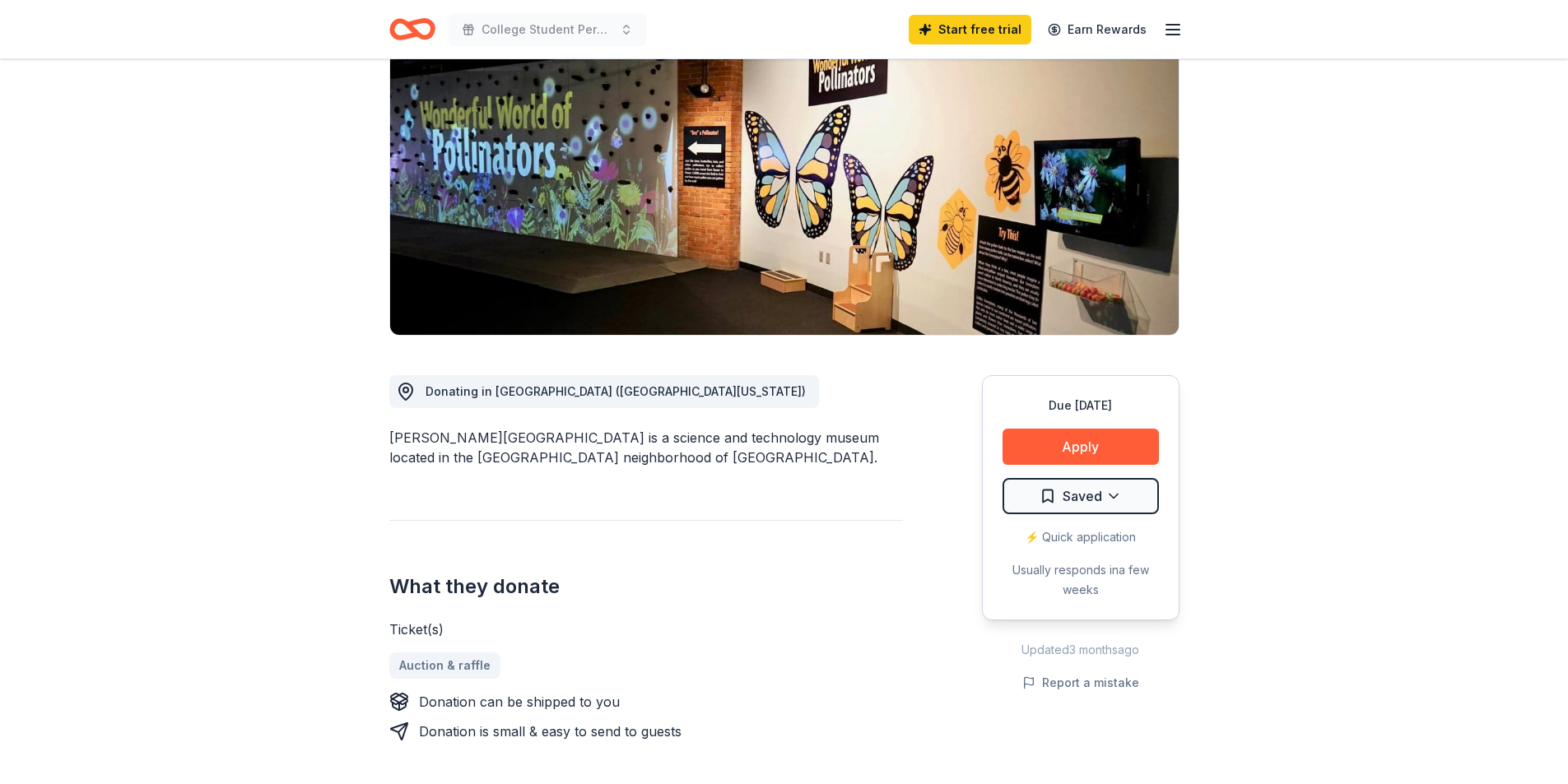
scroll to position [329, 0]
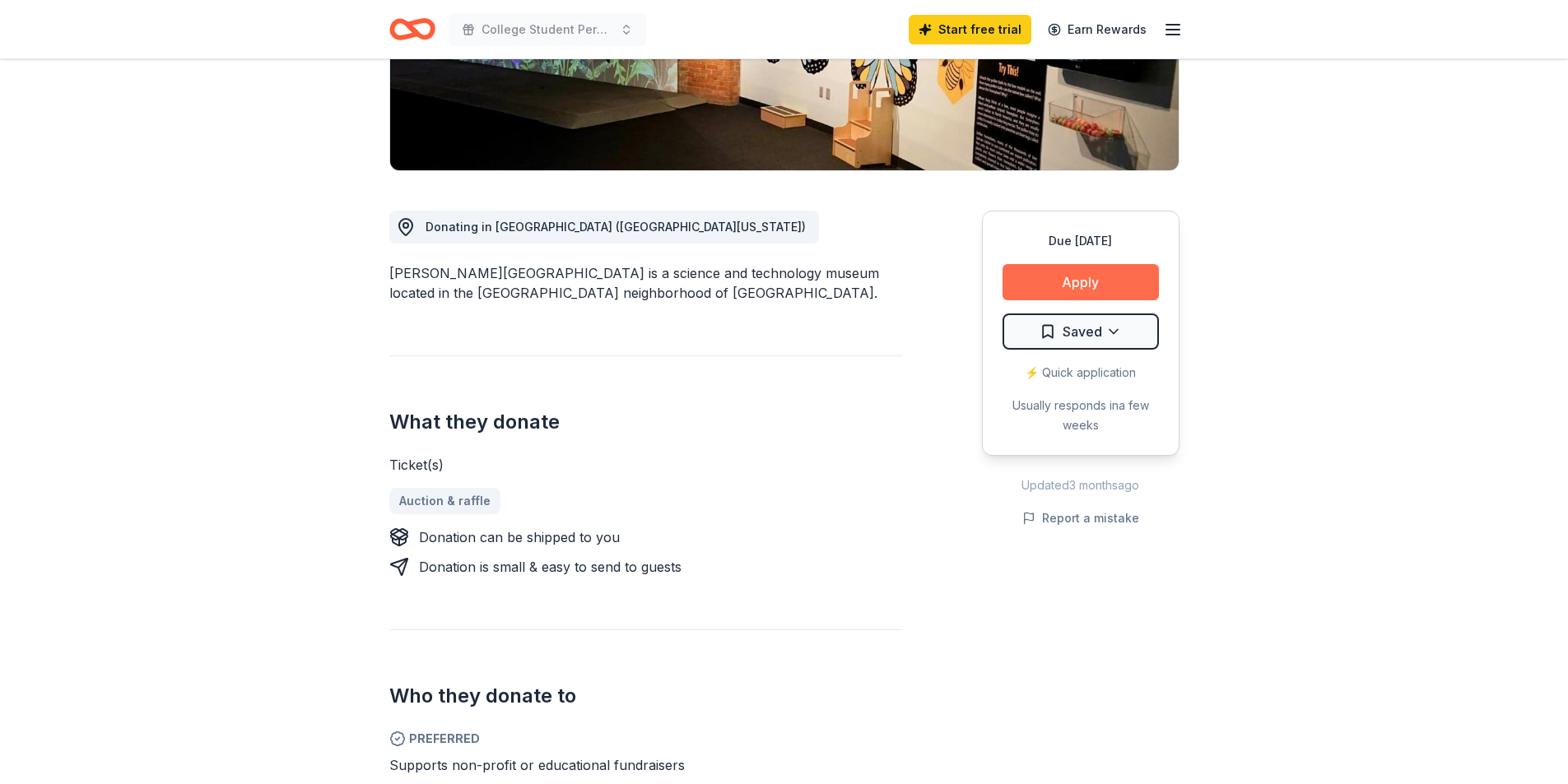
click at [1085, 300] on button "Apply" at bounding box center [1080, 282] width 156 height 36
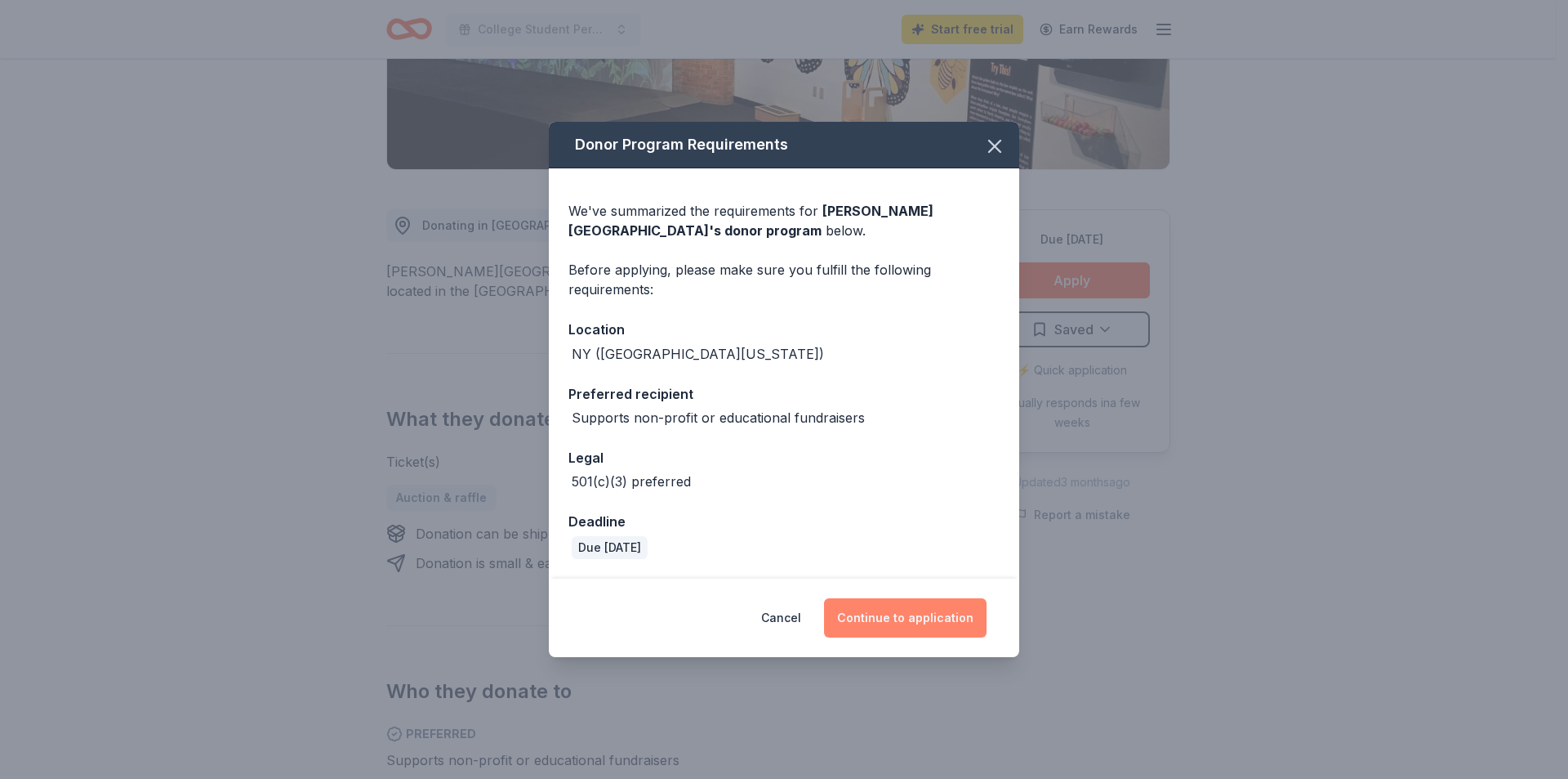
click at [884, 617] on button "Continue to application" at bounding box center [905, 617] width 162 height 39
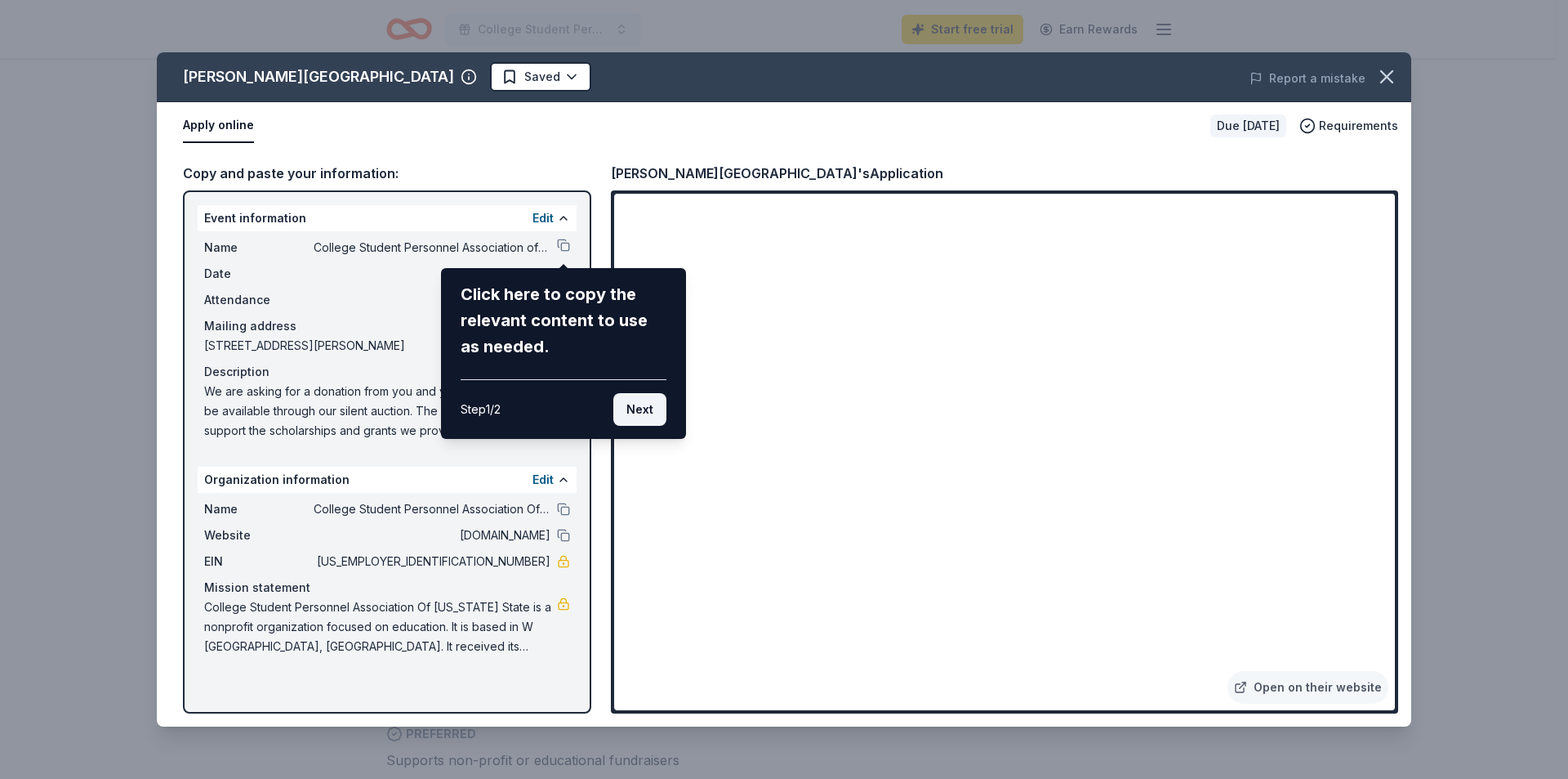
click at [646, 417] on button "Next" at bounding box center [640, 409] width 53 height 32
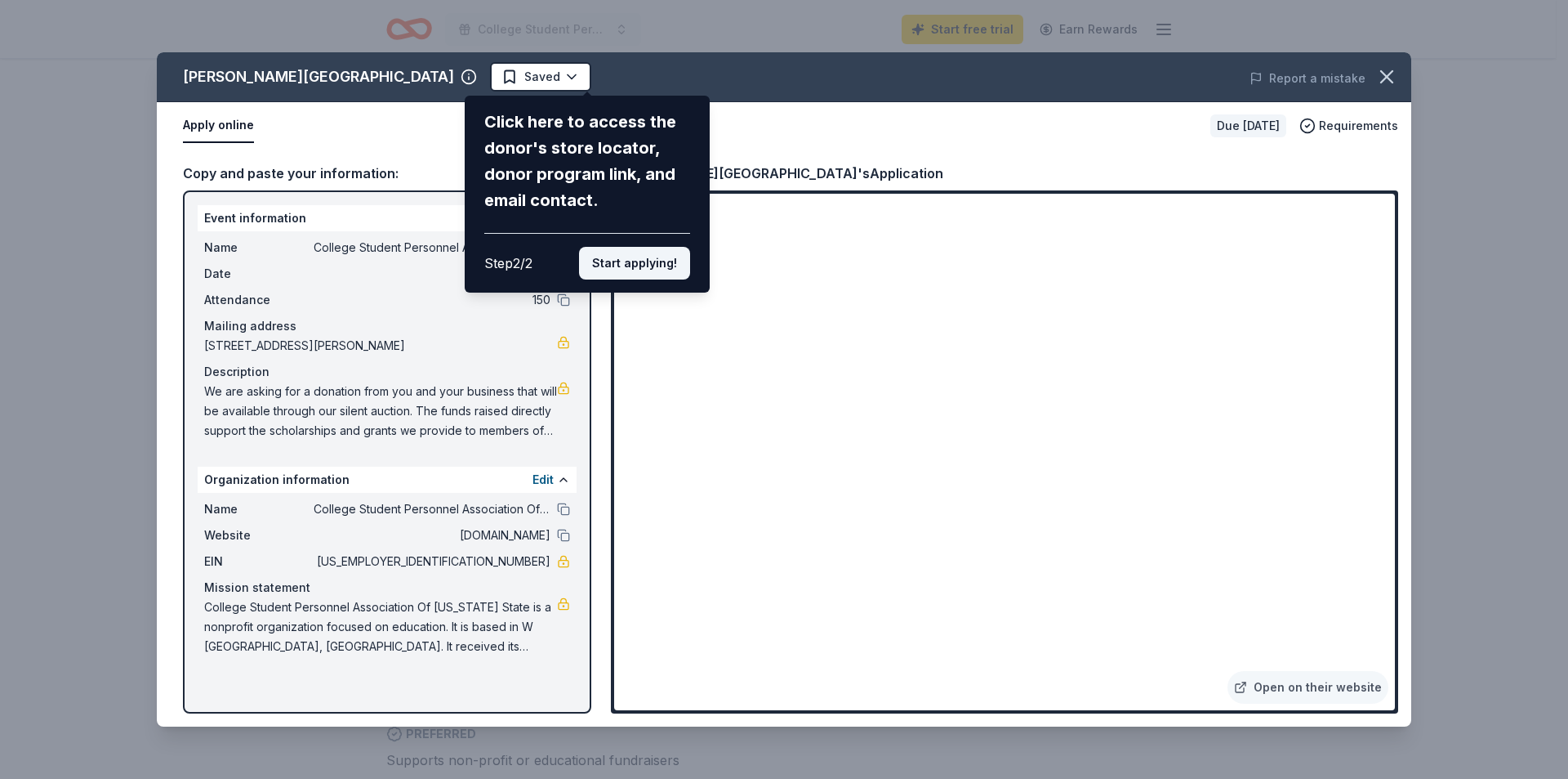
click at [644, 259] on button "Start applying!" at bounding box center [634, 263] width 111 height 32
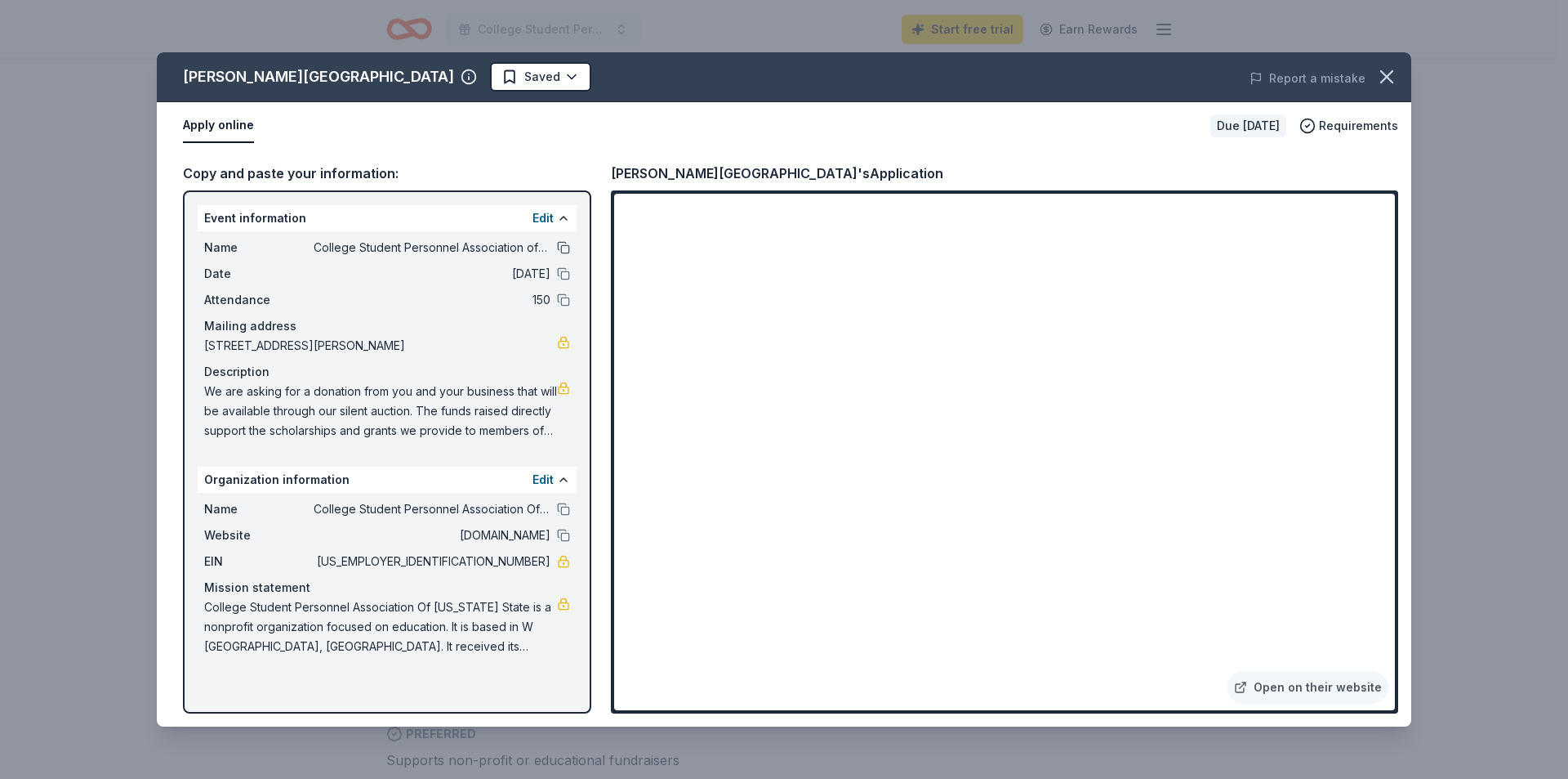
click at [567, 251] on button at bounding box center [564, 248] width 13 height 13
click at [1394, 77] on icon "button" at bounding box center [1387, 77] width 23 height 23
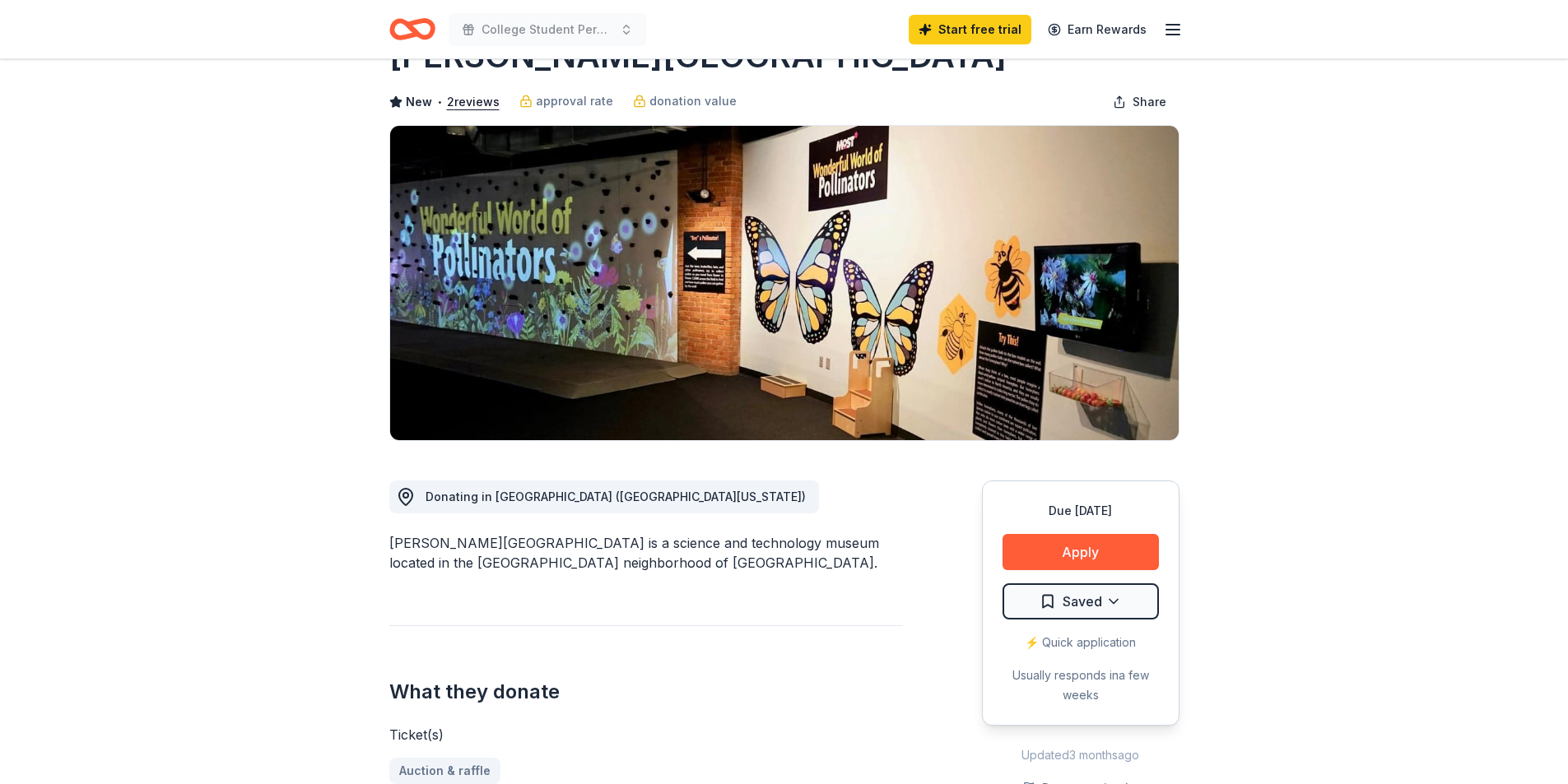
scroll to position [0, 0]
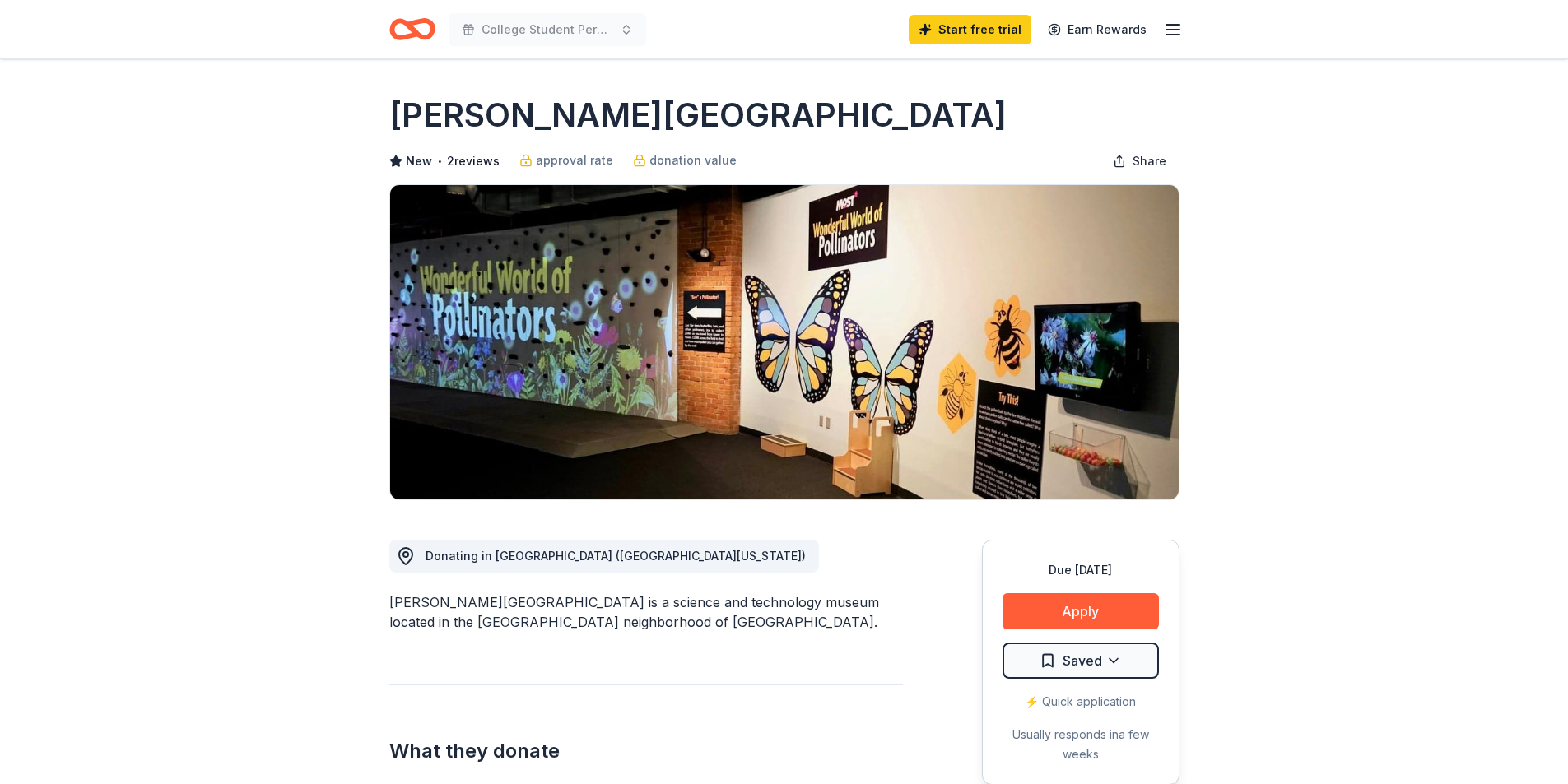
click at [1166, 23] on div "Start free trial Earn Rewards" at bounding box center [1046, 29] width 274 height 38
click at [1168, 26] on icon "button" at bounding box center [1172, 30] width 20 height 20
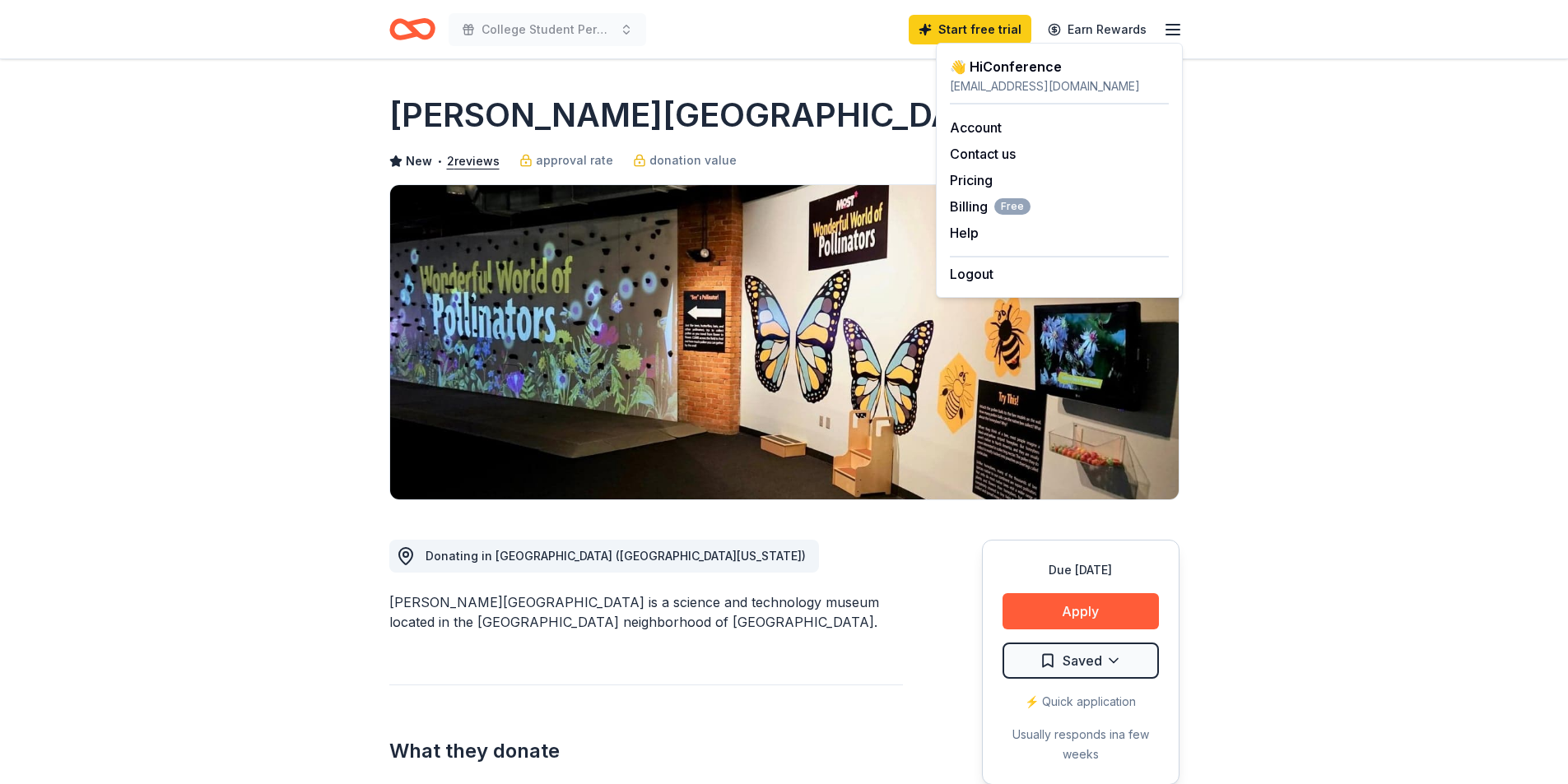
click at [980, 190] on div "Account Contact us Pricing Billing Free Help Earn rewards" at bounding box center [1059, 179] width 219 height 151
click at [980, 183] on link "Pricing" at bounding box center [971, 180] width 43 height 17
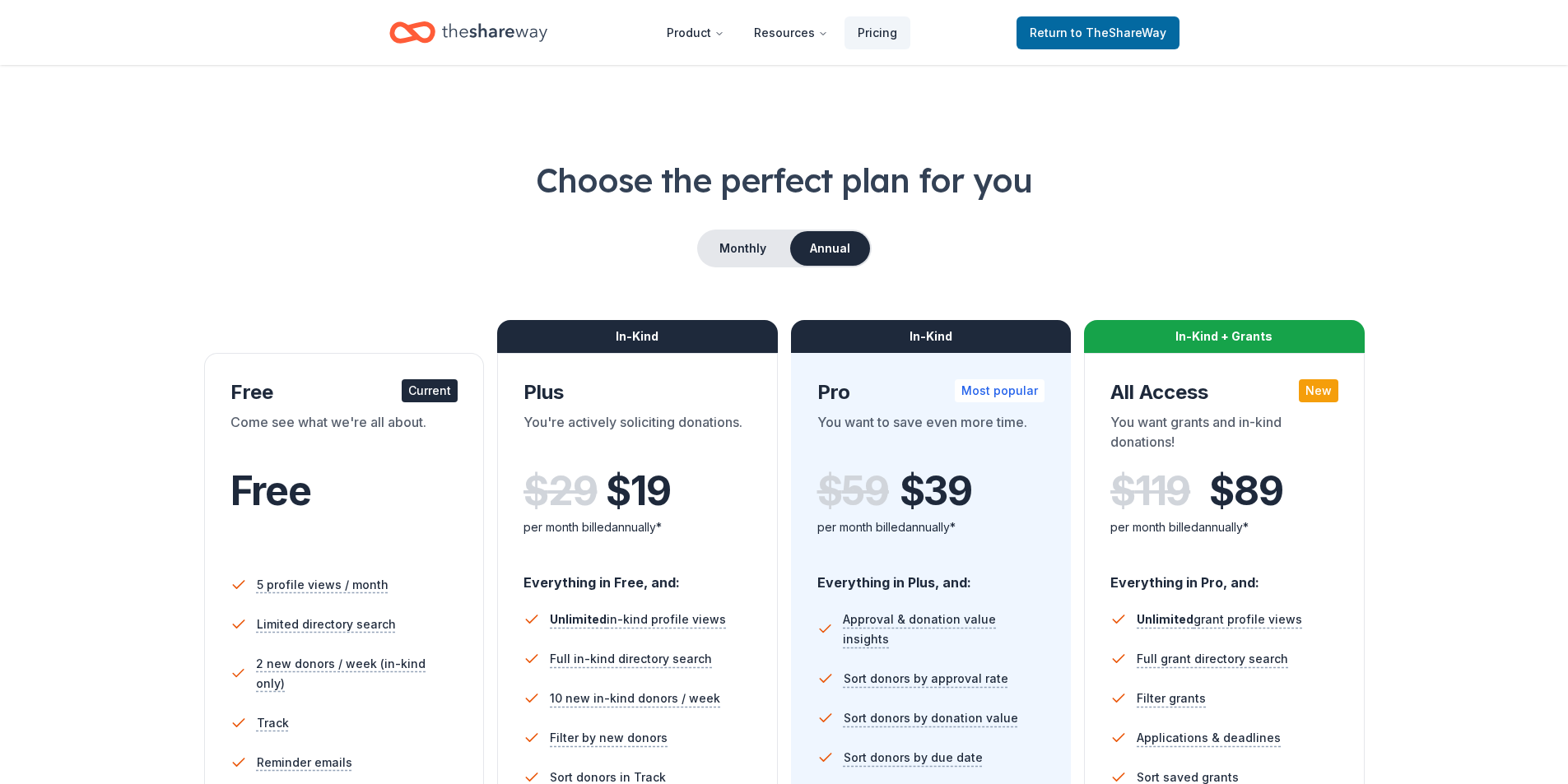
click at [499, 36] on icon "Home" at bounding box center [495, 33] width 105 height 33
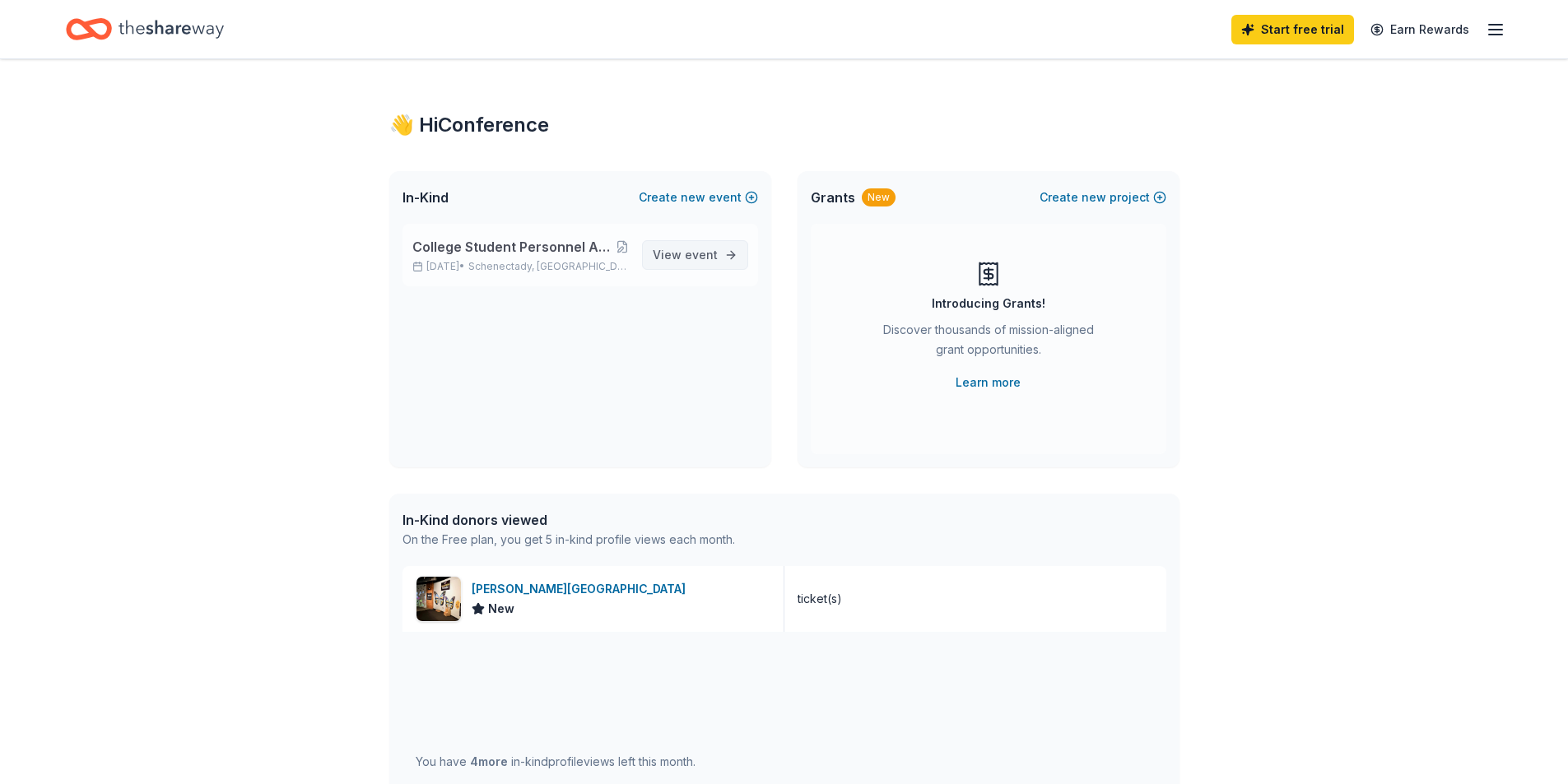
click at [697, 259] on span "event" at bounding box center [700, 254] width 33 height 14
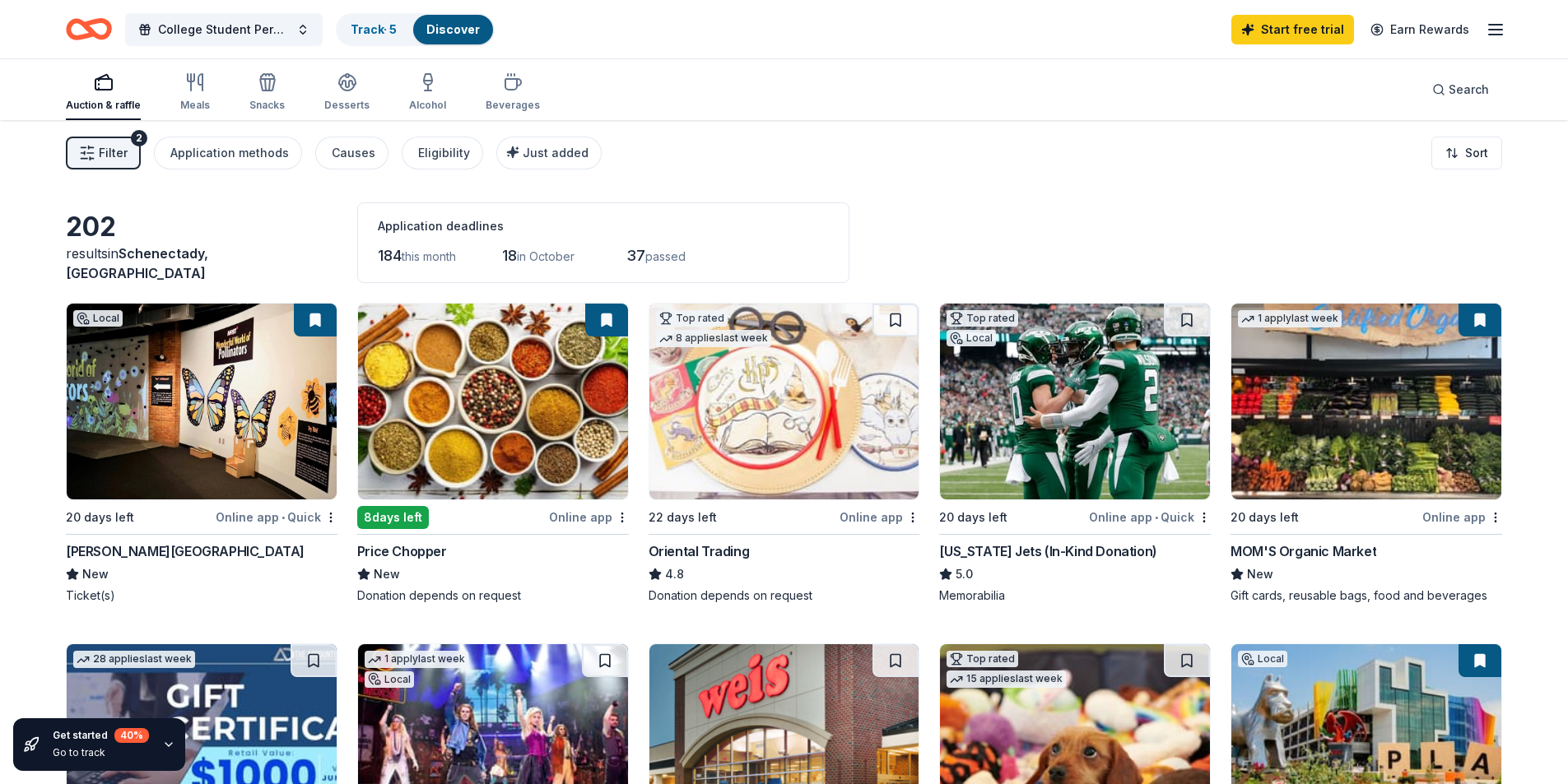
click at [734, 395] on img at bounding box center [784, 401] width 270 height 196
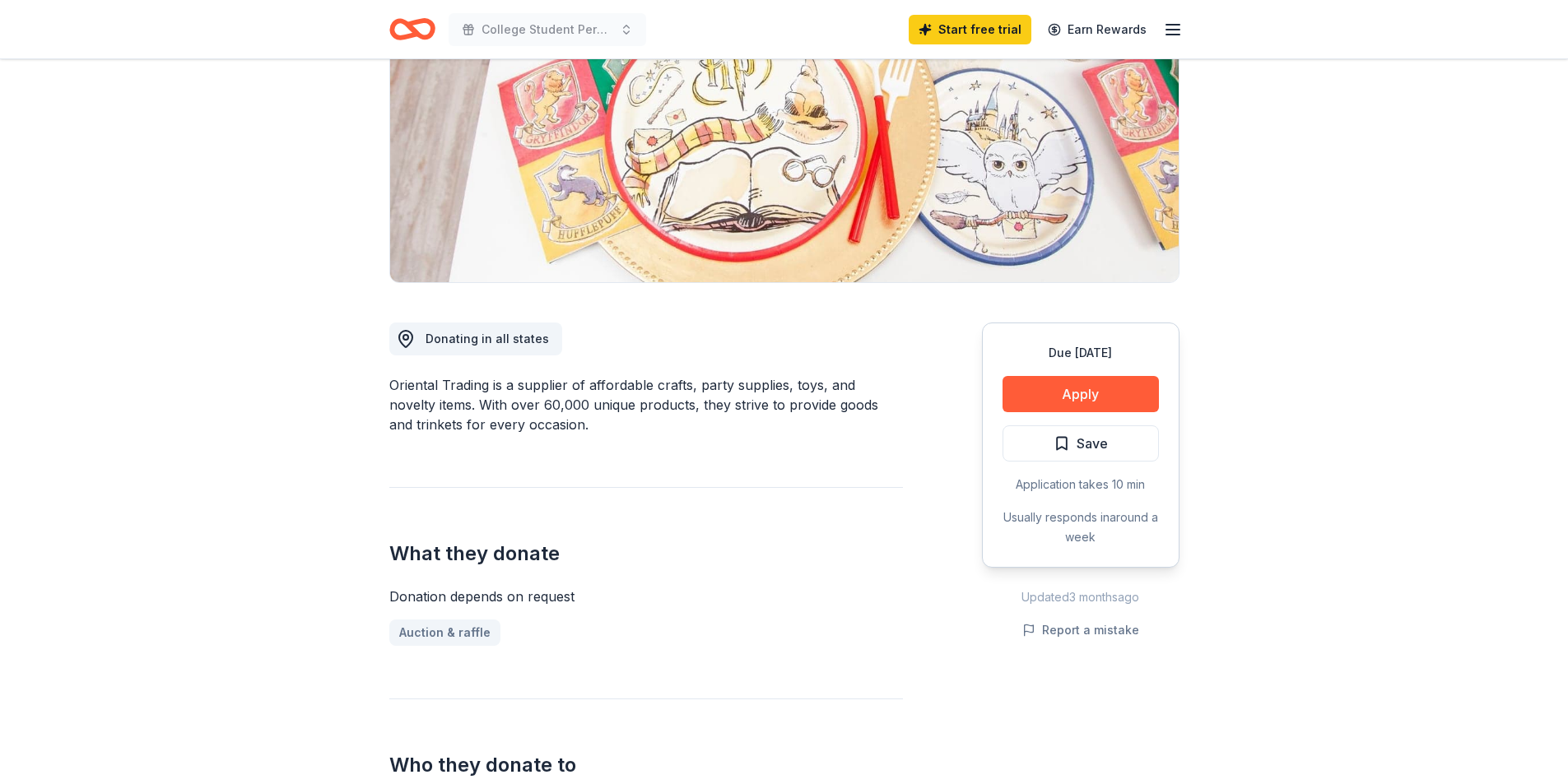
scroll to position [247, 0]
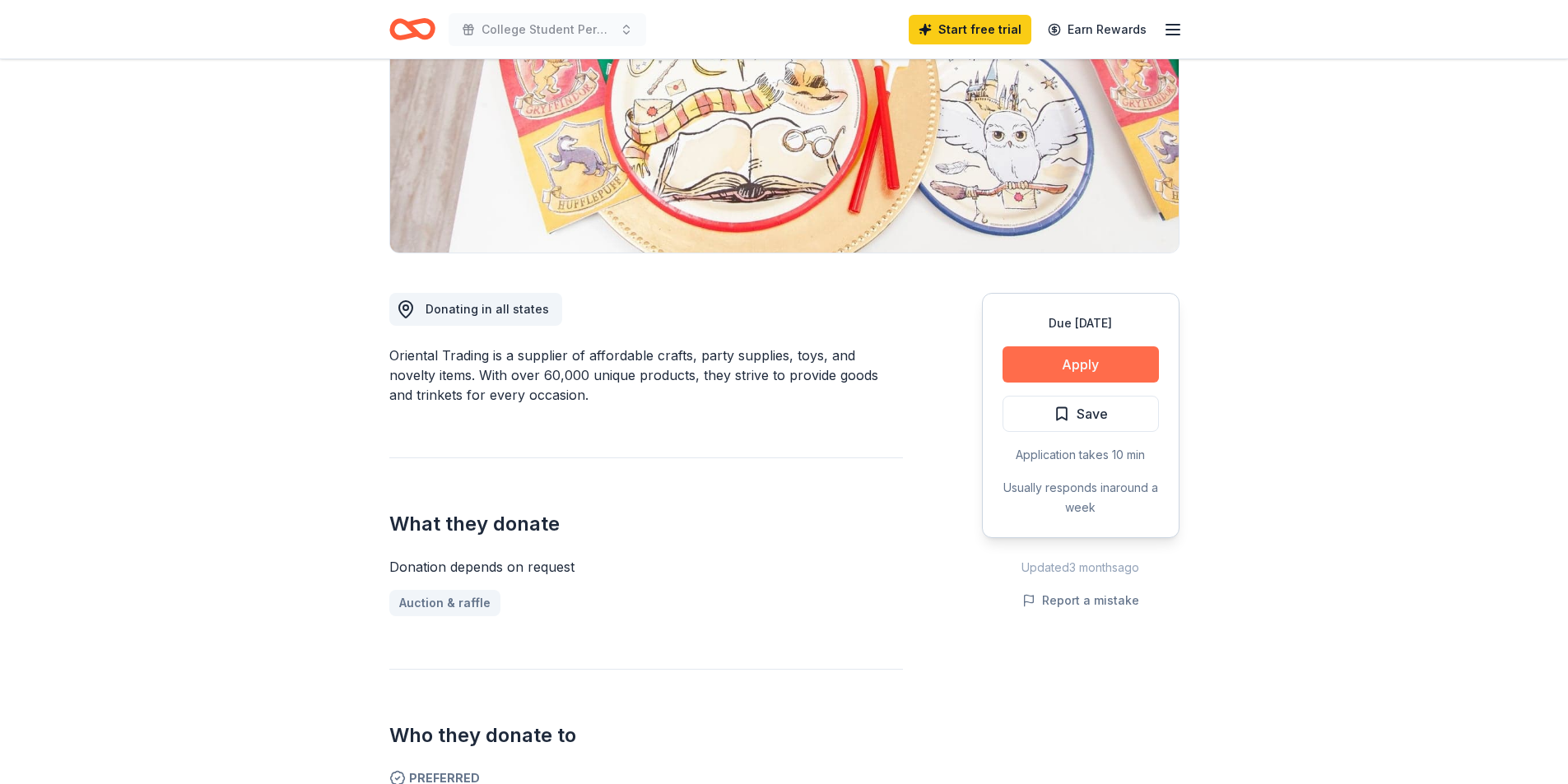
click at [1061, 359] on button "Apply" at bounding box center [1080, 364] width 156 height 36
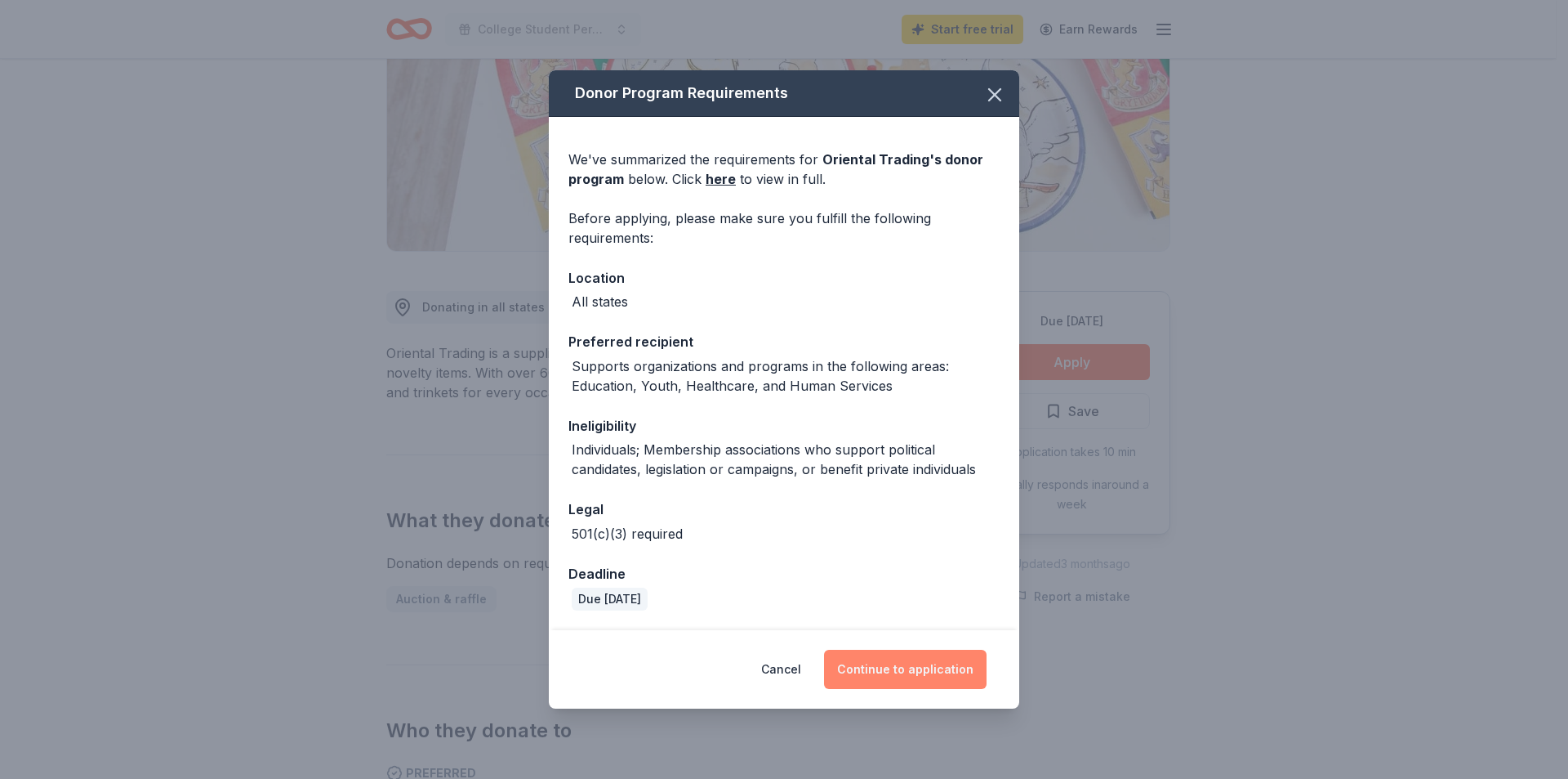
click at [895, 669] on button "Continue to application" at bounding box center [905, 669] width 162 height 39
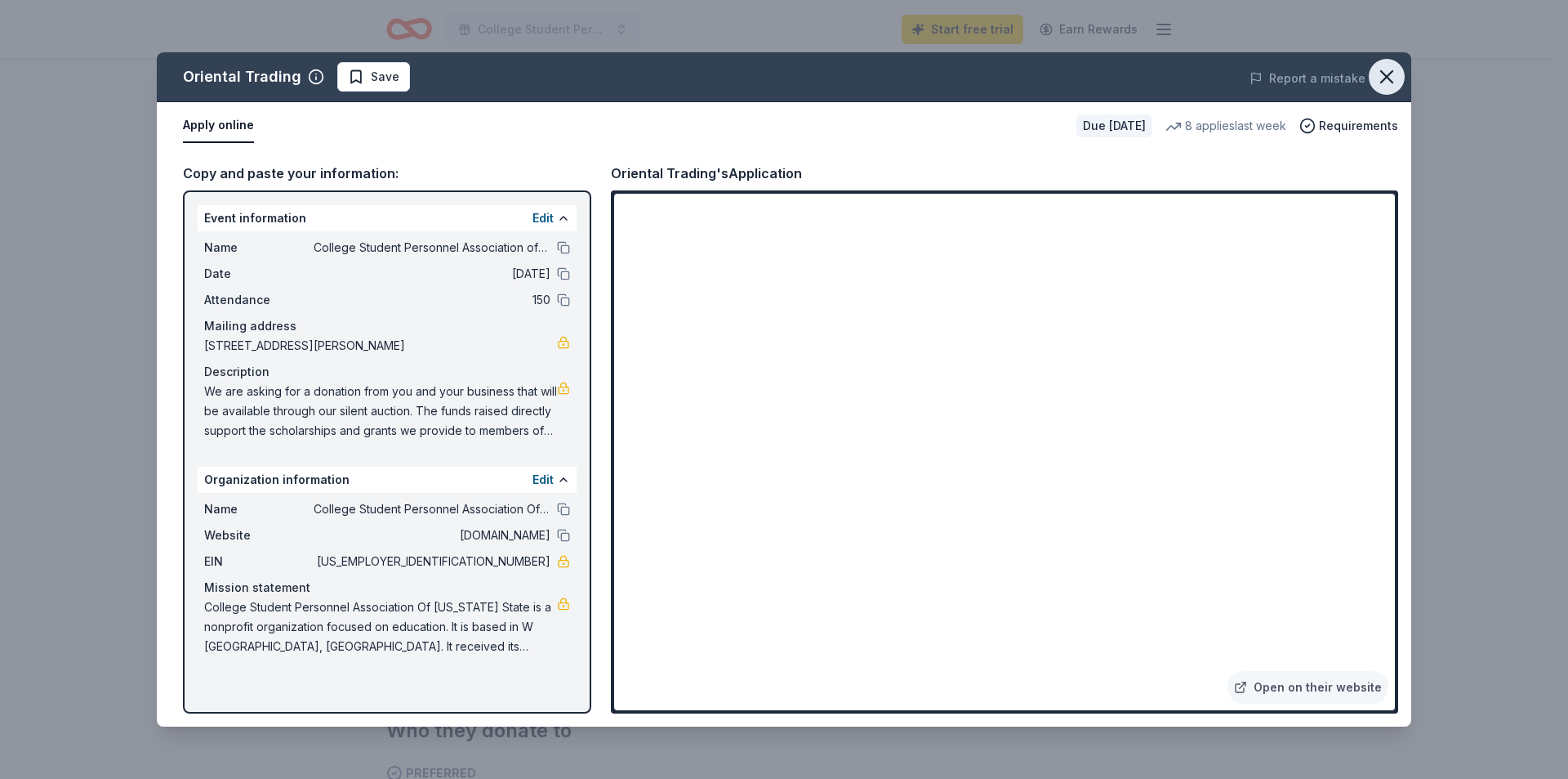
click at [1385, 76] on icon "button" at bounding box center [1387, 77] width 23 height 23
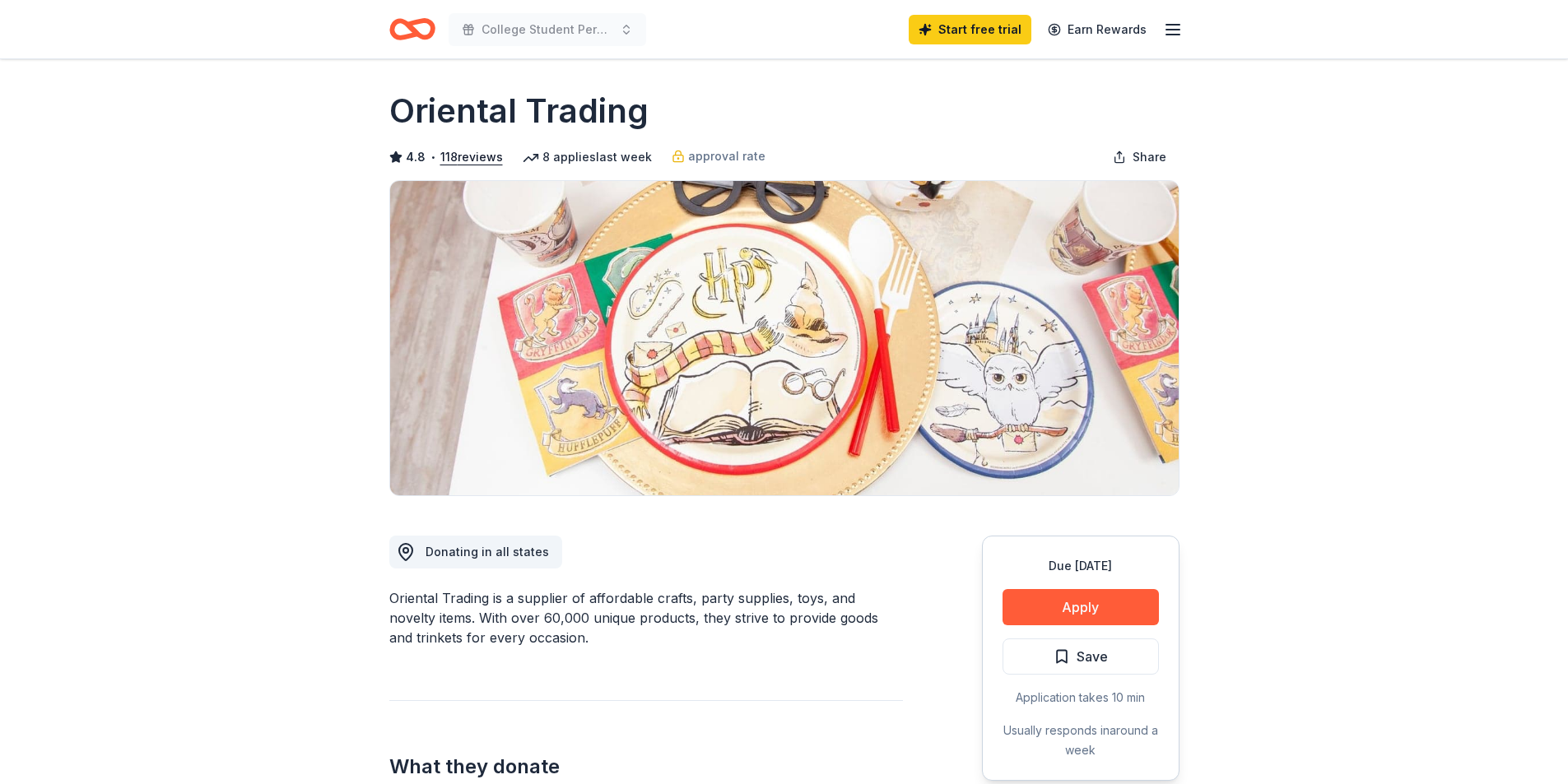
scroll to position [0, 0]
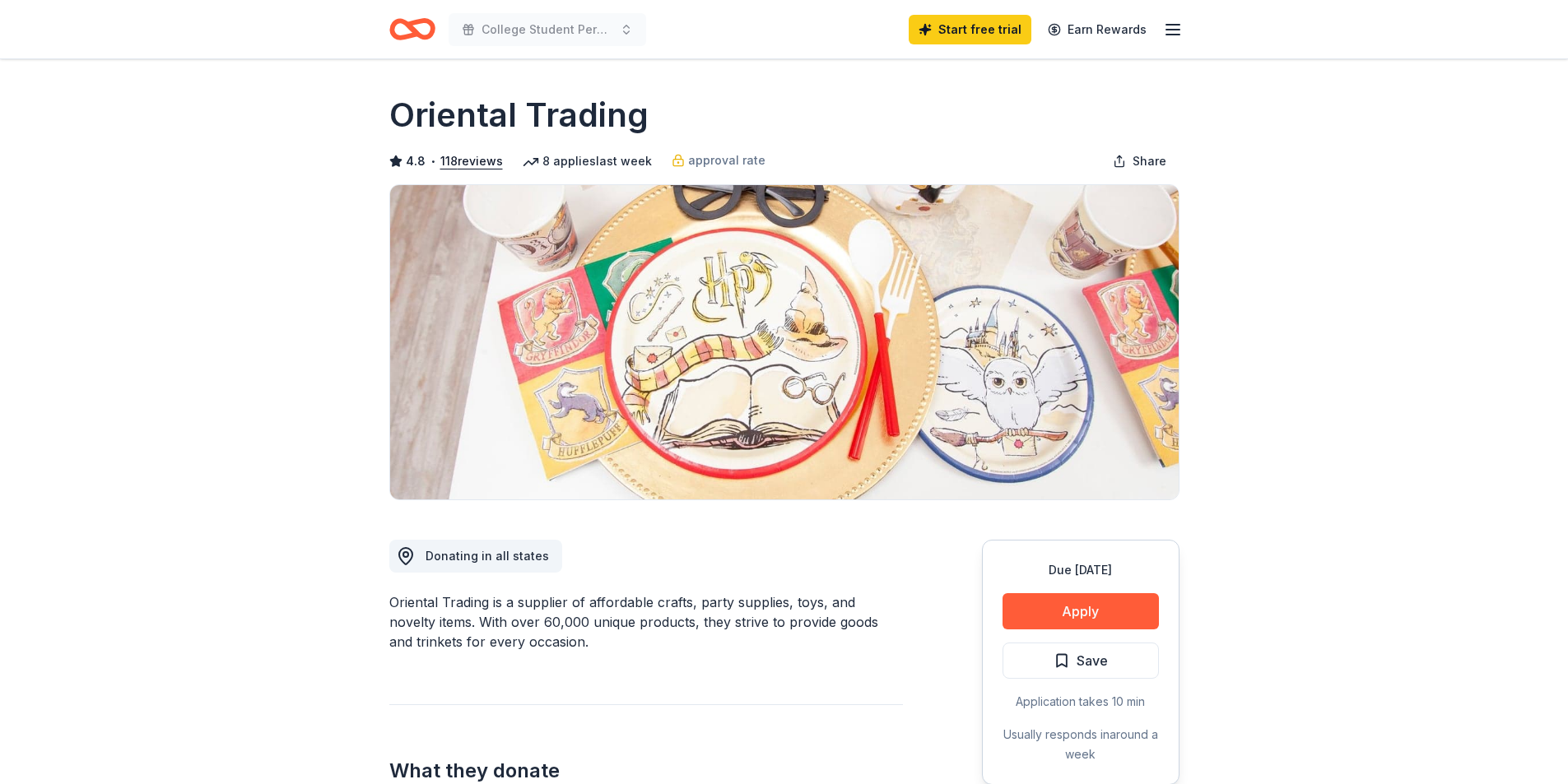
click at [1159, 22] on div "Start free trial Earn Rewards" at bounding box center [1046, 29] width 274 height 38
click at [1161, 23] on div "Start free trial Earn Rewards" at bounding box center [1046, 29] width 274 height 38
click at [1162, 23] on icon "button" at bounding box center [1172, 30] width 20 height 20
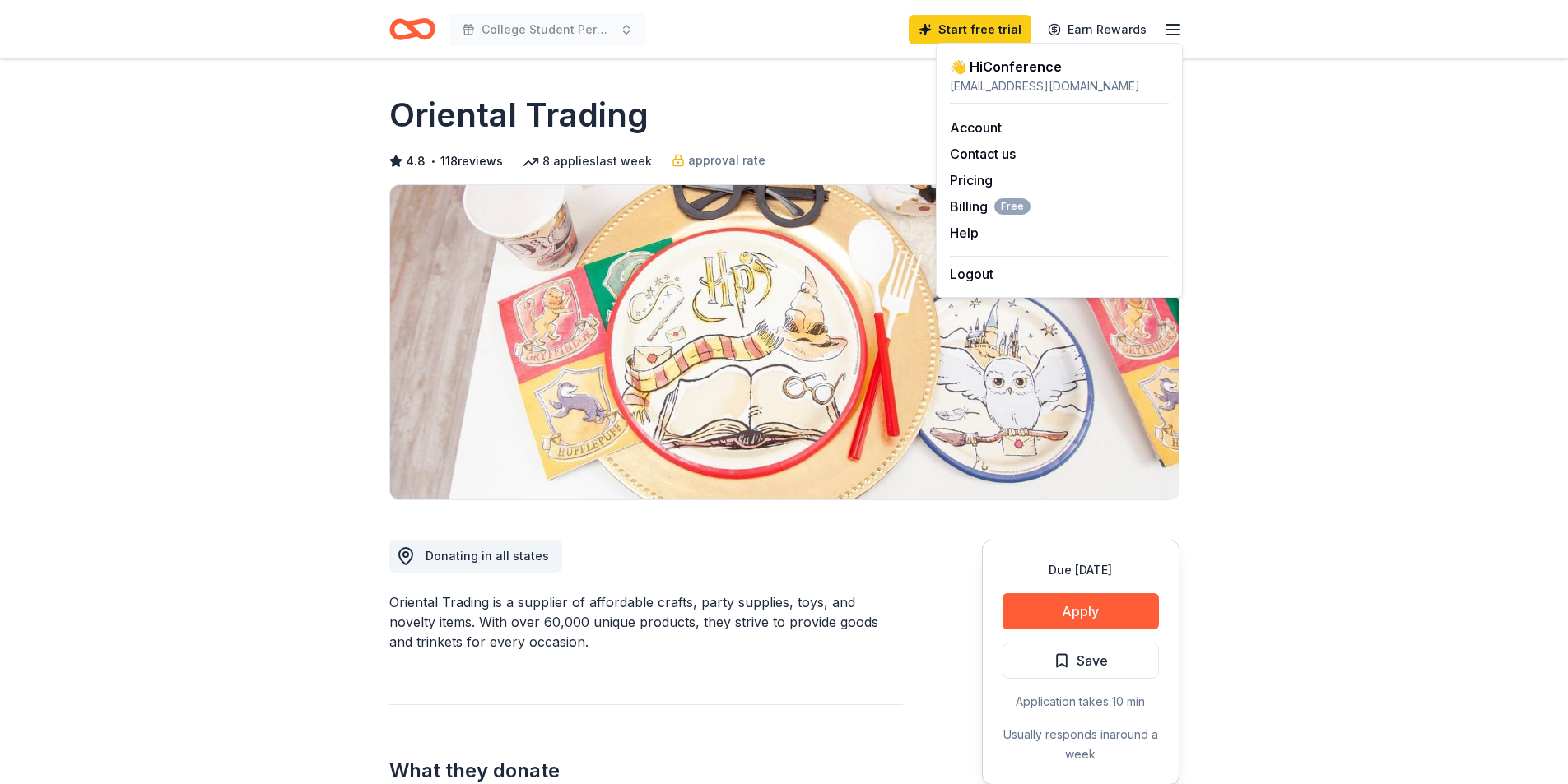
click at [1165, 28] on icon "button" at bounding box center [1172, 30] width 20 height 20
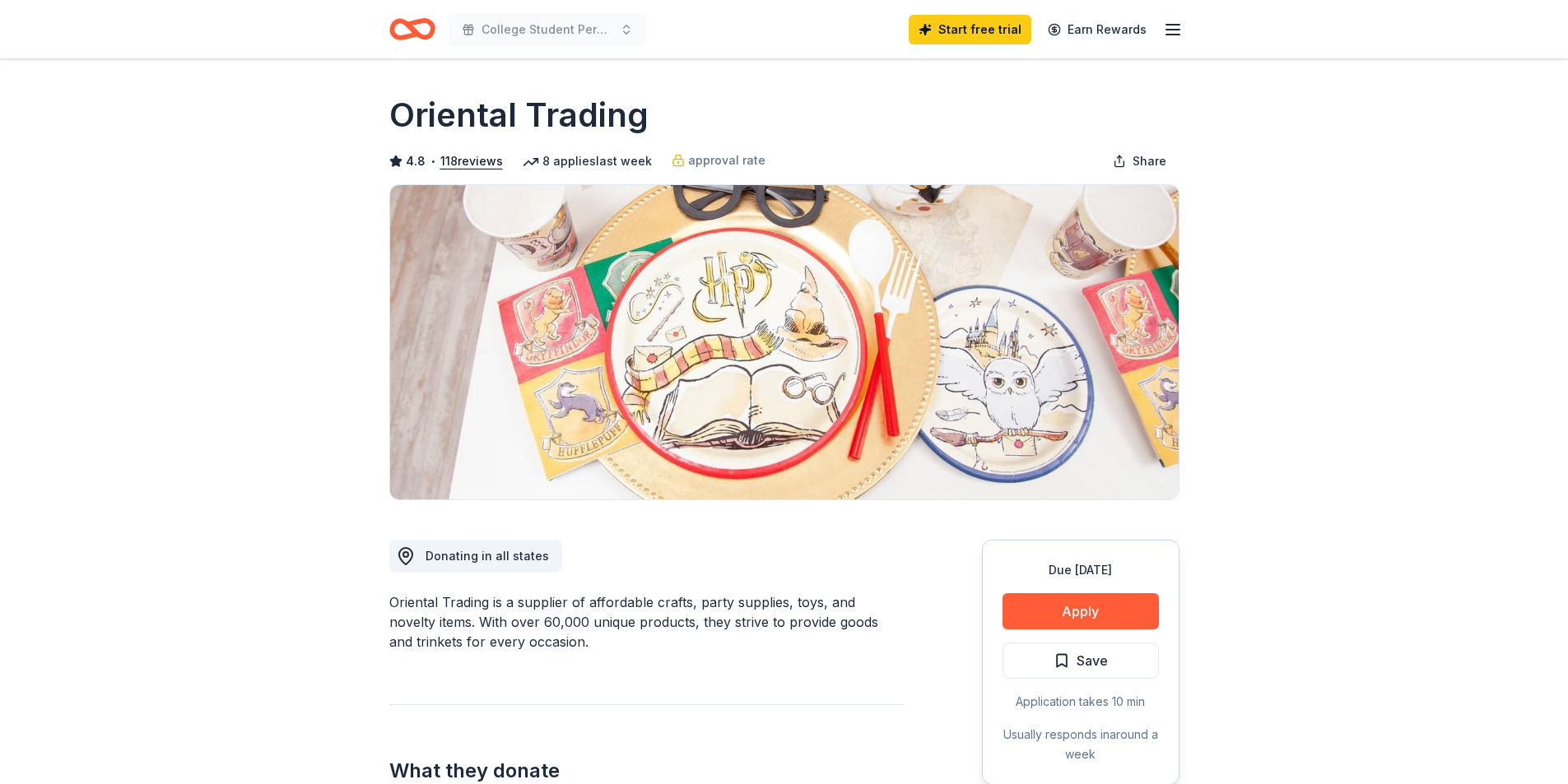
click at [1165, 28] on icon "button" at bounding box center [1172, 30] width 20 height 20
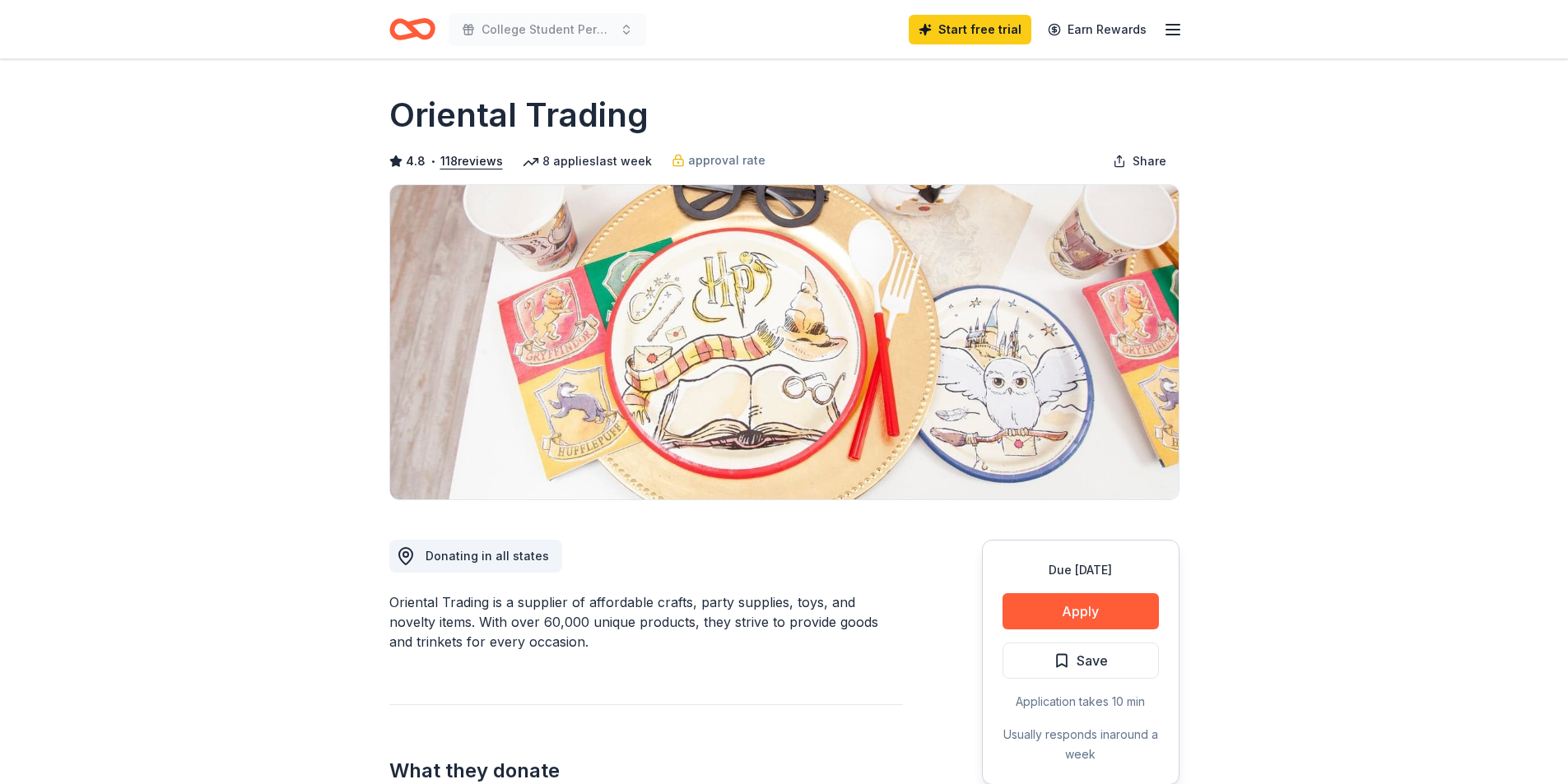
click at [415, 28] on icon "Home" at bounding box center [411, 29] width 46 height 38
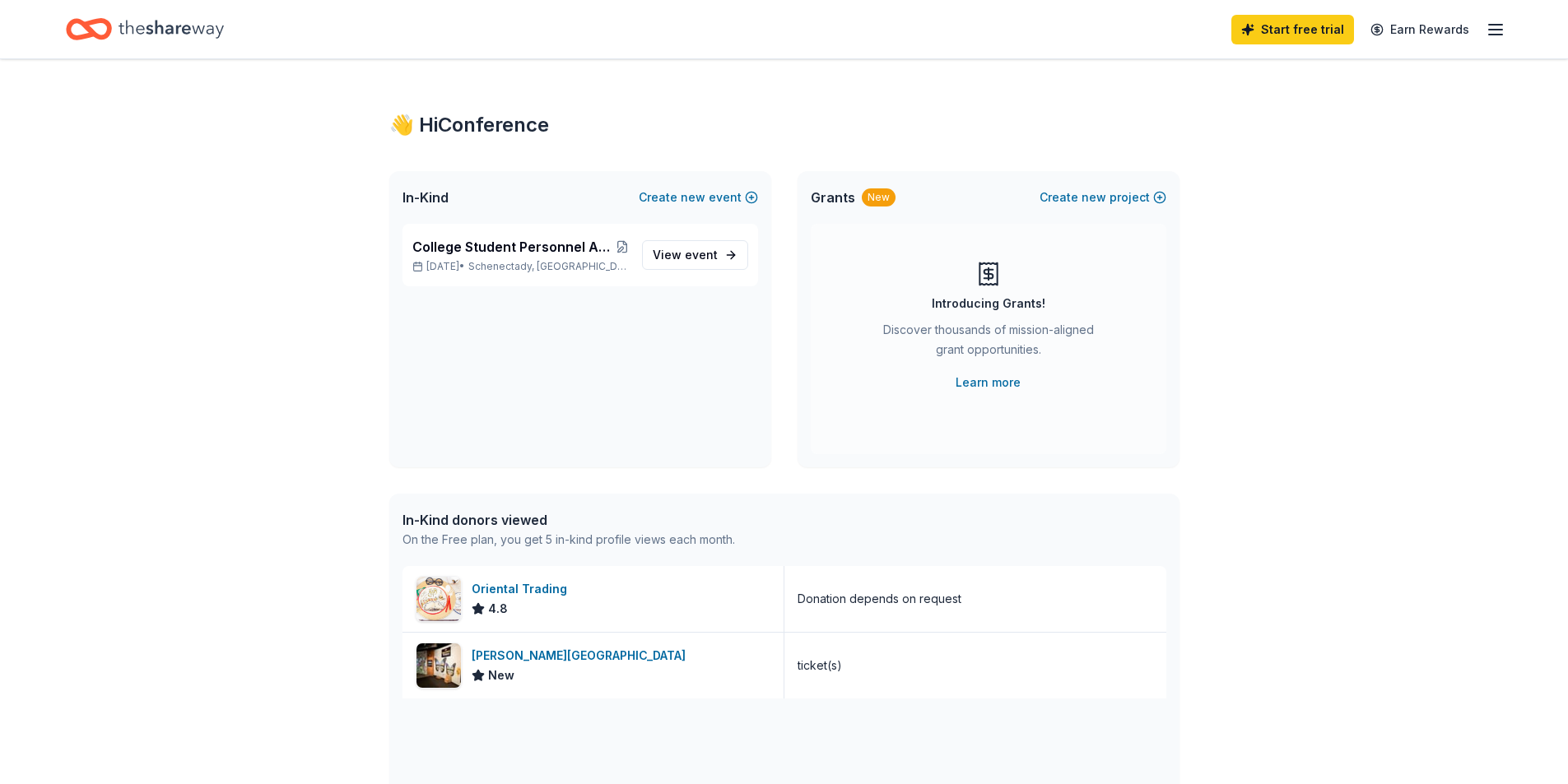
click at [88, 33] on icon "Home" at bounding box center [81, 29] width 26 height 17
click at [722, 253] on link "View event" at bounding box center [694, 255] width 106 height 30
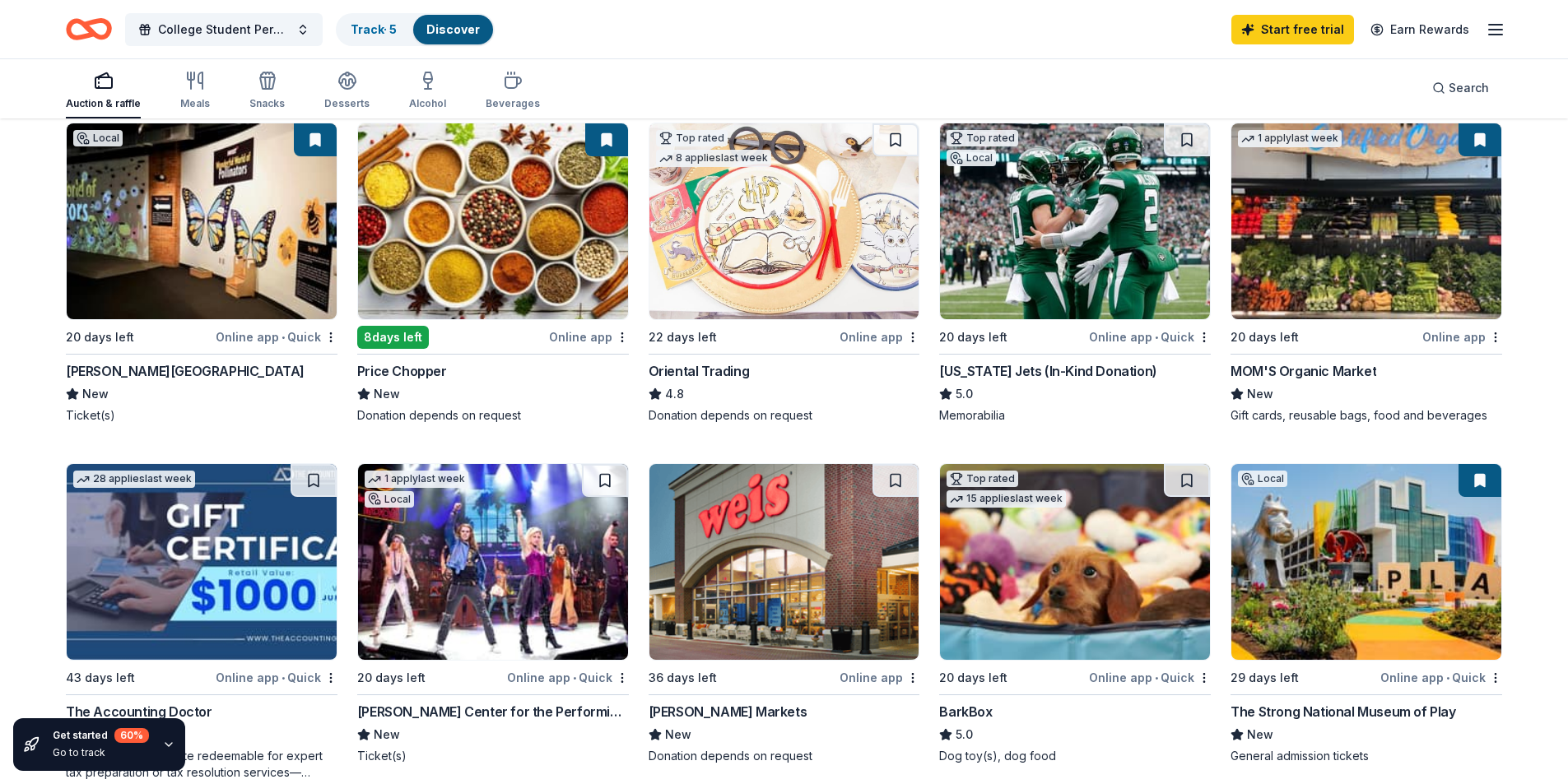
scroll to position [164, 0]
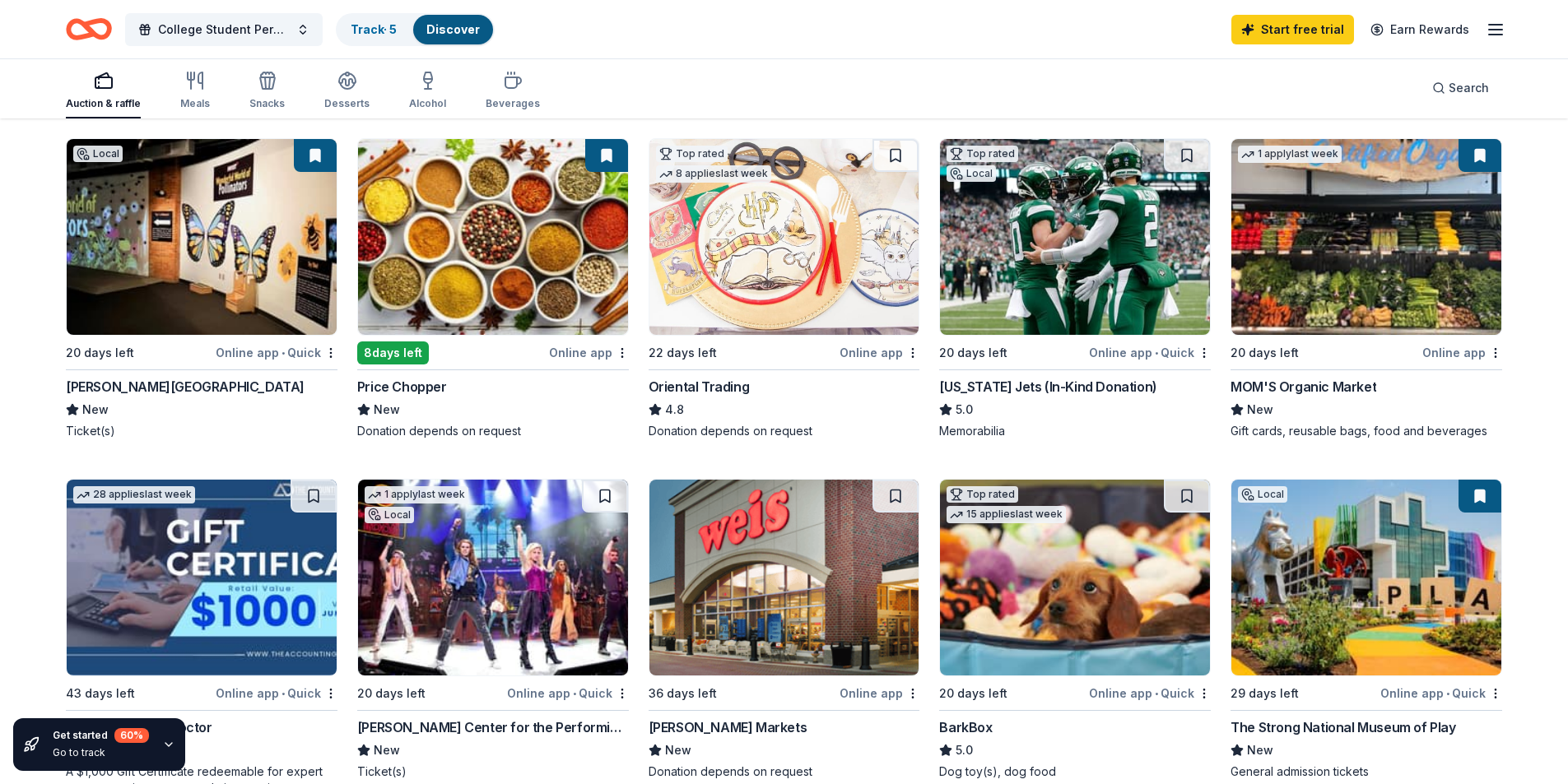
click at [984, 383] on div "[US_STATE] Jets (In-Kind Donation)" at bounding box center [1047, 387] width 217 height 20
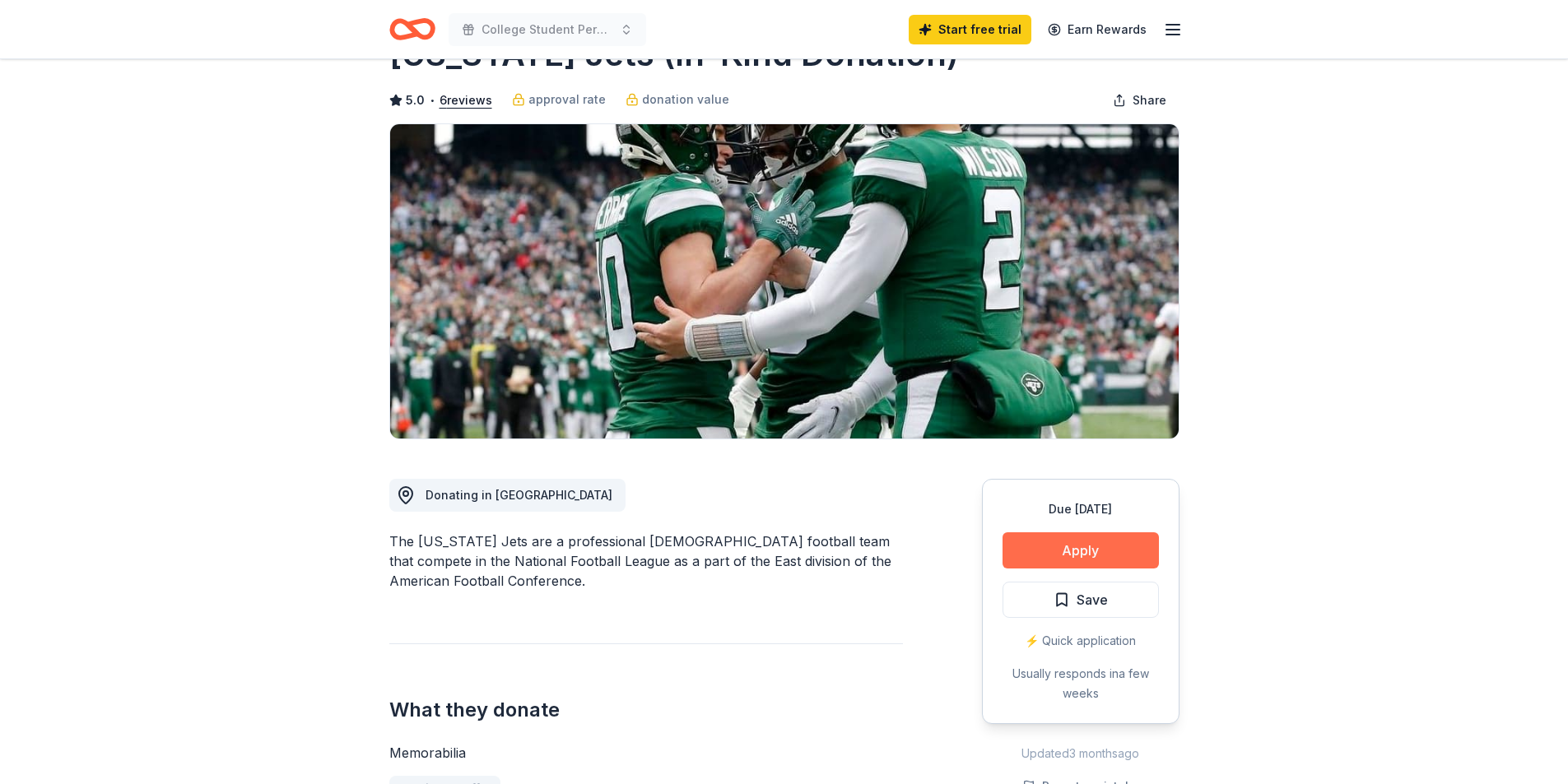
scroll to position [204, 0]
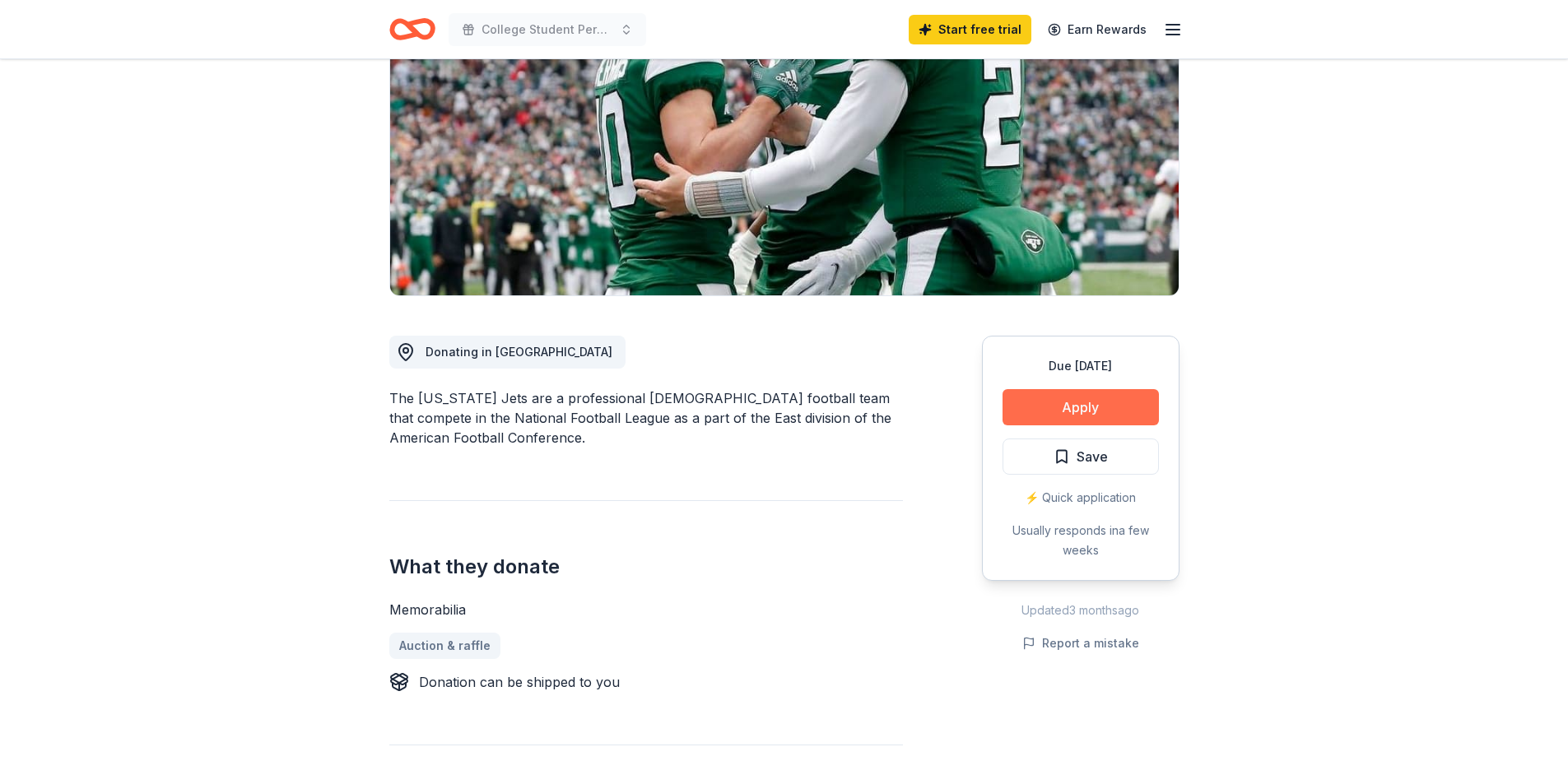
click at [1103, 389] on button "Apply" at bounding box center [1080, 406] width 156 height 36
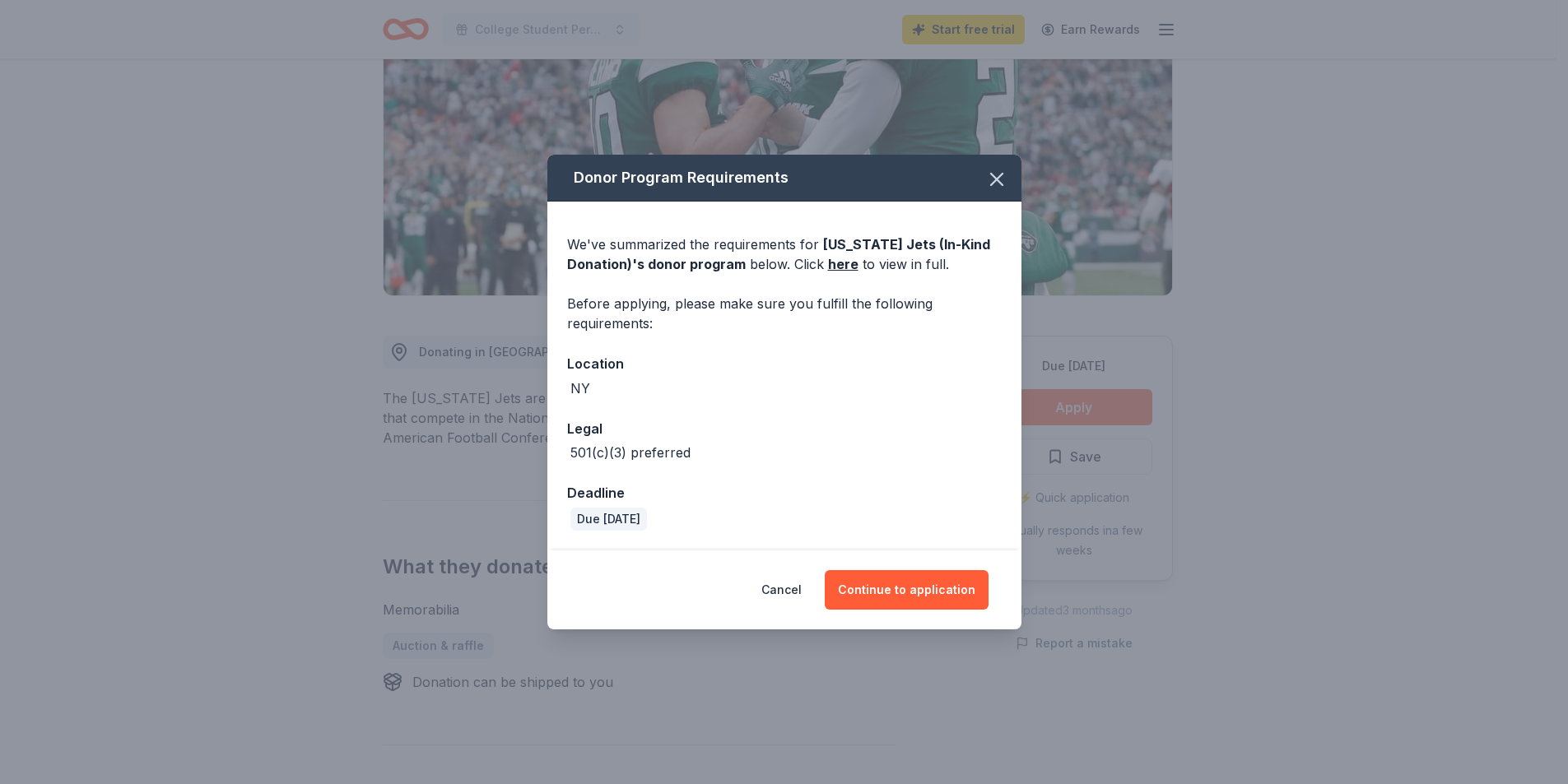
scroll to position [247, 0]
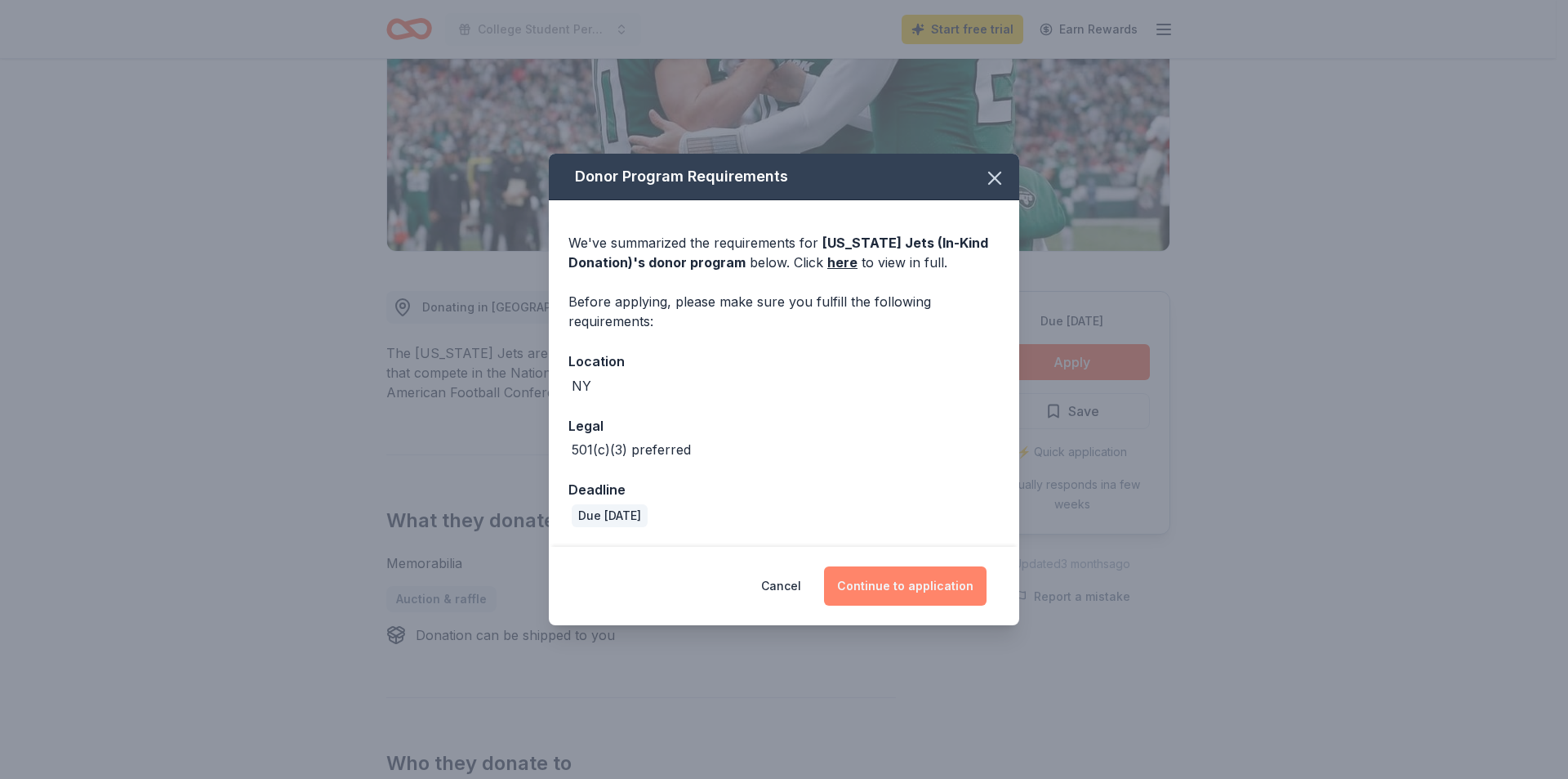
click at [889, 583] on button "Continue to application" at bounding box center [905, 585] width 162 height 39
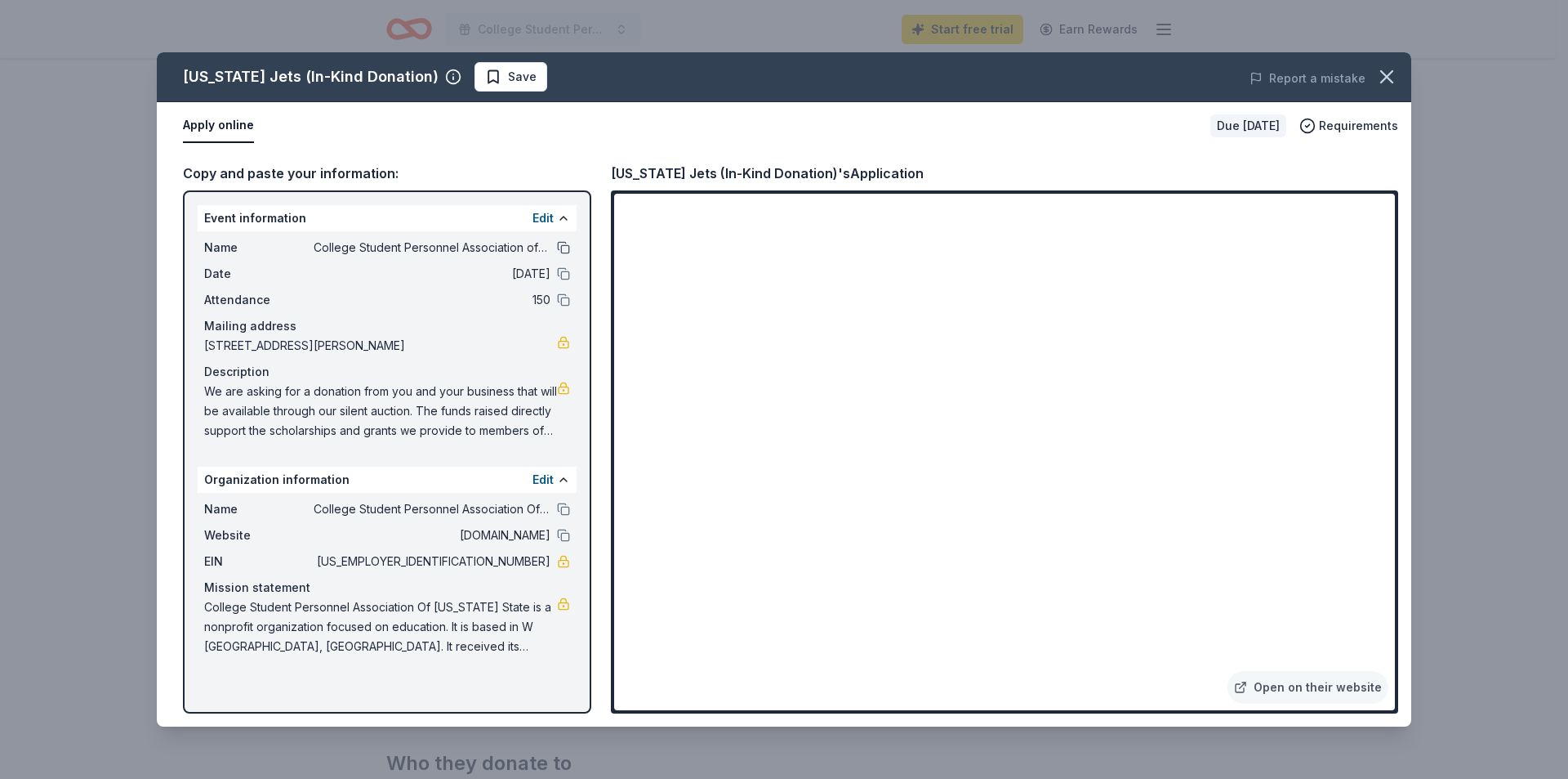
click at [564, 247] on button at bounding box center [564, 248] width 13 height 13
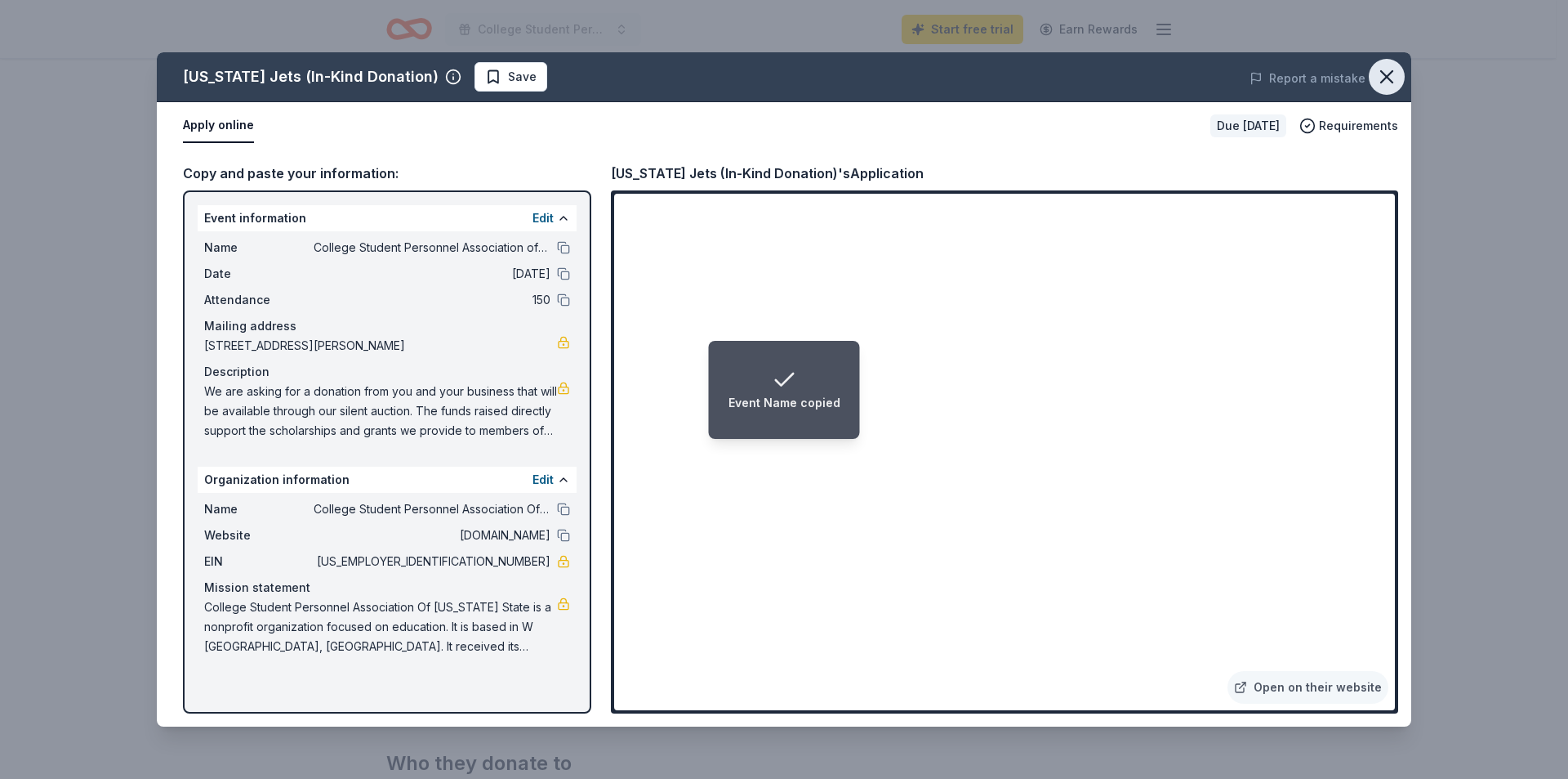
click at [1386, 84] on icon "button" at bounding box center [1387, 77] width 23 height 23
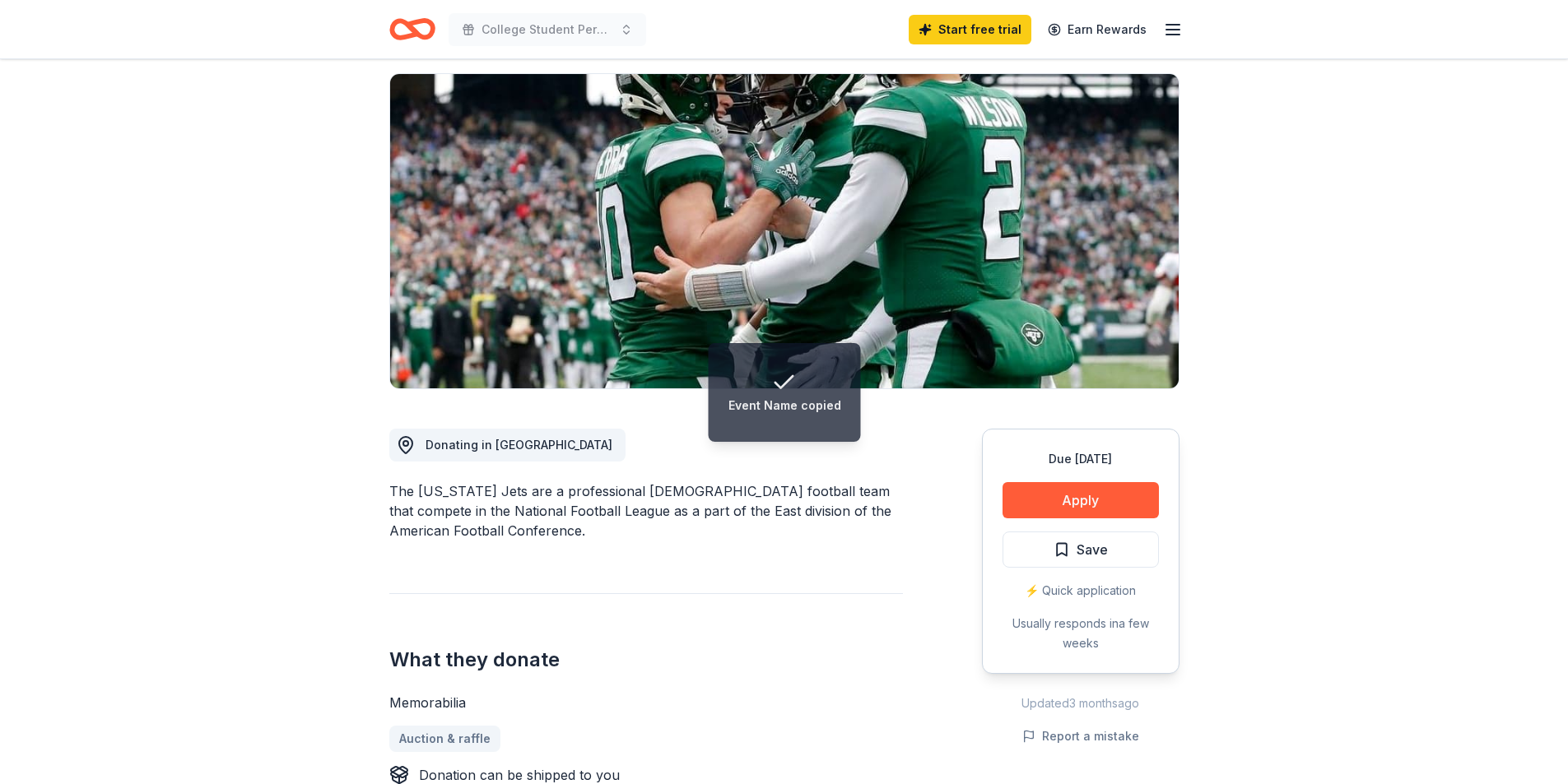
scroll to position [0, 0]
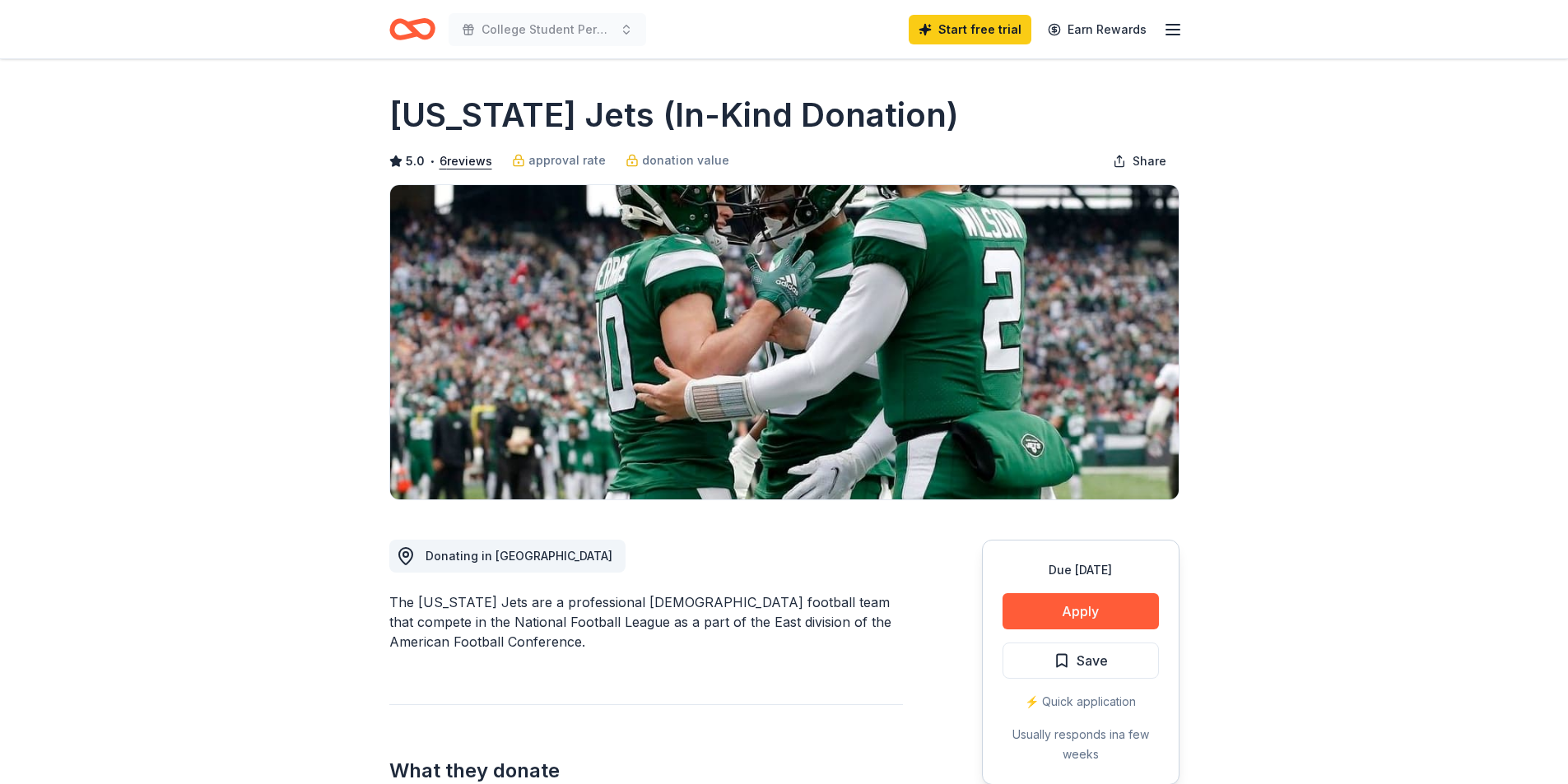
click at [419, 31] on icon "Home" at bounding box center [411, 29] width 46 height 38
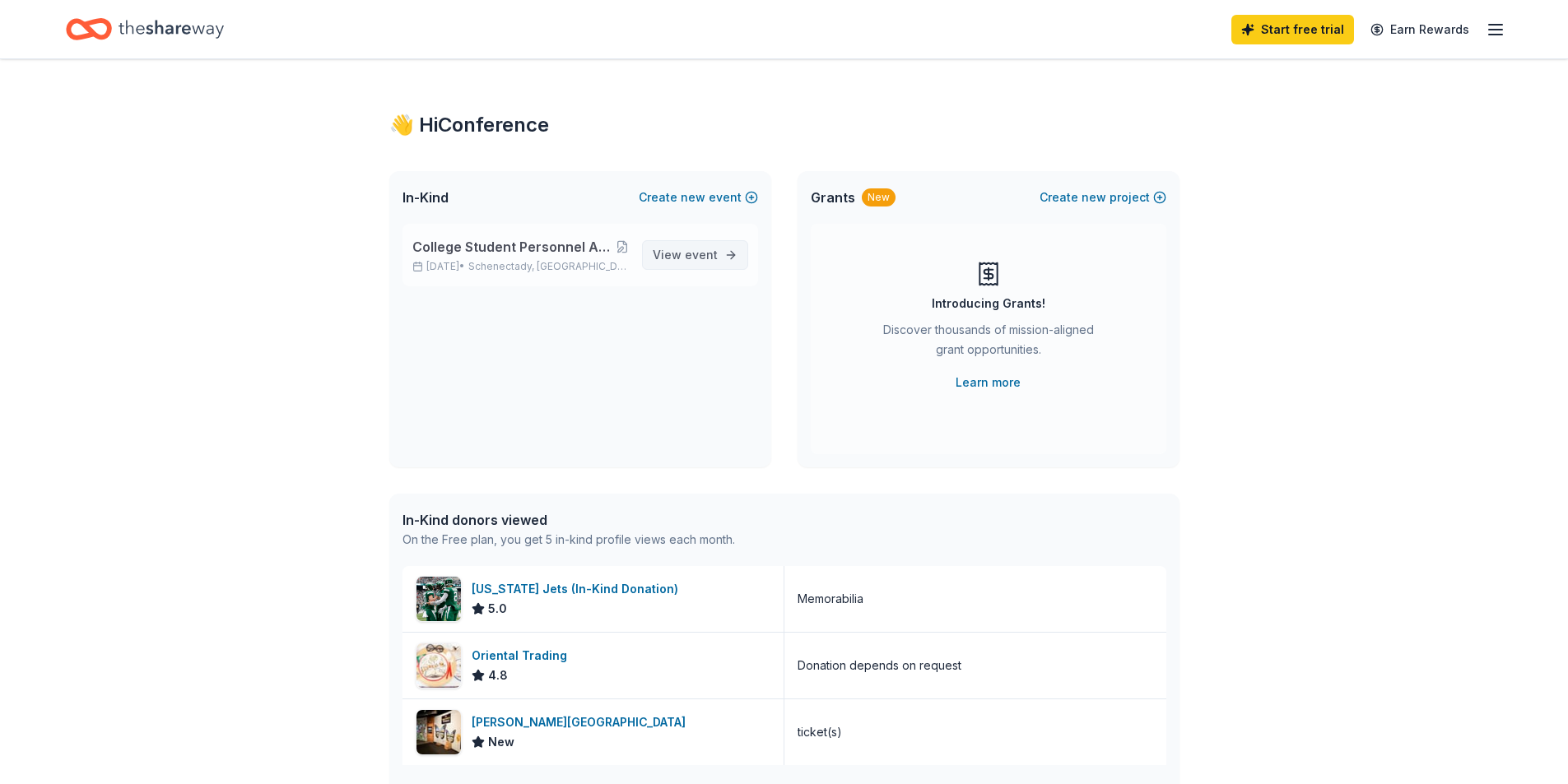
click at [713, 248] on span "event" at bounding box center [700, 254] width 33 height 14
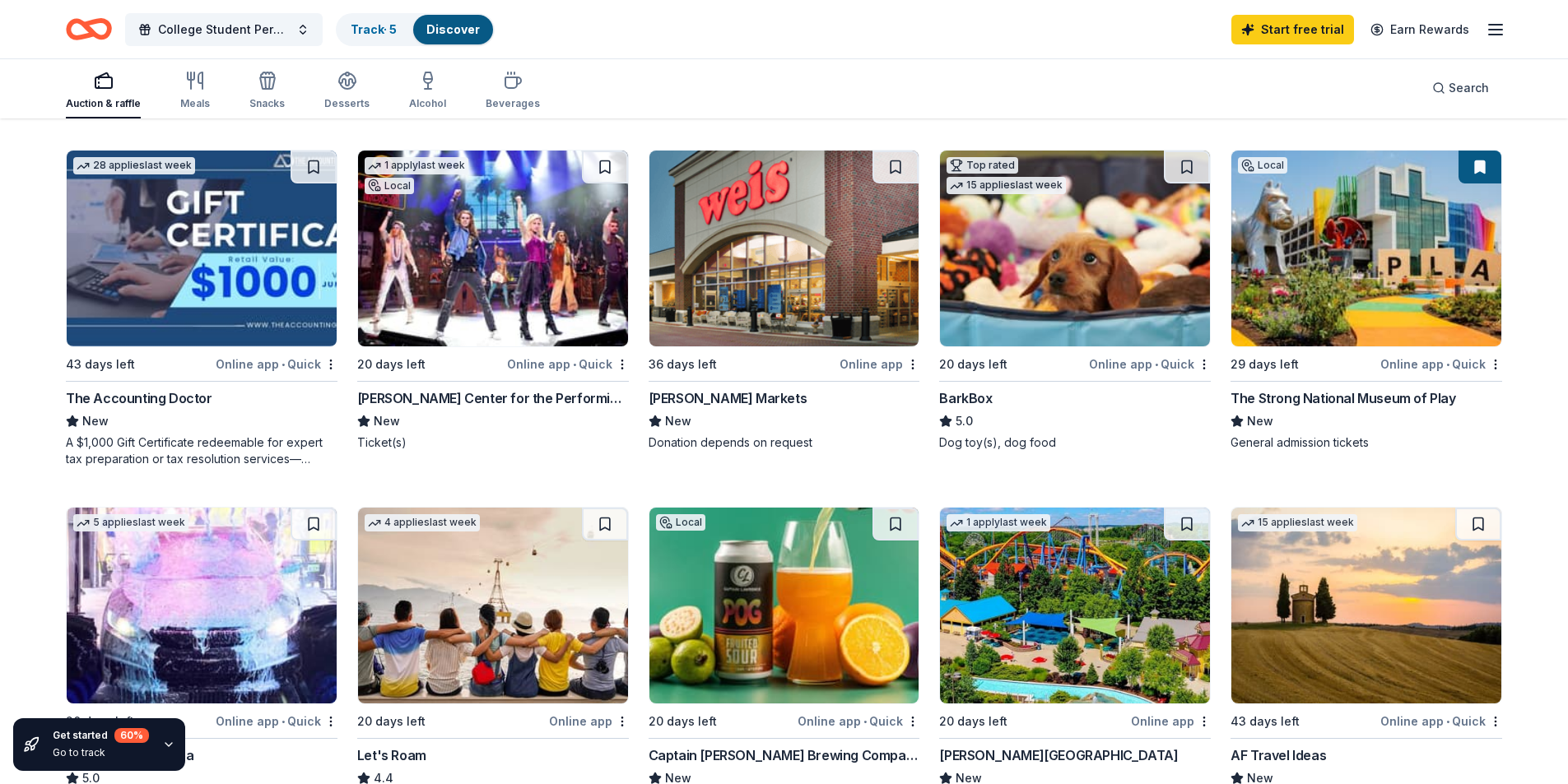
scroll to position [83, 0]
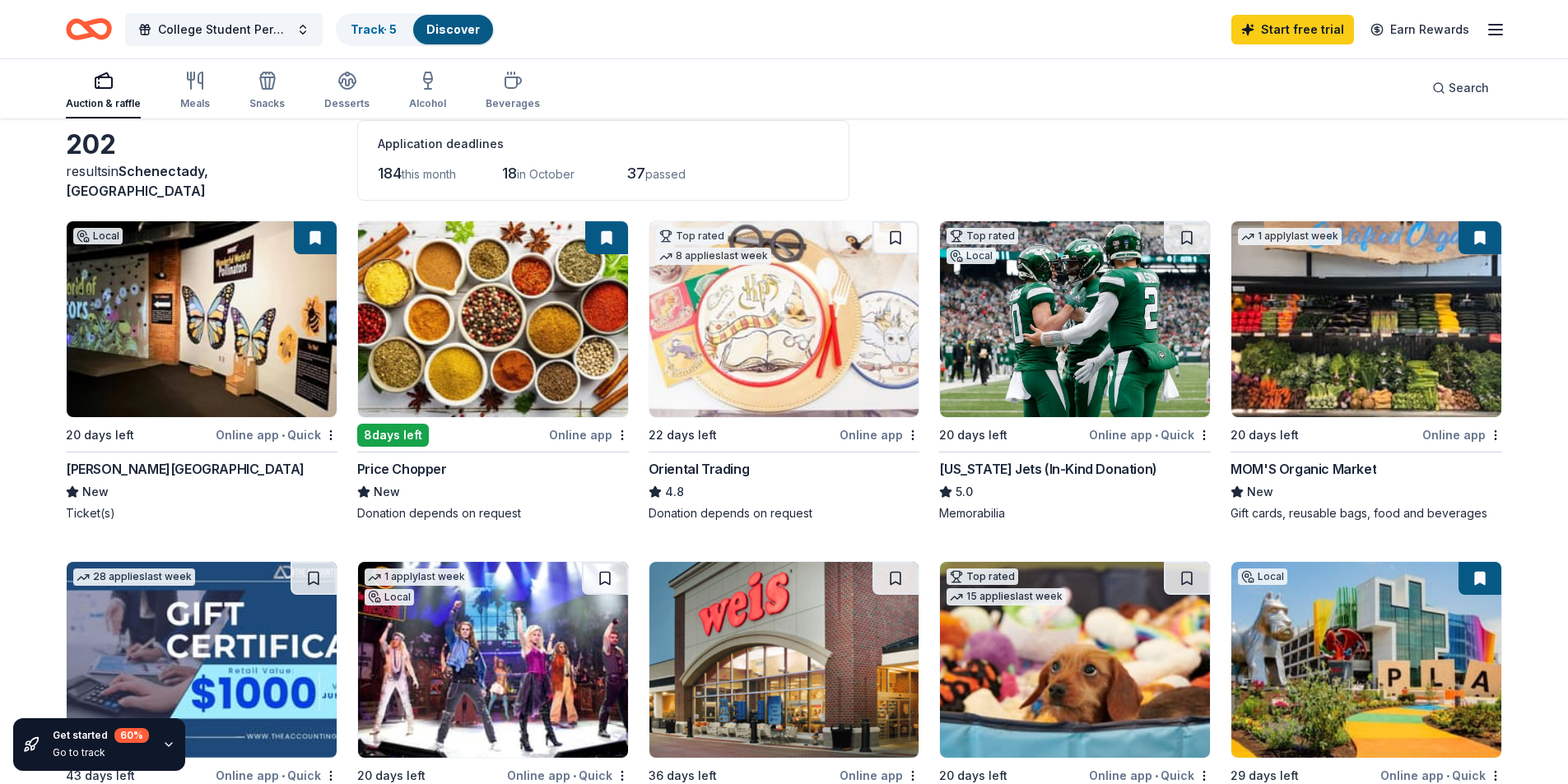
click at [1336, 332] on img at bounding box center [1365, 319] width 270 height 196
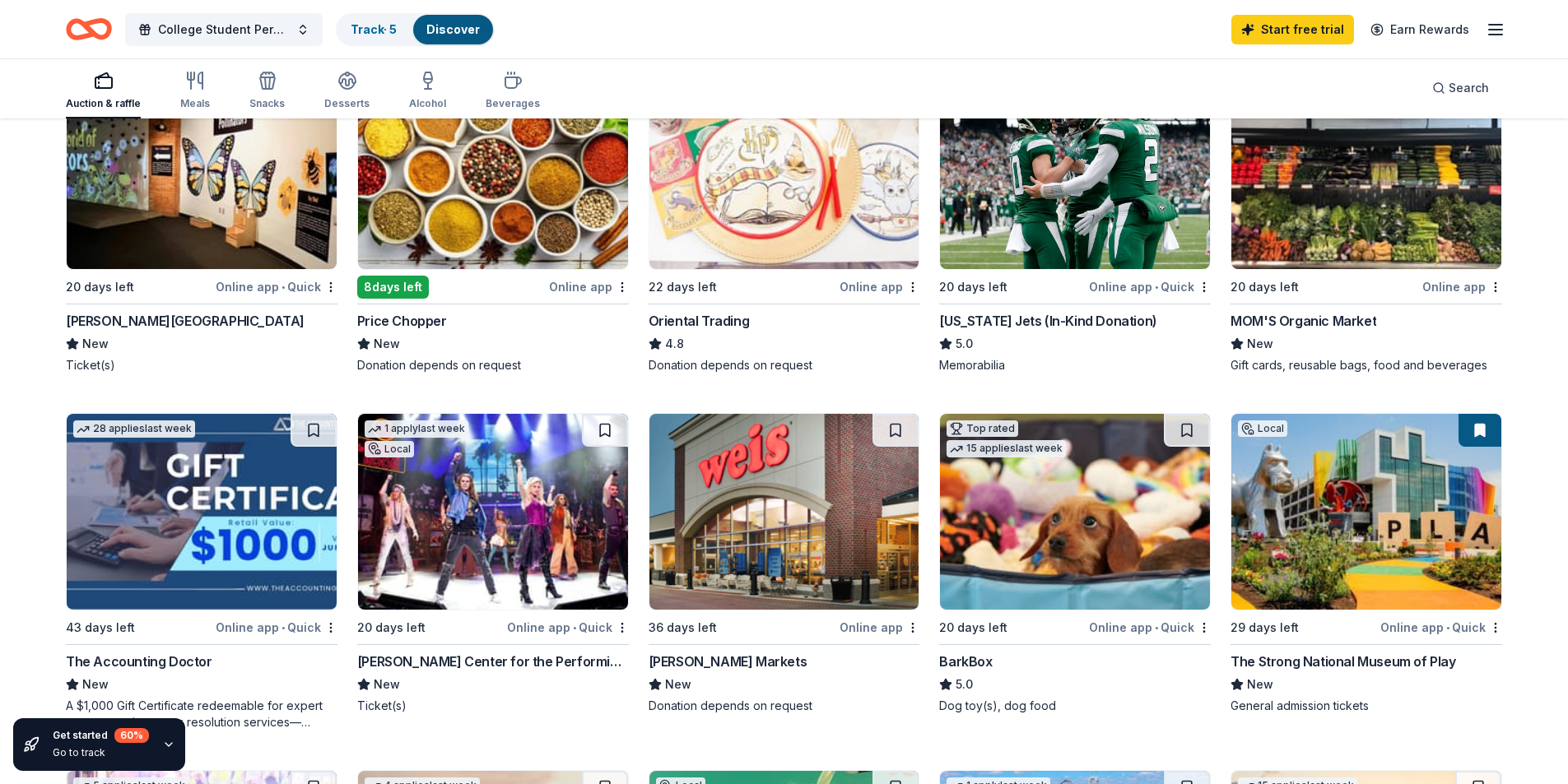
scroll to position [329, 0]
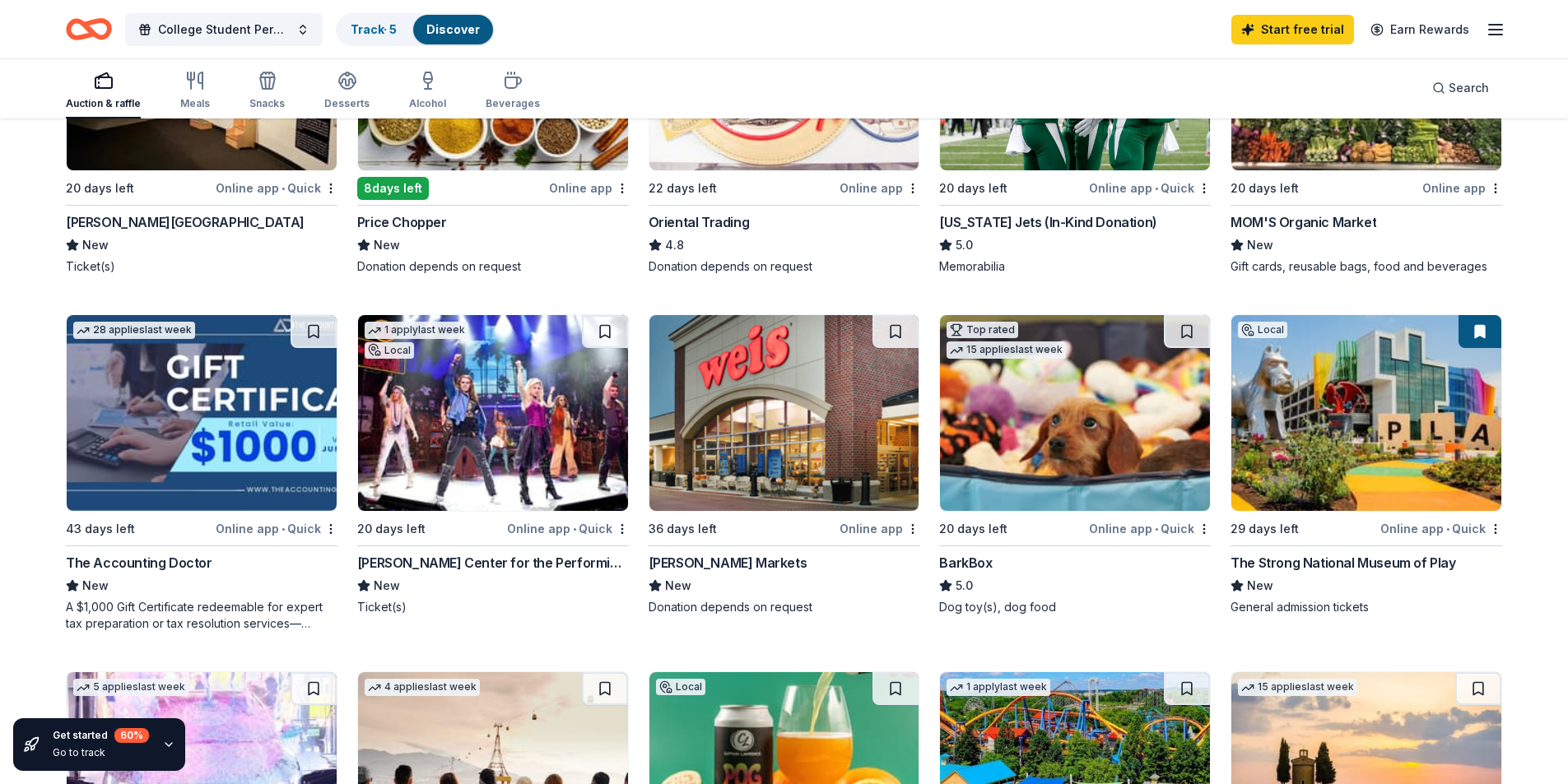
click at [522, 387] on img at bounding box center [492, 413] width 270 height 196
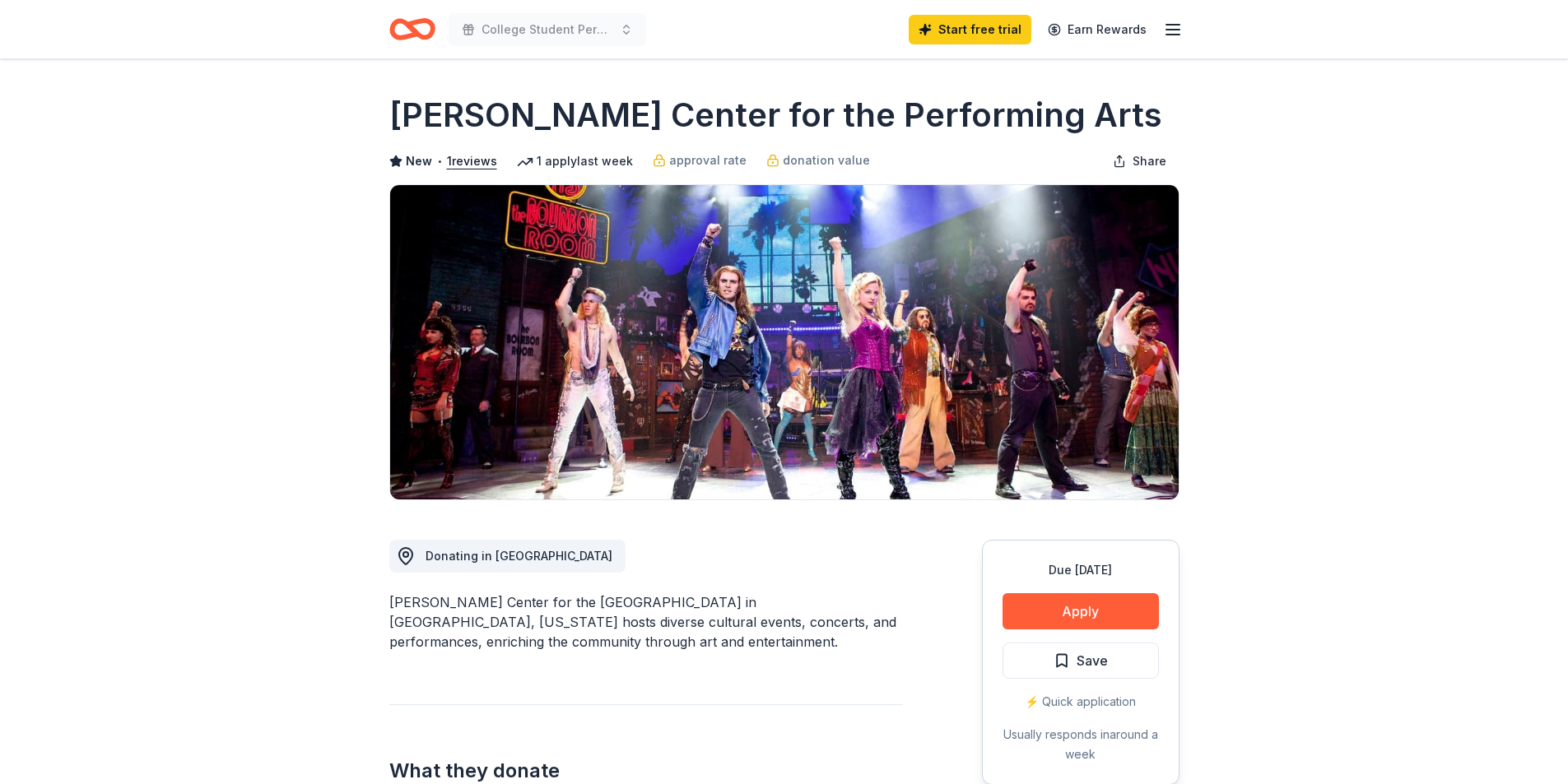
scroll to position [164, 0]
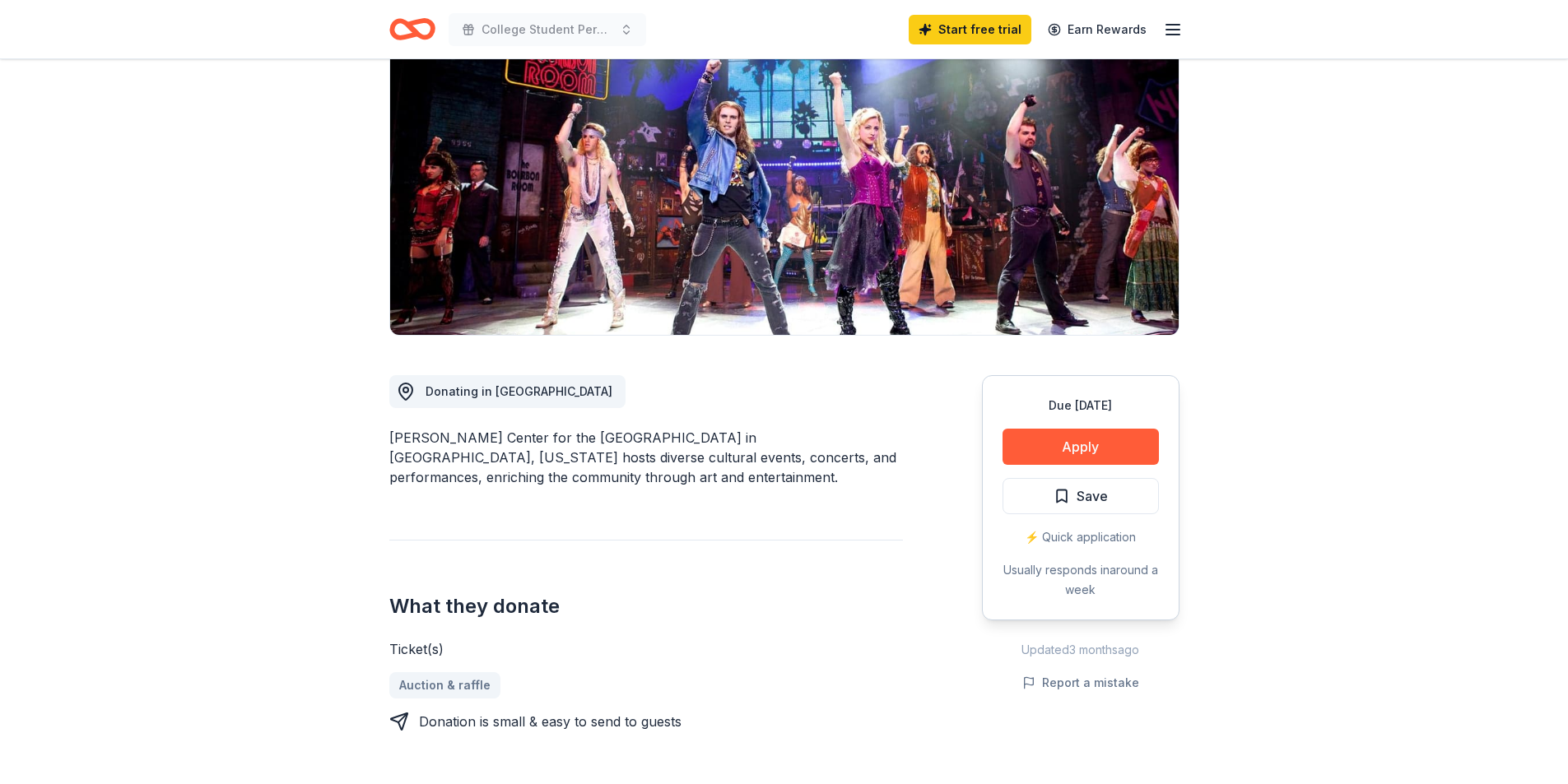
drag, startPoint x: 760, startPoint y: 435, endPoint x: 680, endPoint y: 434, distance: 80.0
click at [680, 434] on div "[PERSON_NAME] Center for the [GEOGRAPHIC_DATA] in [GEOGRAPHIC_DATA], [US_STATE]…" at bounding box center [645, 457] width 513 height 59
drag, startPoint x: 629, startPoint y: 435, endPoint x: 709, endPoint y: 435, distance: 80.0
click at [700, 436] on div "[PERSON_NAME] Center for the [GEOGRAPHIC_DATA] in [GEOGRAPHIC_DATA], [US_STATE]…" at bounding box center [645, 457] width 513 height 59
click at [1074, 440] on button "Apply" at bounding box center [1080, 446] width 156 height 36
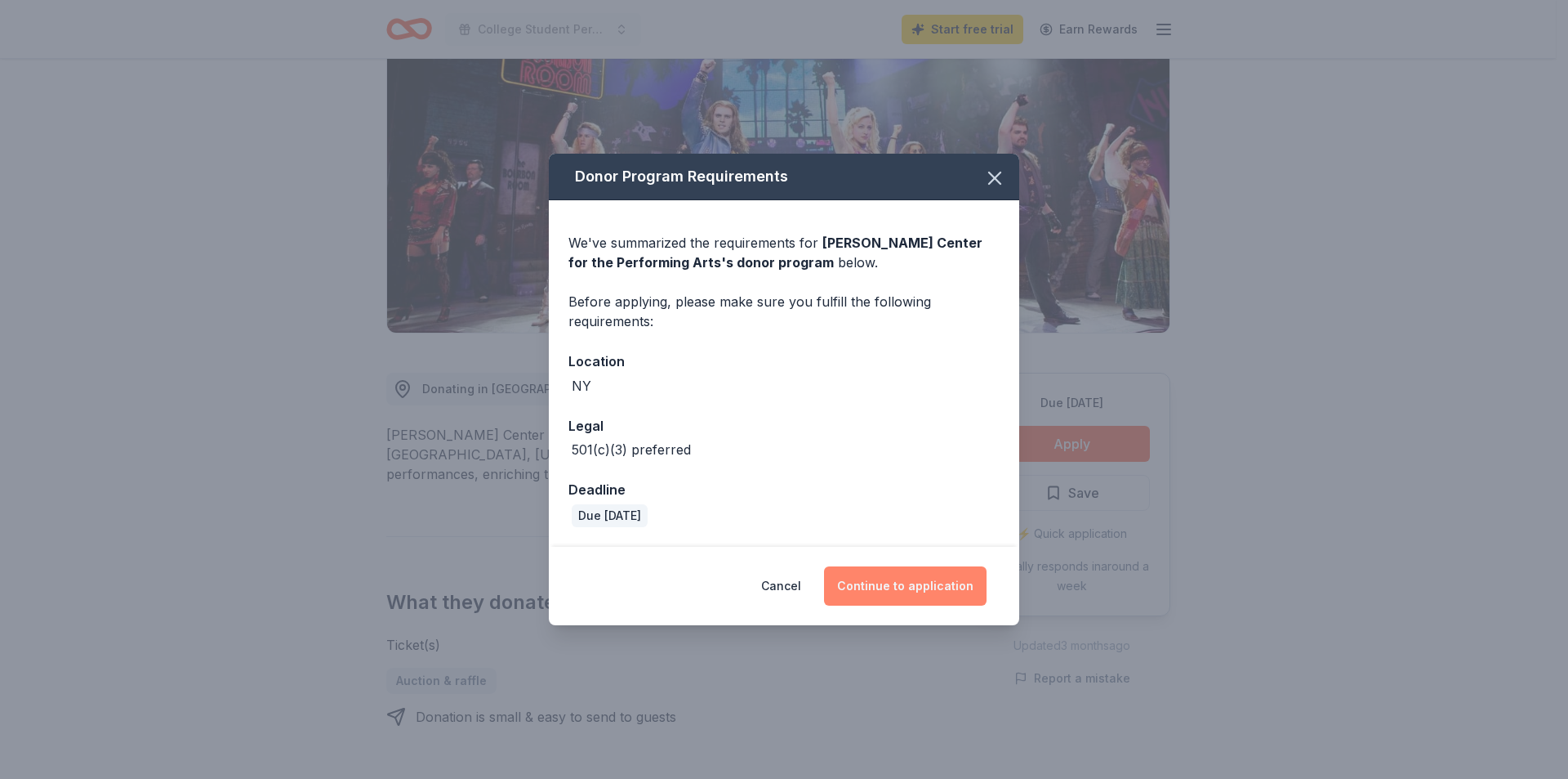
click at [874, 577] on button "Continue to application" at bounding box center [905, 585] width 162 height 39
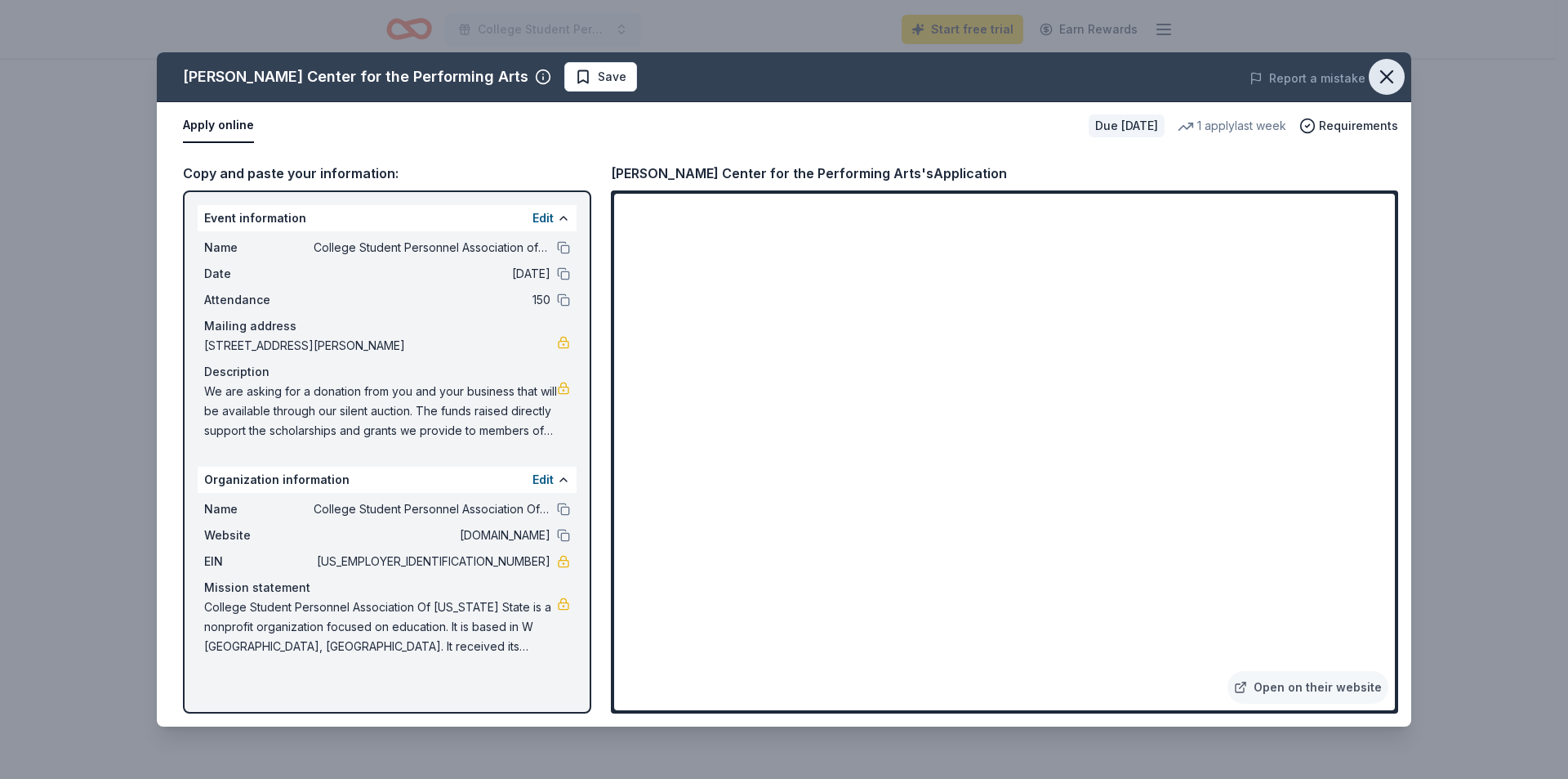
click at [1387, 75] on icon "button" at bounding box center [1387, 77] width 23 height 23
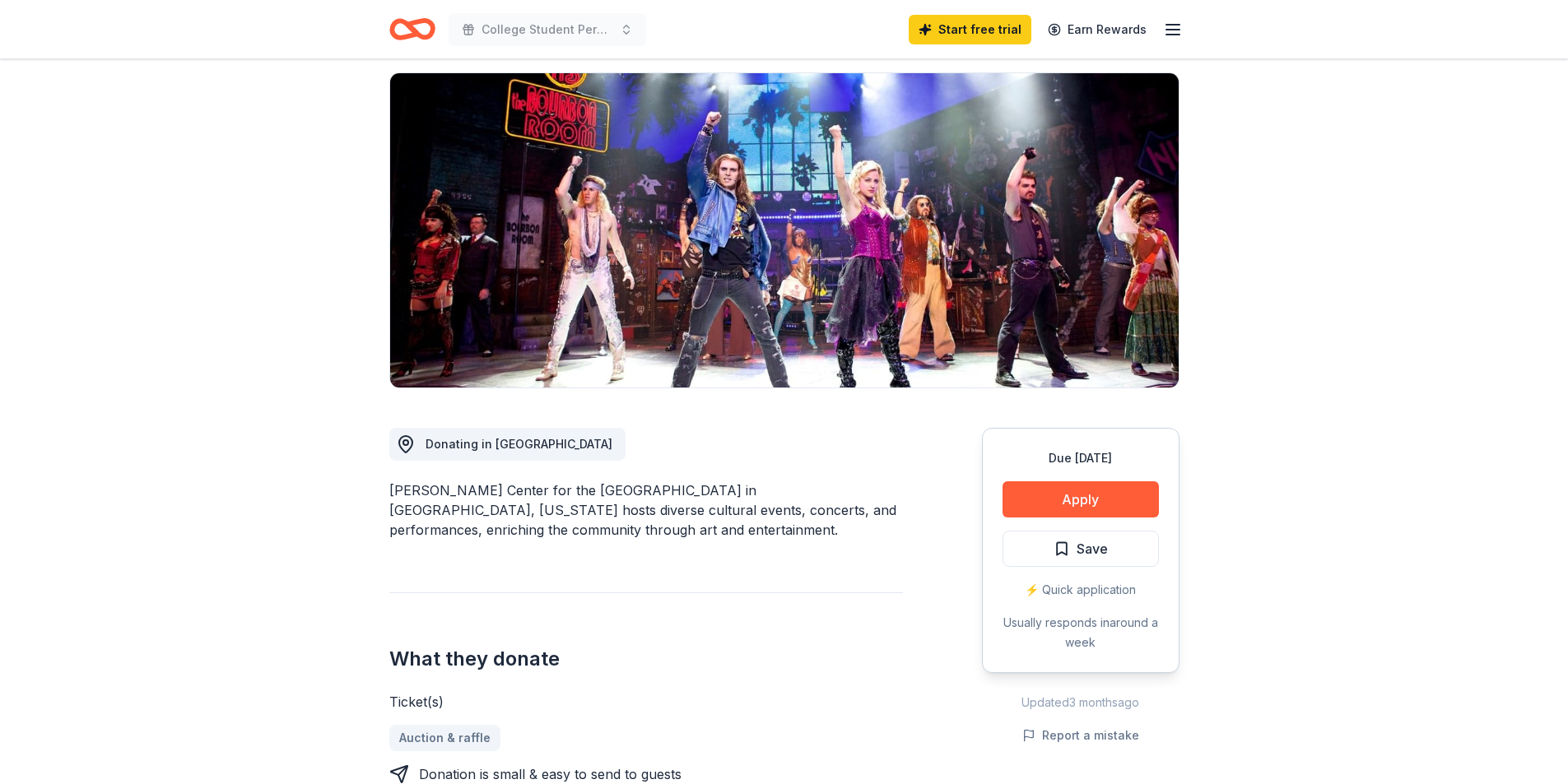
scroll to position [0, 0]
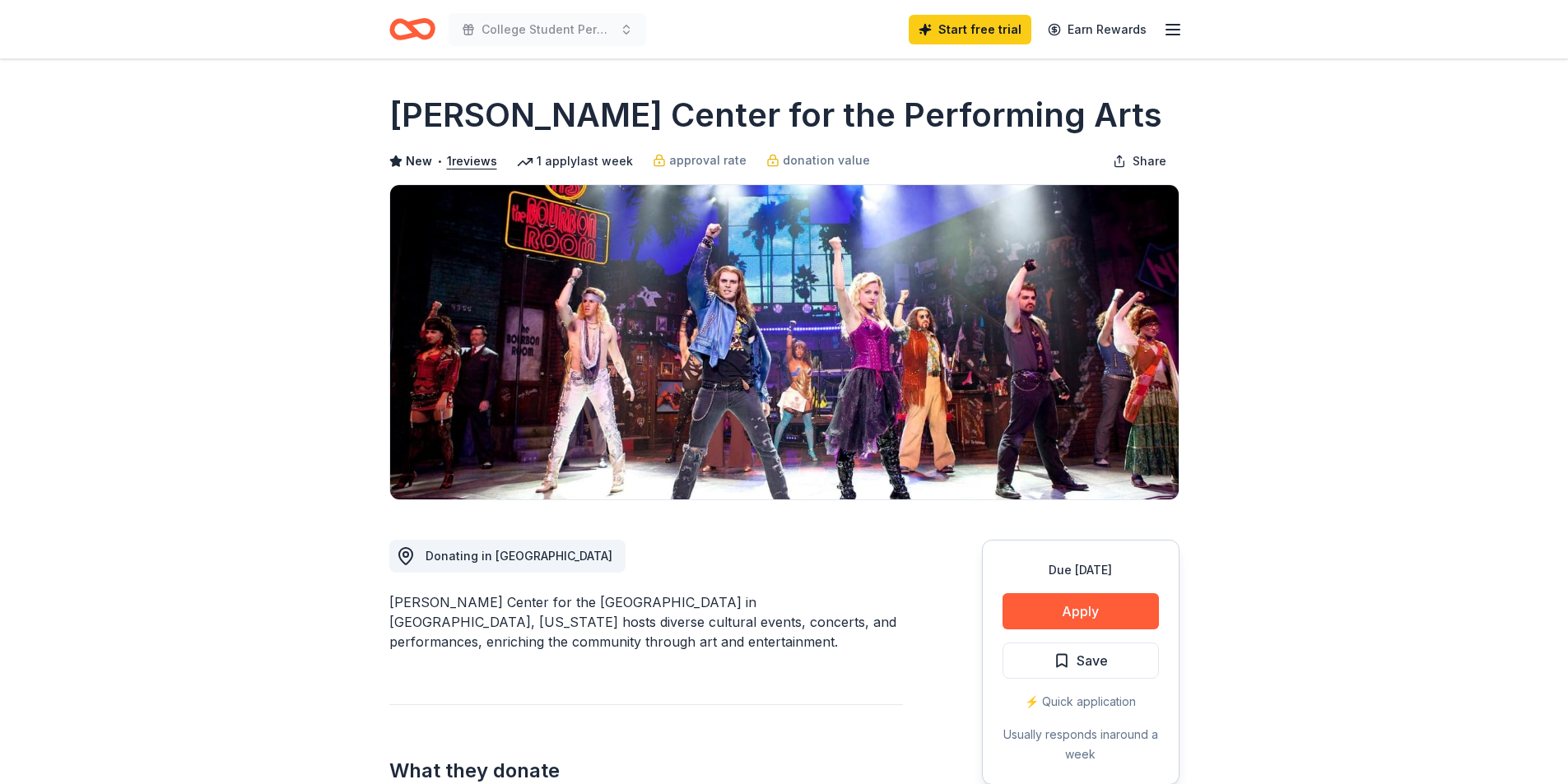
click at [414, 33] on icon "Home" at bounding box center [419, 29] width 26 height 17
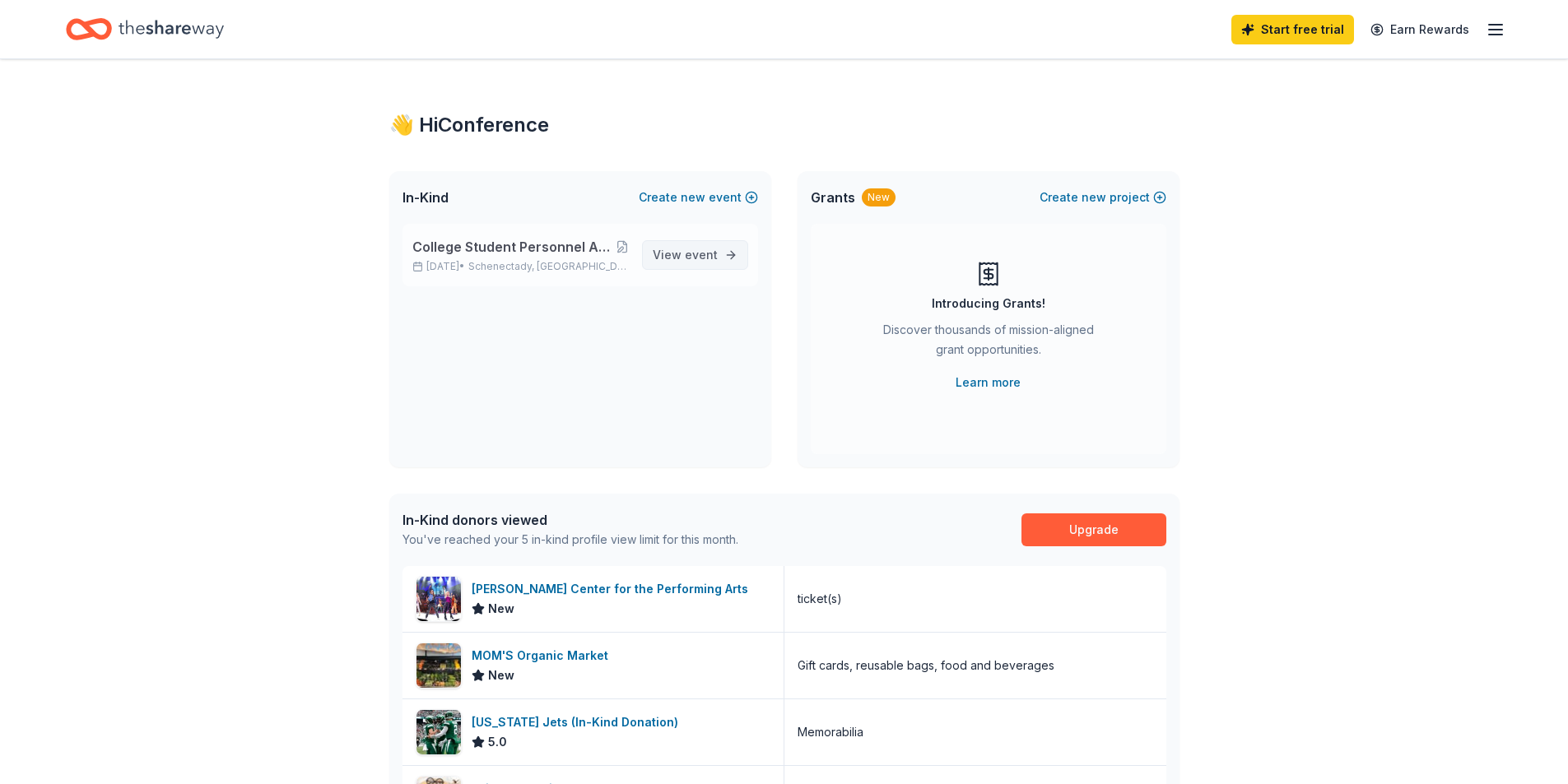
click at [720, 254] on link "View event" at bounding box center [694, 255] width 106 height 30
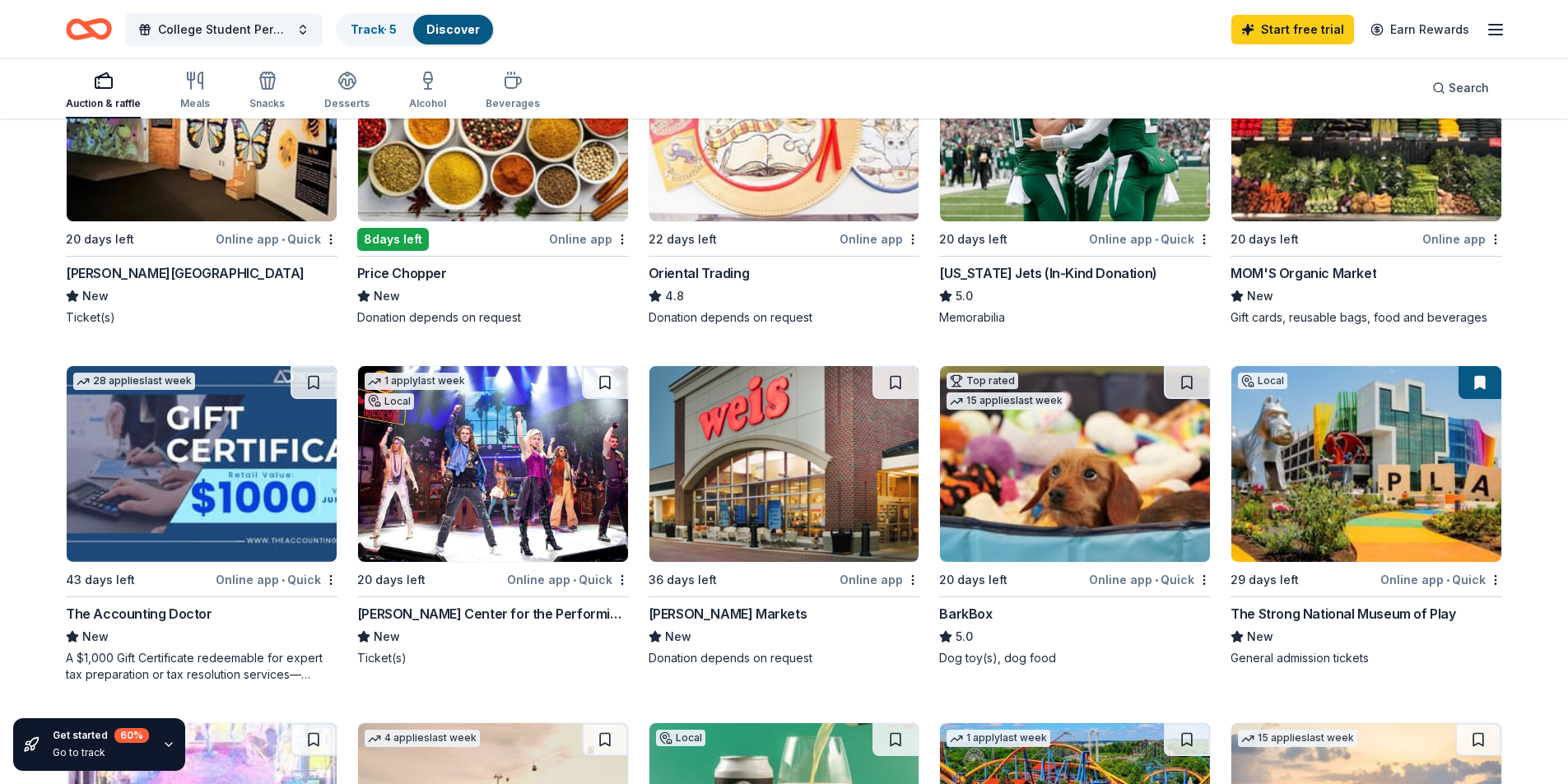
scroll to position [329, 0]
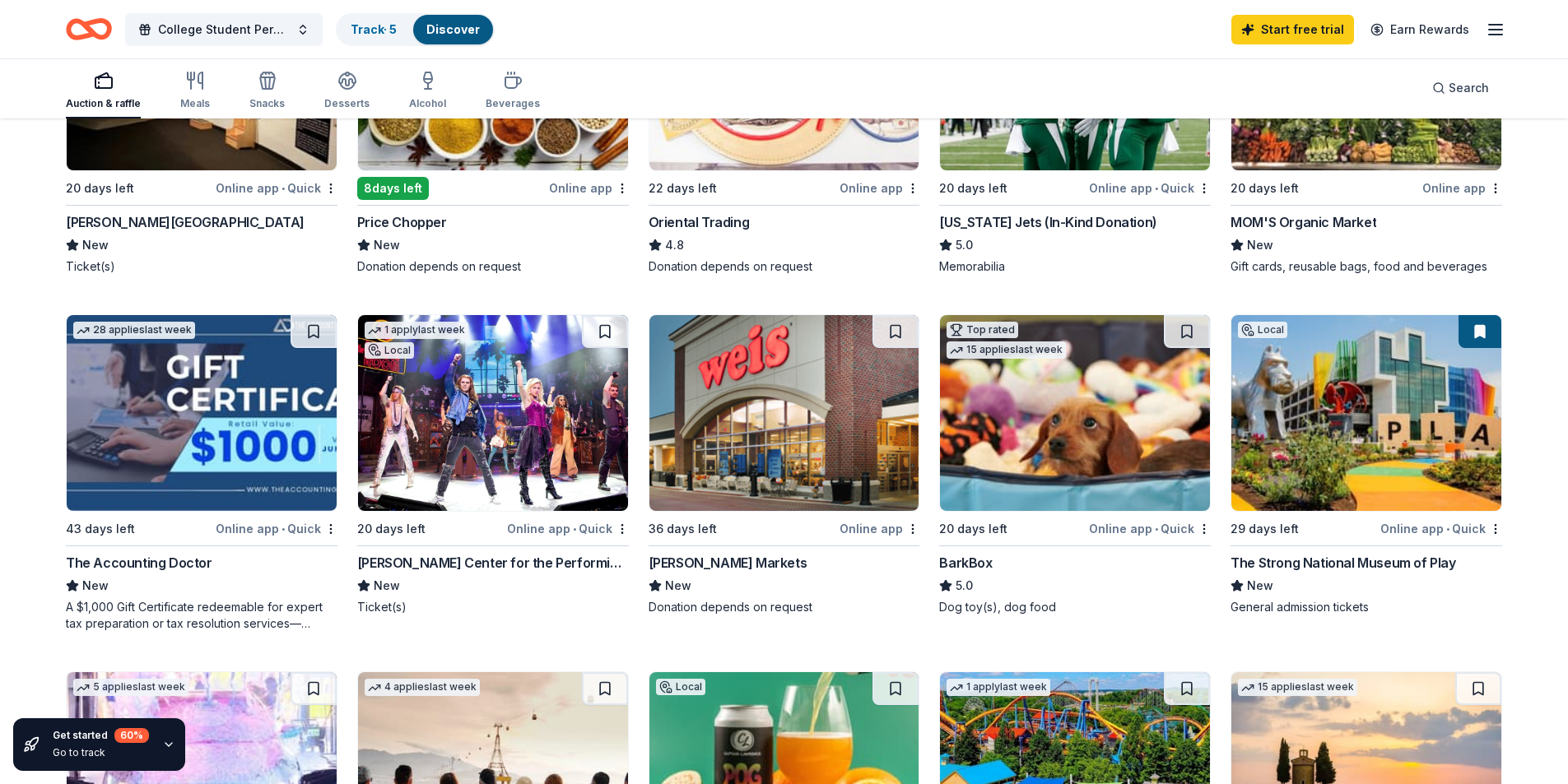
click at [1100, 406] on img at bounding box center [1074, 413] width 270 height 196
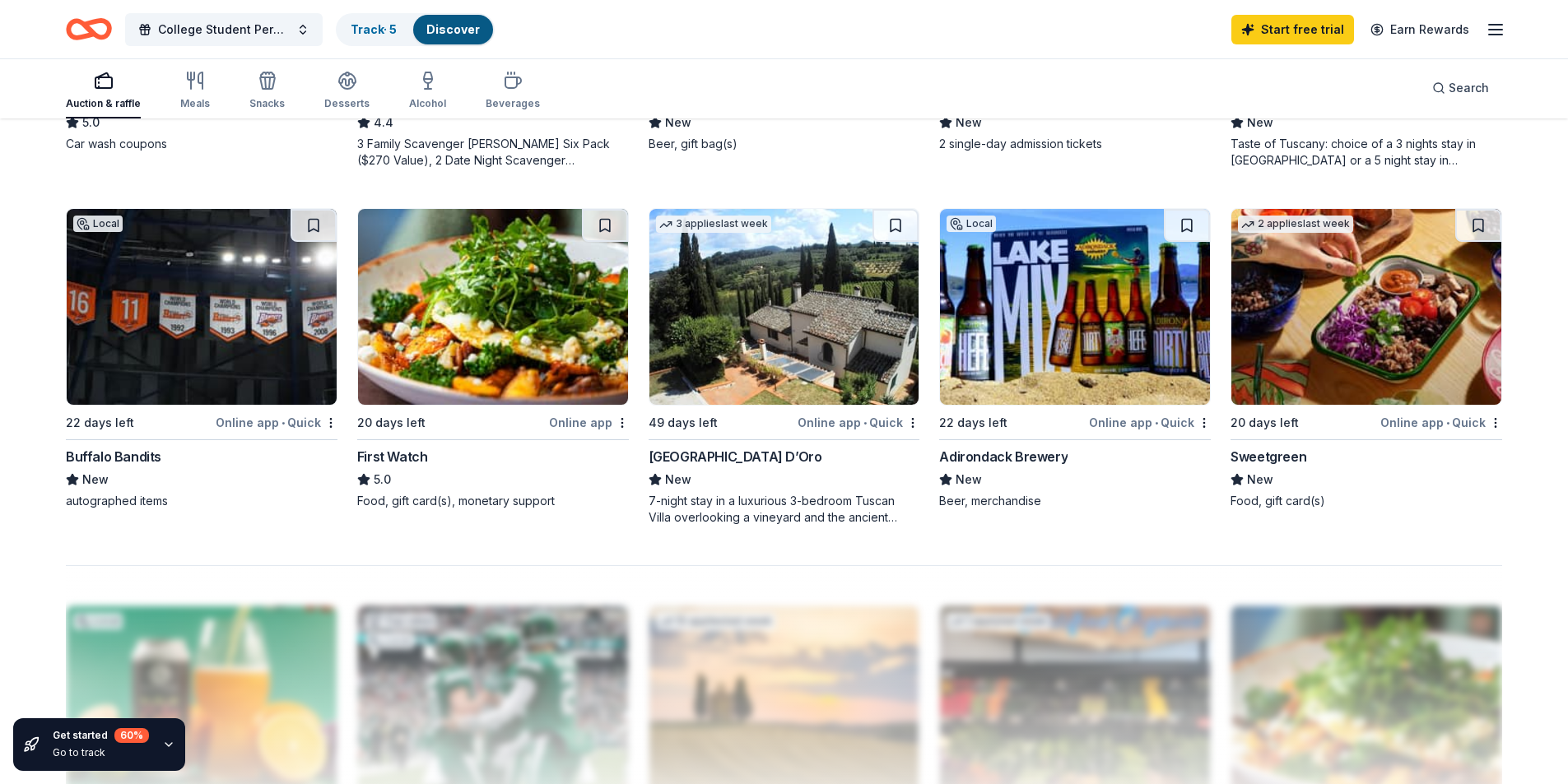
scroll to position [1234, 0]
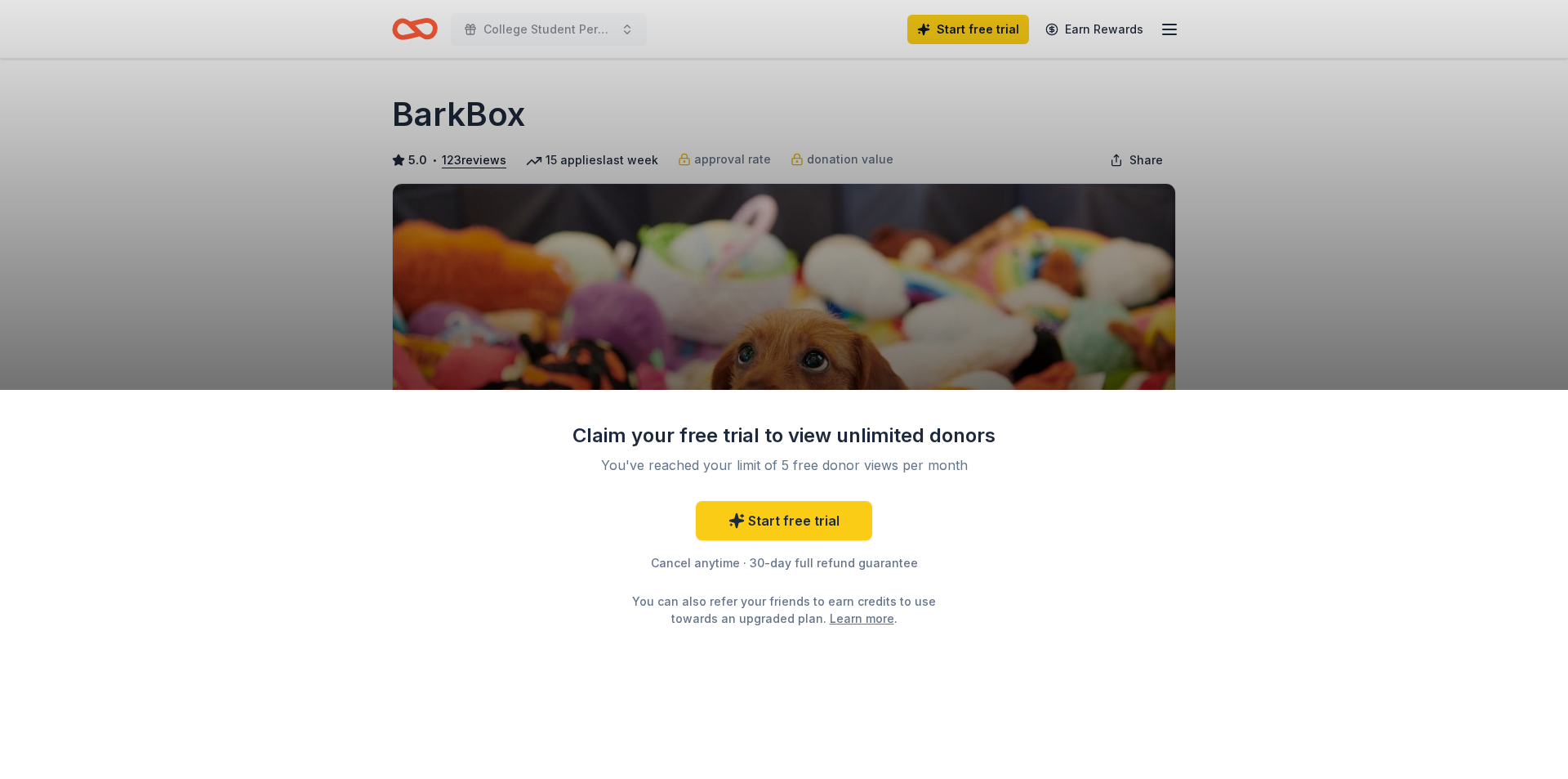
click at [1404, 272] on div "Claim your free trial to view unlimited donors You've reached your limit of 5 f…" at bounding box center [784, 390] width 1568 height 779
click at [420, 30] on div "Claim your free trial to view unlimited donors You've reached your limit of 5 f…" at bounding box center [784, 390] width 1568 height 779
click at [419, 30] on div "Claim your free trial to view unlimited donors You've reached your limit of 5 f…" at bounding box center [784, 390] width 1568 height 779
click at [1139, 27] on div "Claim your free trial to view unlimited donors You've reached your limit of 5 f…" at bounding box center [784, 390] width 1568 height 779
click at [547, 22] on div "Claim your free trial to view unlimited donors You've reached your limit of 5 f…" at bounding box center [784, 390] width 1568 height 779
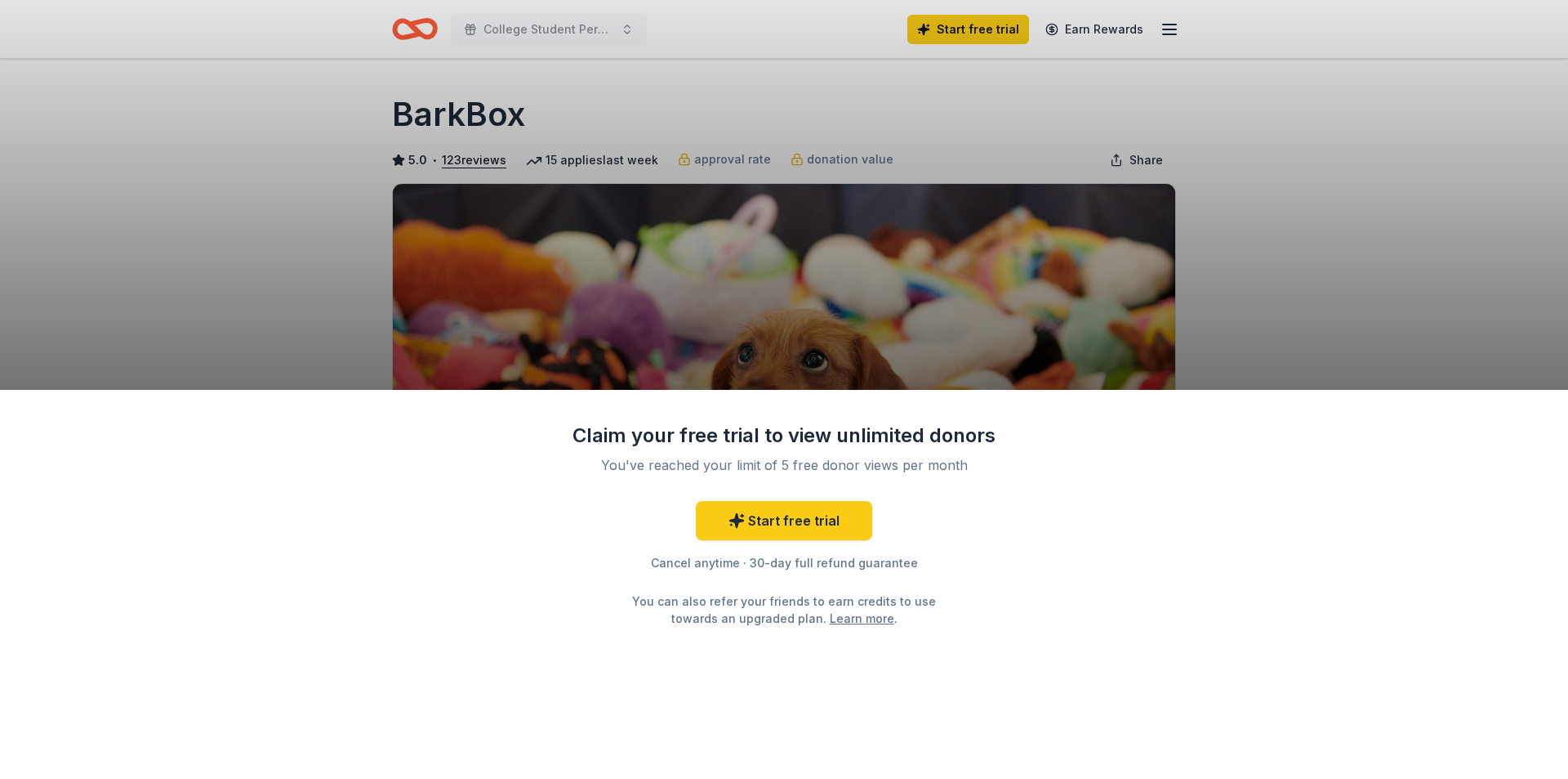
click at [364, 247] on div "Claim your free trial to view unlimited donors You've reached your limit of 5 f…" at bounding box center [784, 390] width 1568 height 779
click at [855, 670] on div "Claim your free trial to view unlimited donors You've reached your limit of 5 f…" at bounding box center [784, 584] width 1568 height 390
